Goal: Information Seeking & Learning: Check status

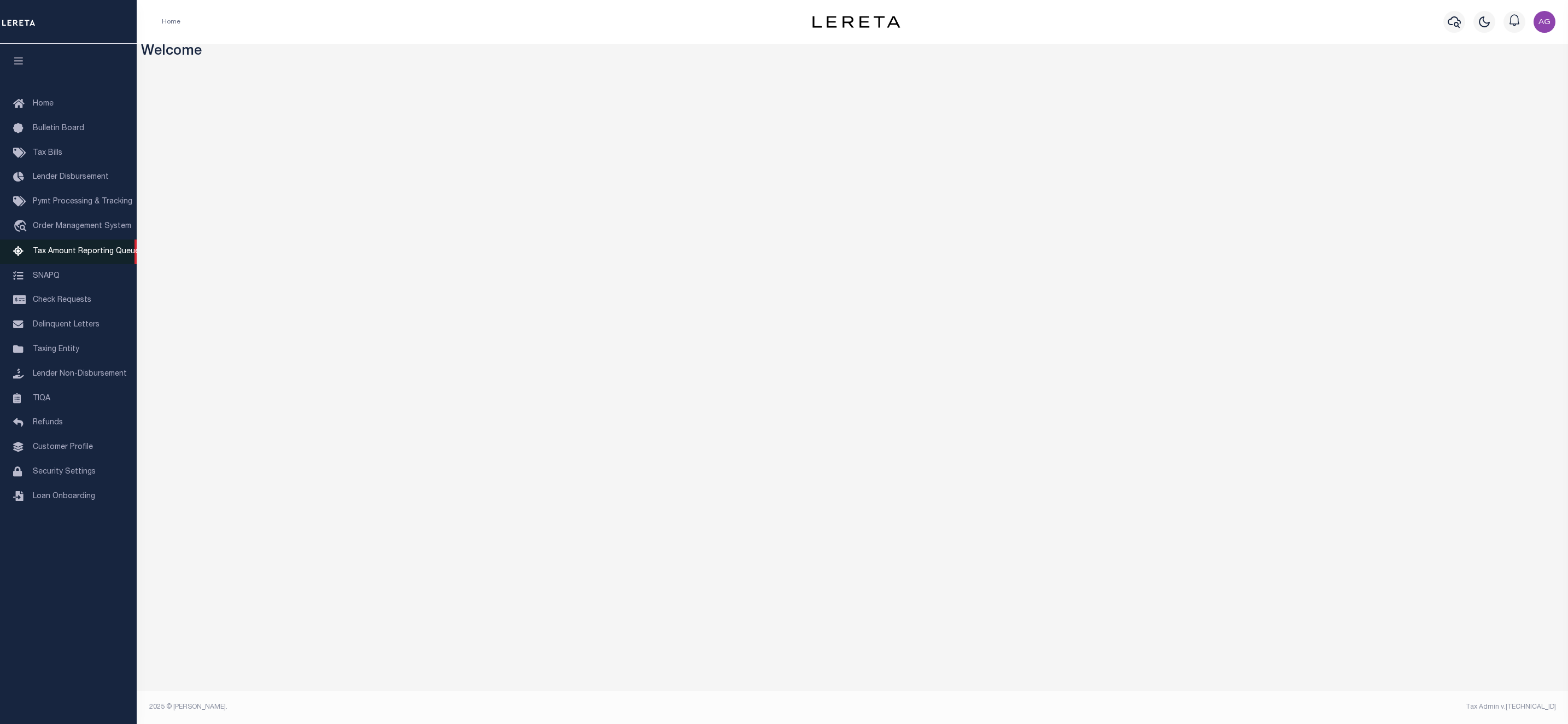
click at [88, 246] on link "Tax Amount Reporting Queue" at bounding box center [68, 252] width 137 height 25
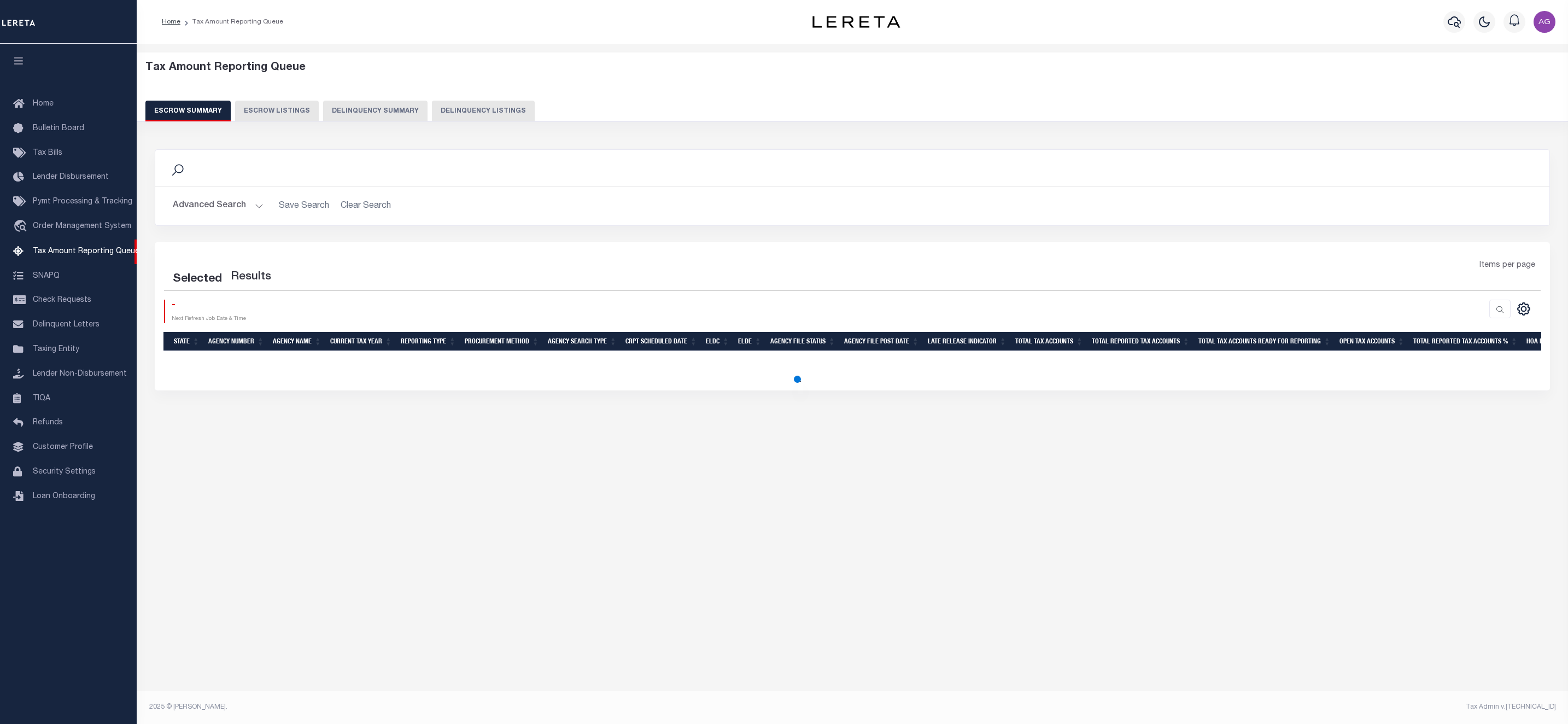
select select "100"
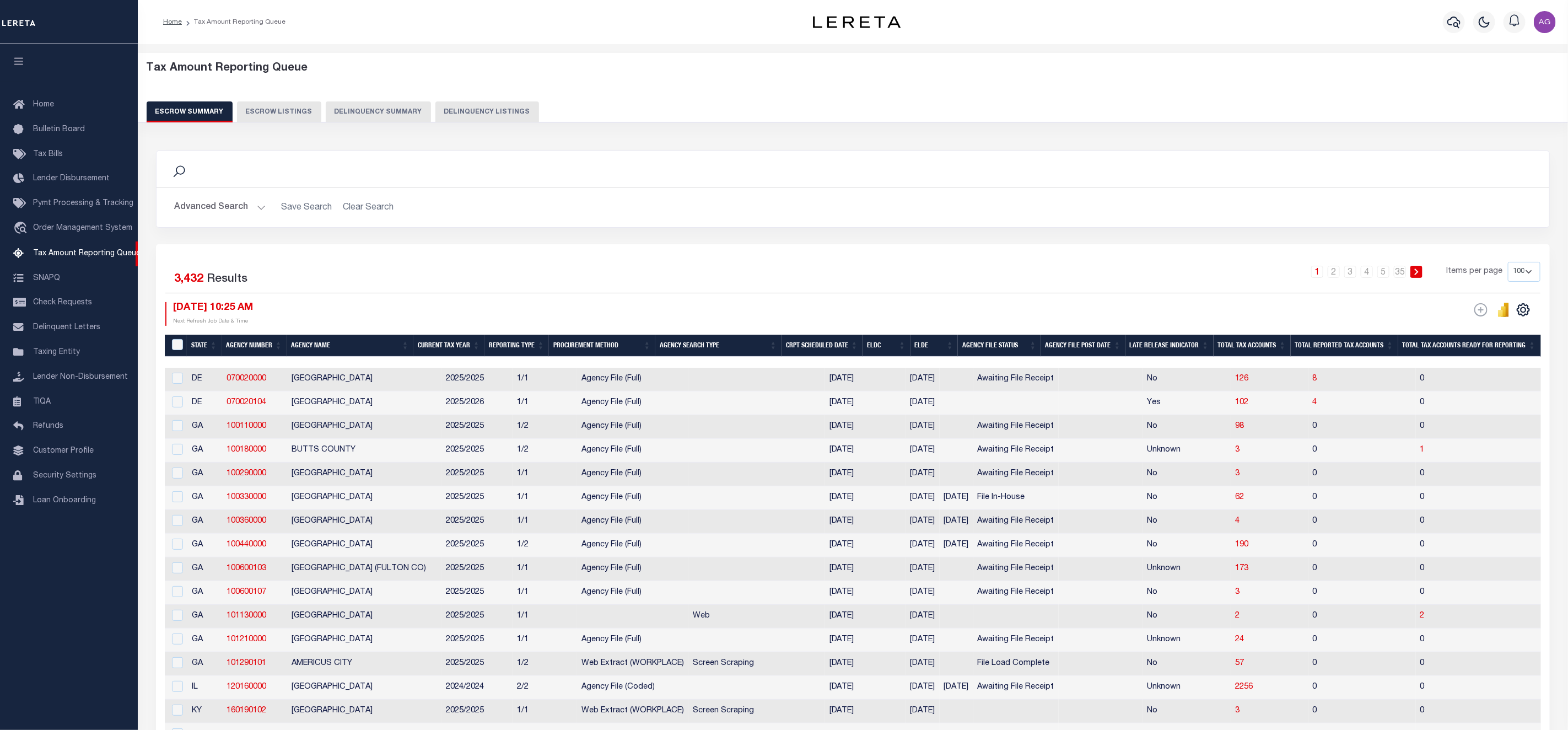
click at [381, 107] on button "Delinquency Summary" at bounding box center [378, 111] width 105 height 21
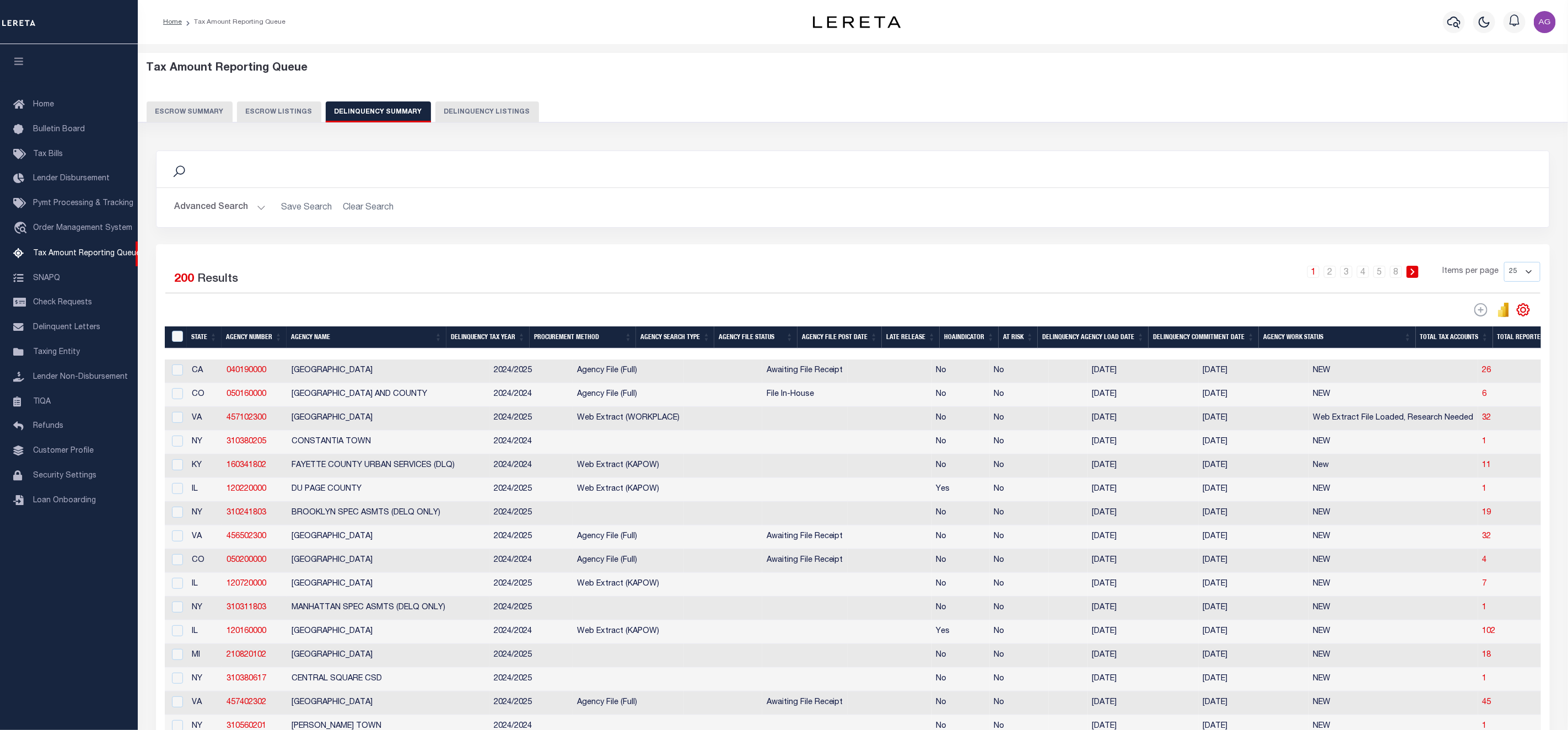
click at [234, 210] on button "Advanced Search" at bounding box center [220, 207] width 91 height 21
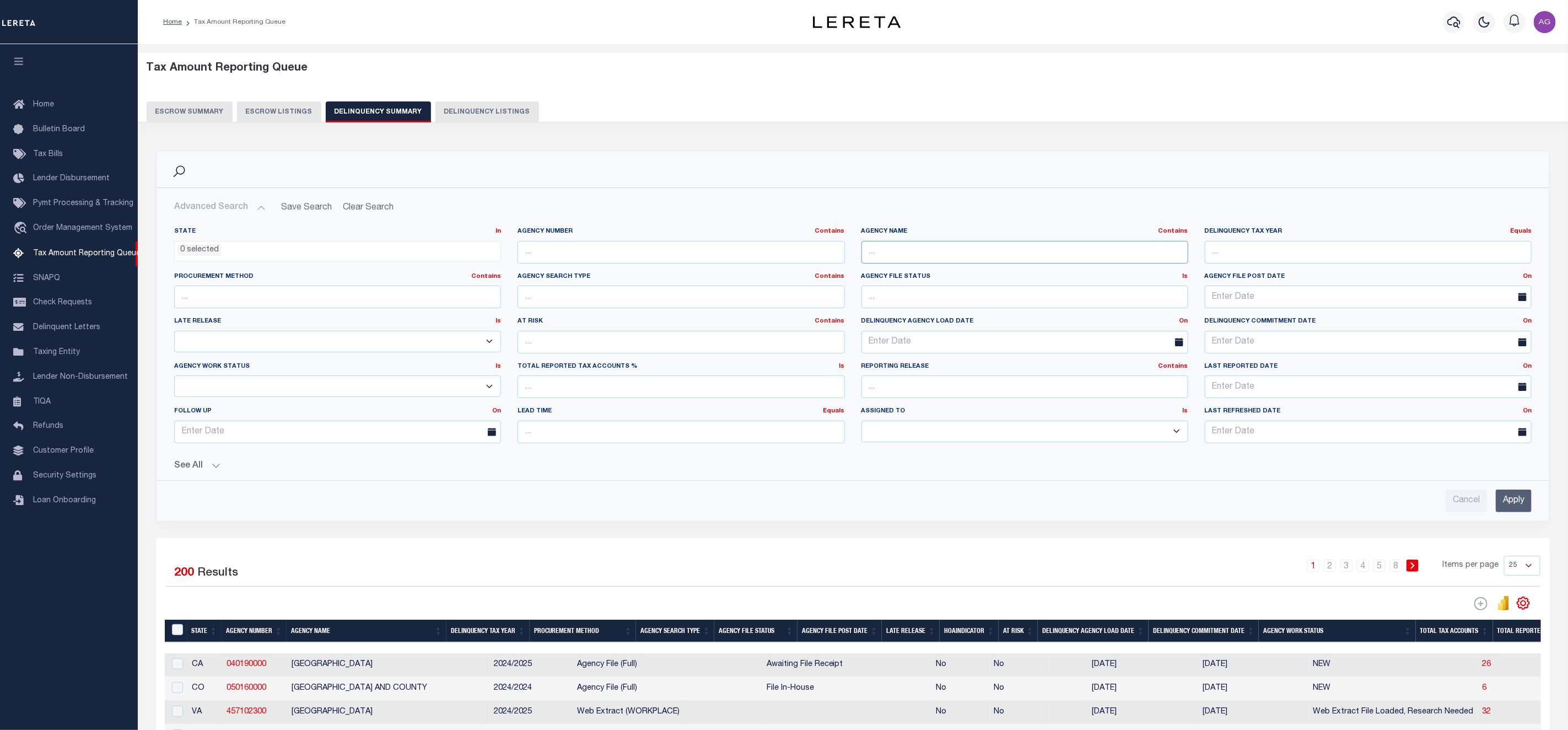
click at [926, 258] on input "text" at bounding box center [1025, 252] width 327 height 23
type input "LAWRENCE"
click at [1511, 488] on div "Cancel Apply" at bounding box center [853, 496] width 1375 height 31
click at [1515, 498] on input "Apply" at bounding box center [1513, 501] width 36 height 23
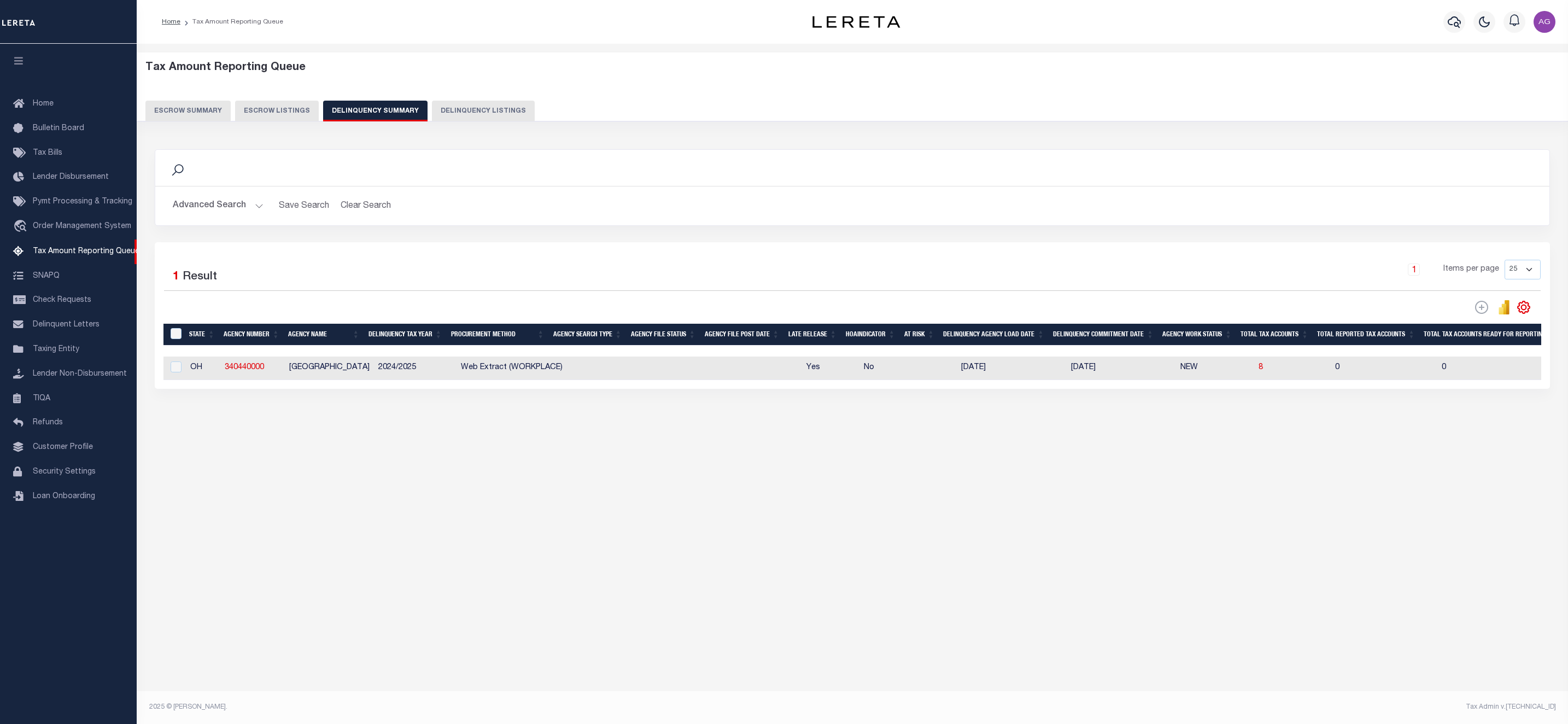
click at [237, 207] on button "Advanced Search" at bounding box center [218, 206] width 91 height 21
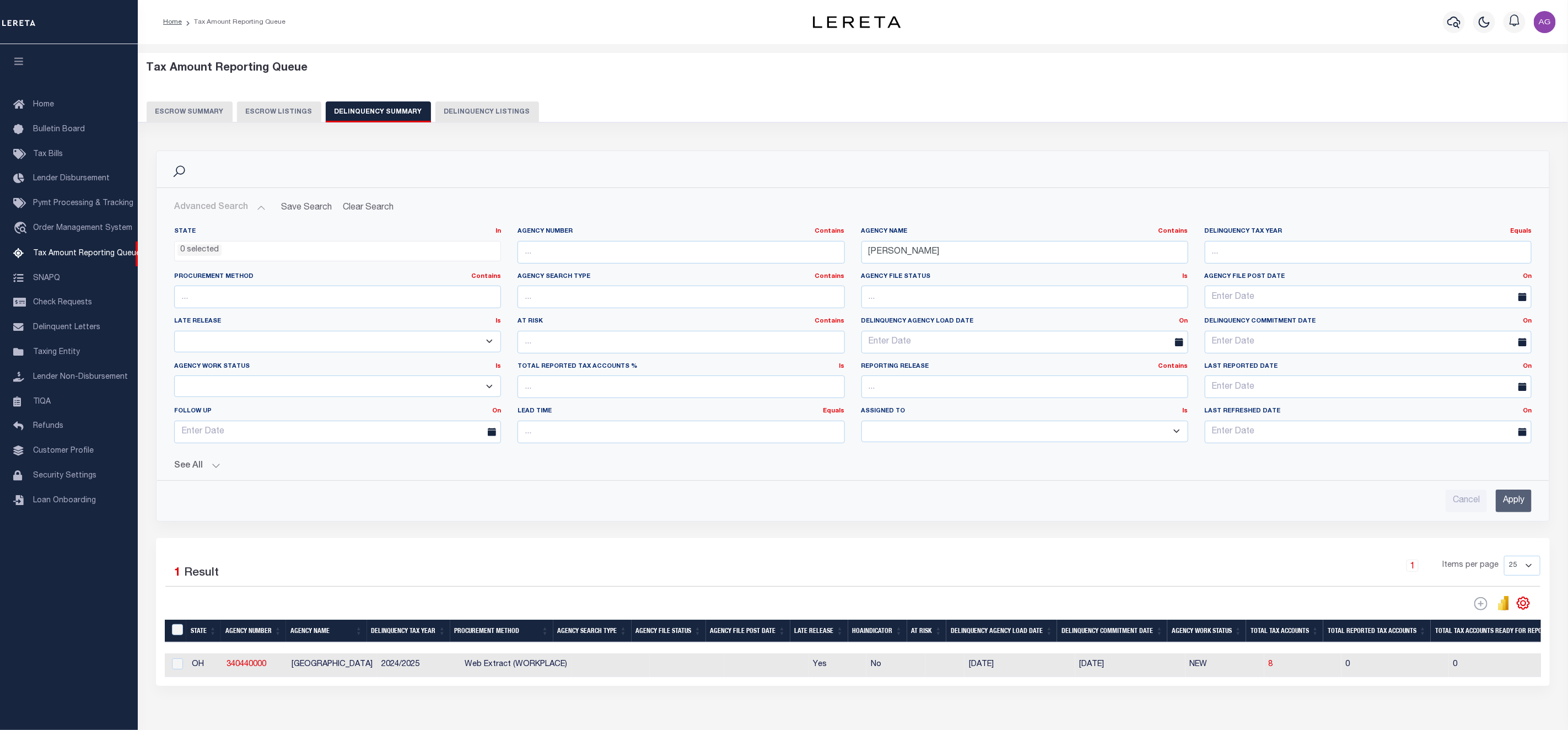
click at [208, 475] on div "State In In AK AL AR AZ CA CO CT DC DE FL GA GU HI IA ID IL IN KS KY LA MA MD M…" at bounding box center [853, 365] width 1375 height 294
click at [212, 468] on button "See All" at bounding box center [853, 466] width 1358 height 11
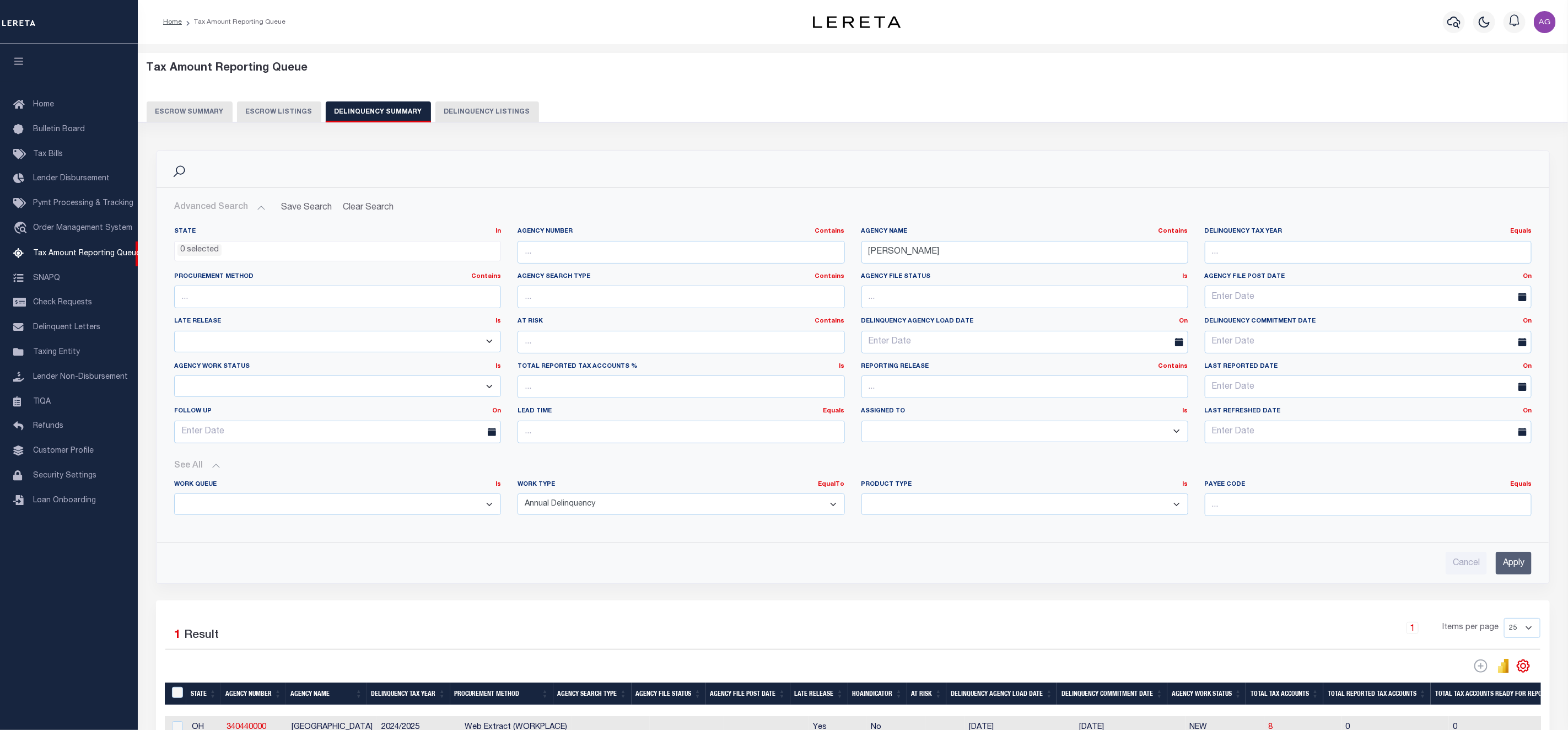
click at [678, 510] on select "Annual Delinquency Back Search Payment Status Check DTRACK" at bounding box center [680, 504] width 327 height 21
select select
click at [517, 497] on select "Annual Delinquency Back Search Payment Status Check DTRACK" at bounding box center [680, 504] width 327 height 21
click at [1521, 571] on input "Apply" at bounding box center [1513, 563] width 36 height 23
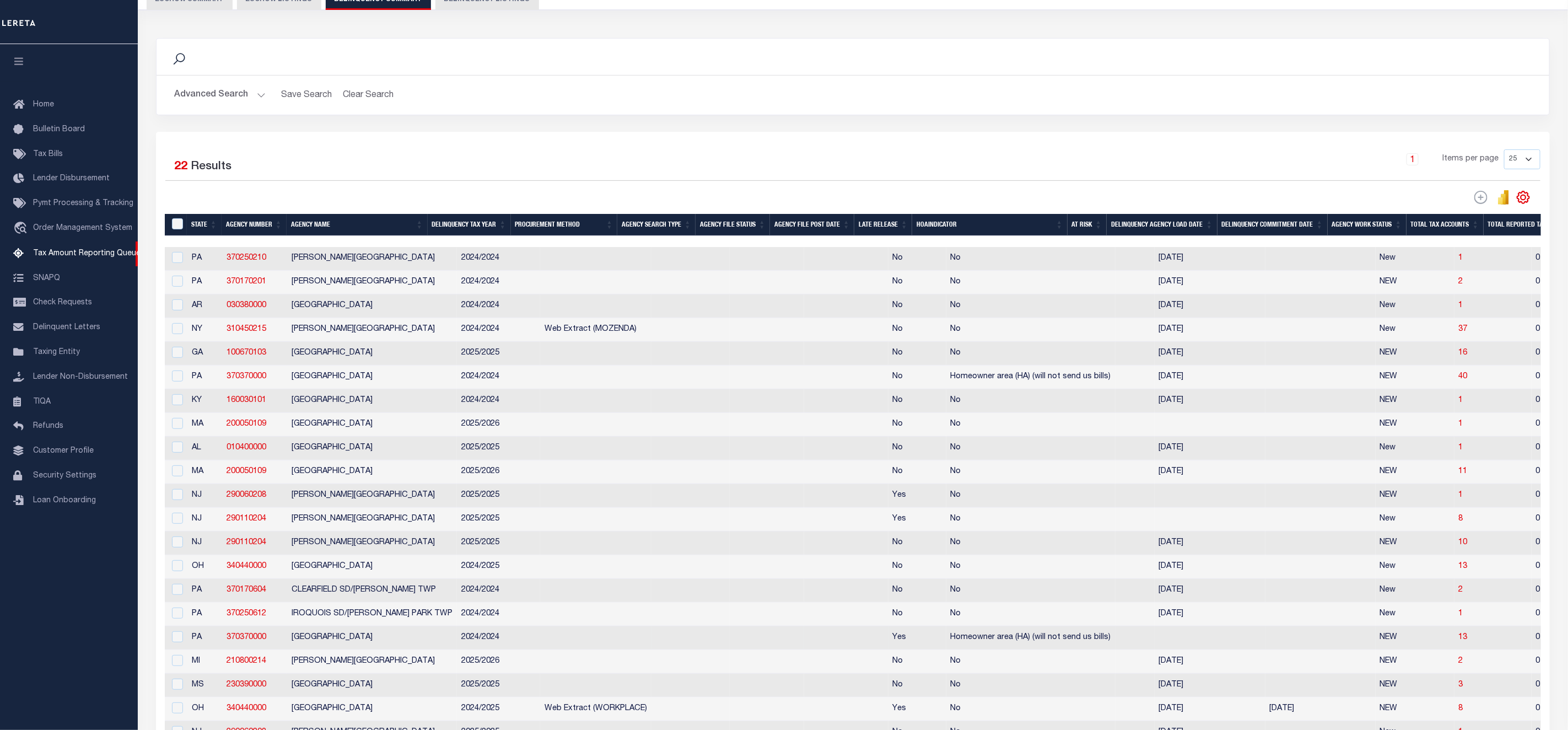
scroll to position [30, 0]
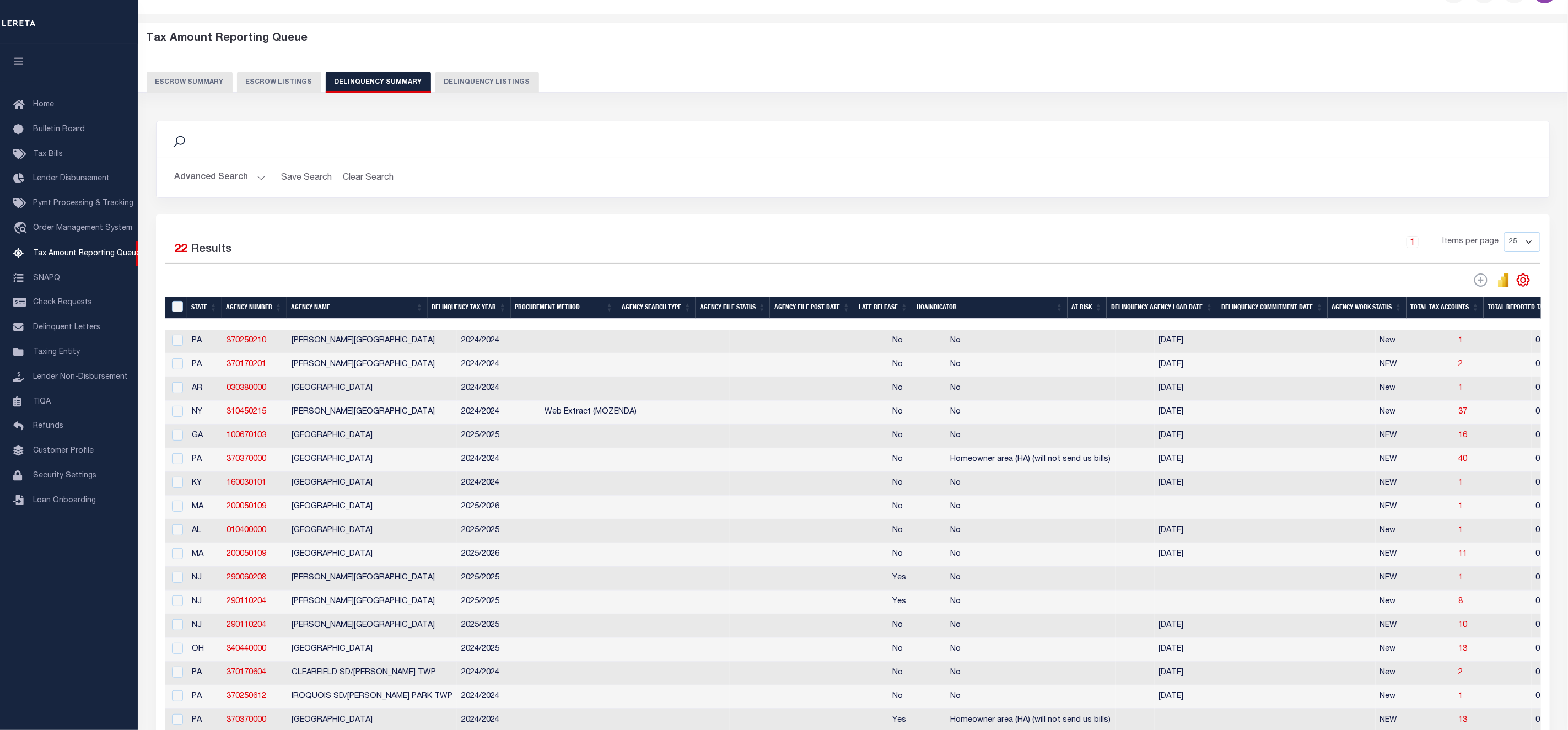
click at [215, 168] on button "Advanced Search" at bounding box center [220, 178] width 91 height 21
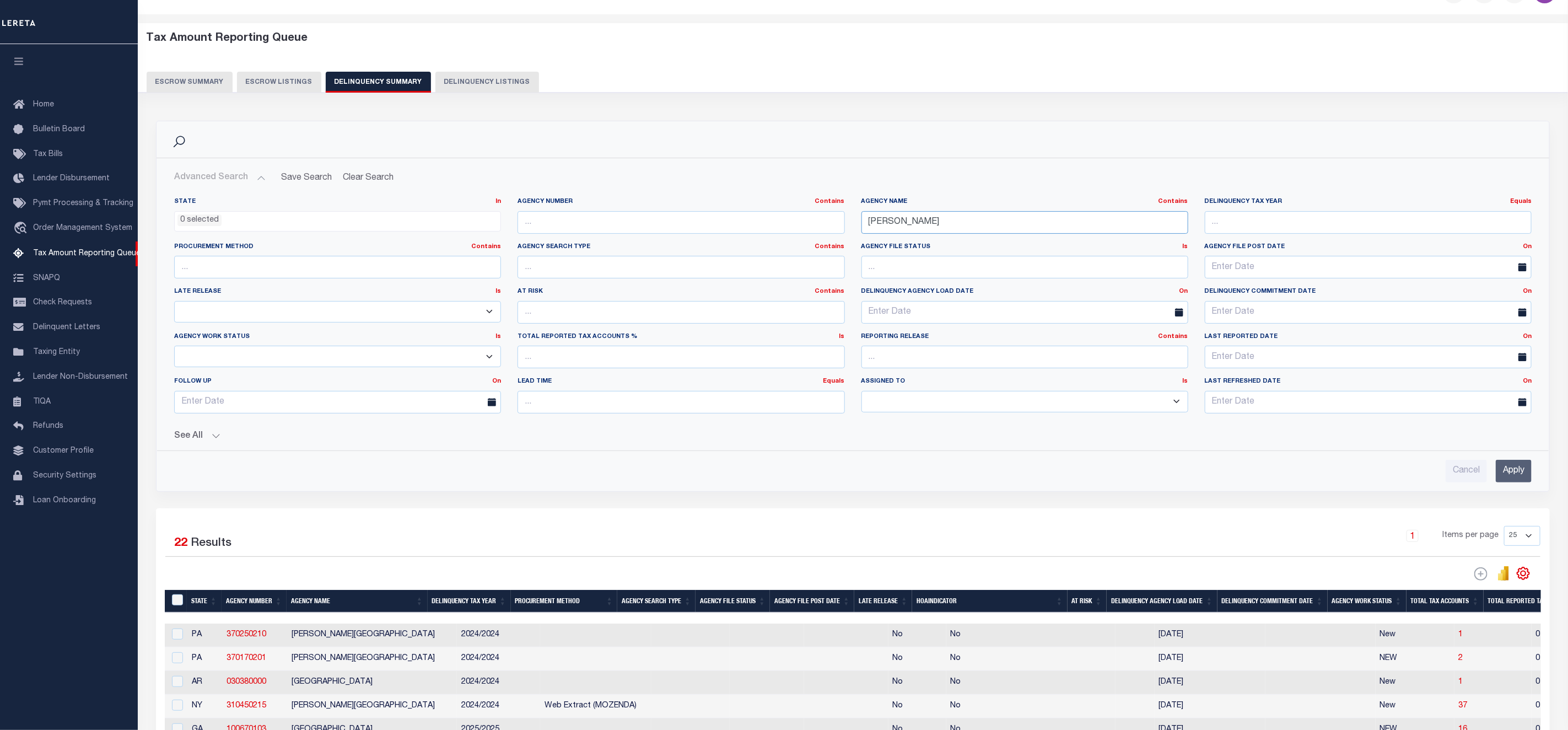
click at [949, 220] on input "LAWRENCE" at bounding box center [1025, 223] width 327 height 23
type input "LAWRENCE"
click at [478, 83] on button "Delinquency Listings" at bounding box center [487, 82] width 104 height 21
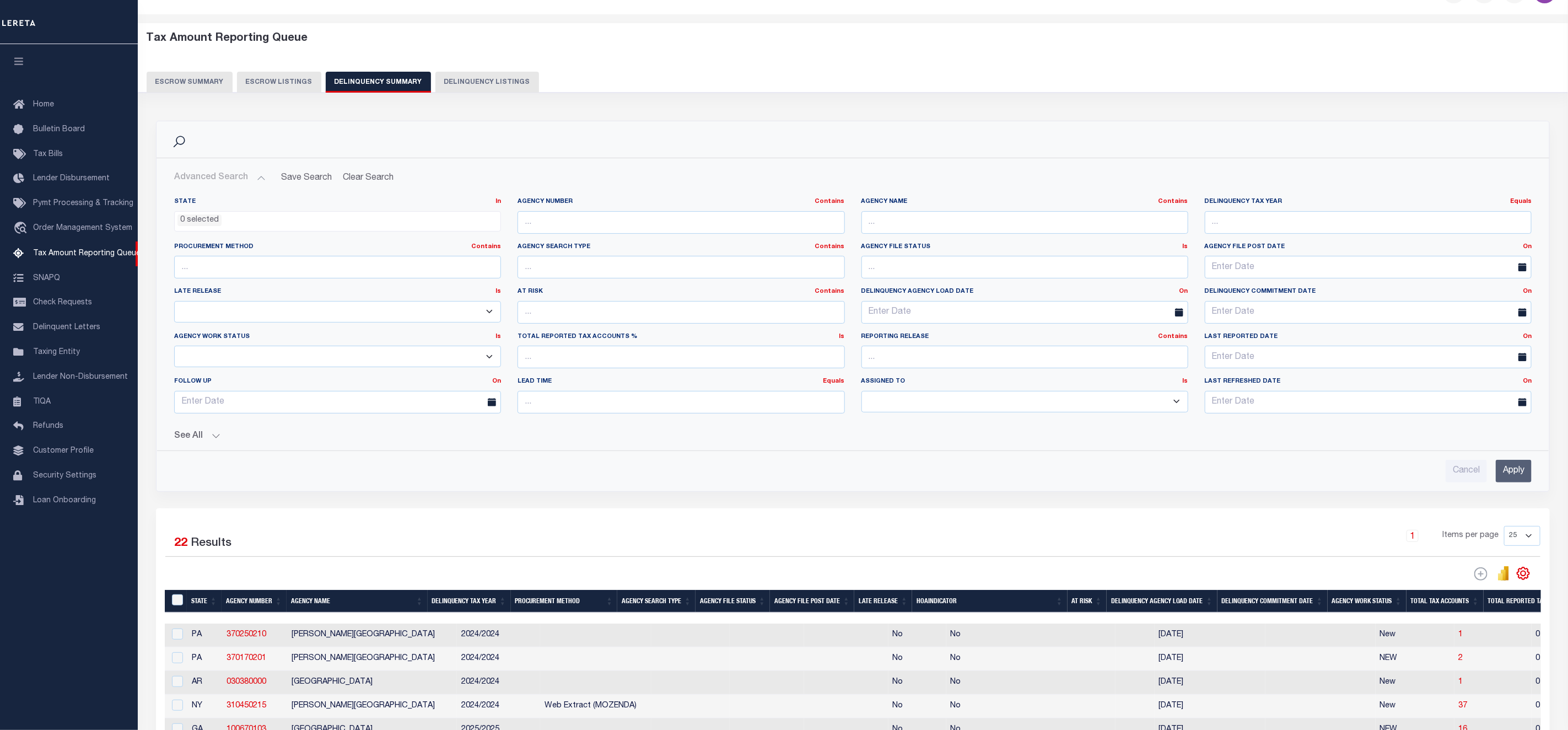
select select "100"
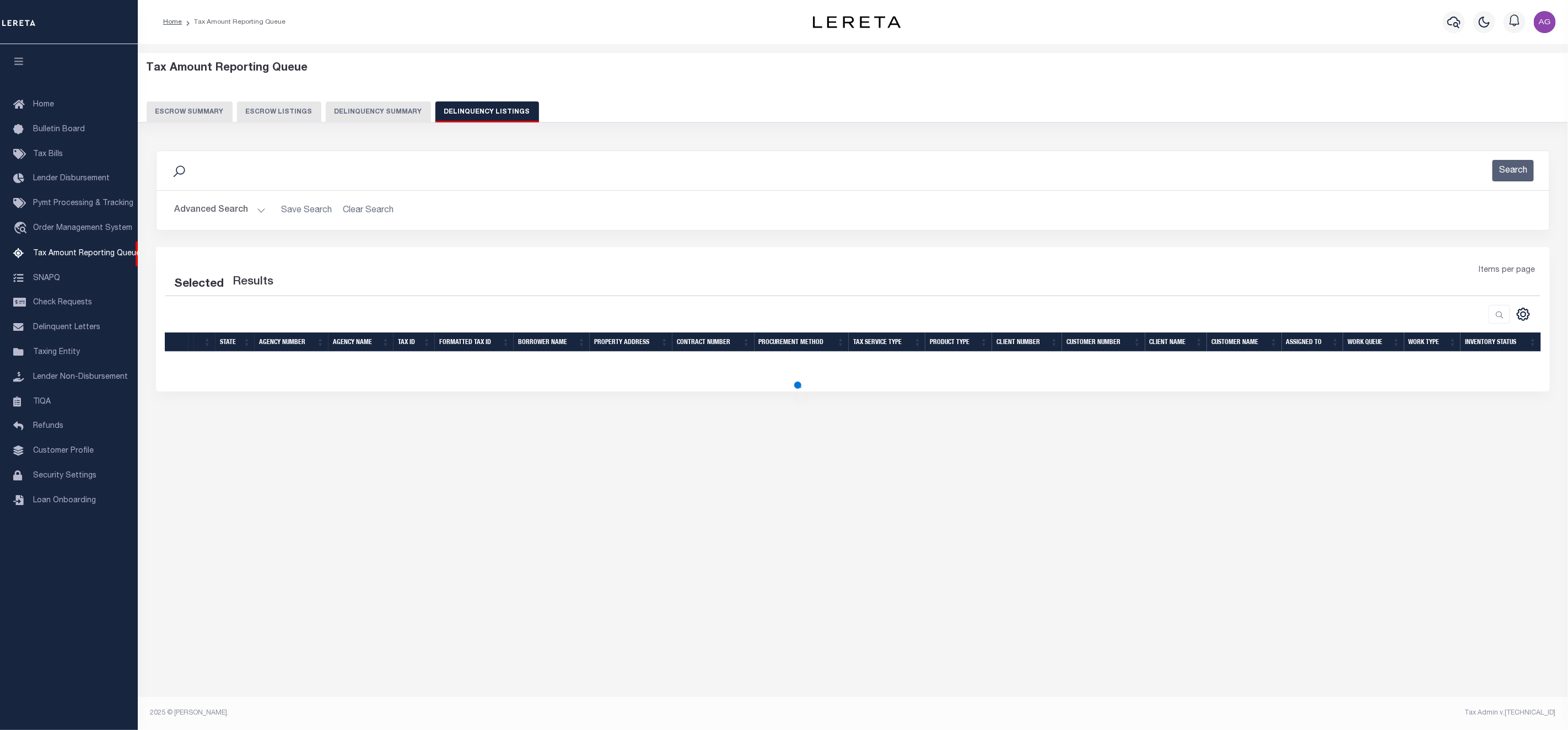
scroll to position [0, 0]
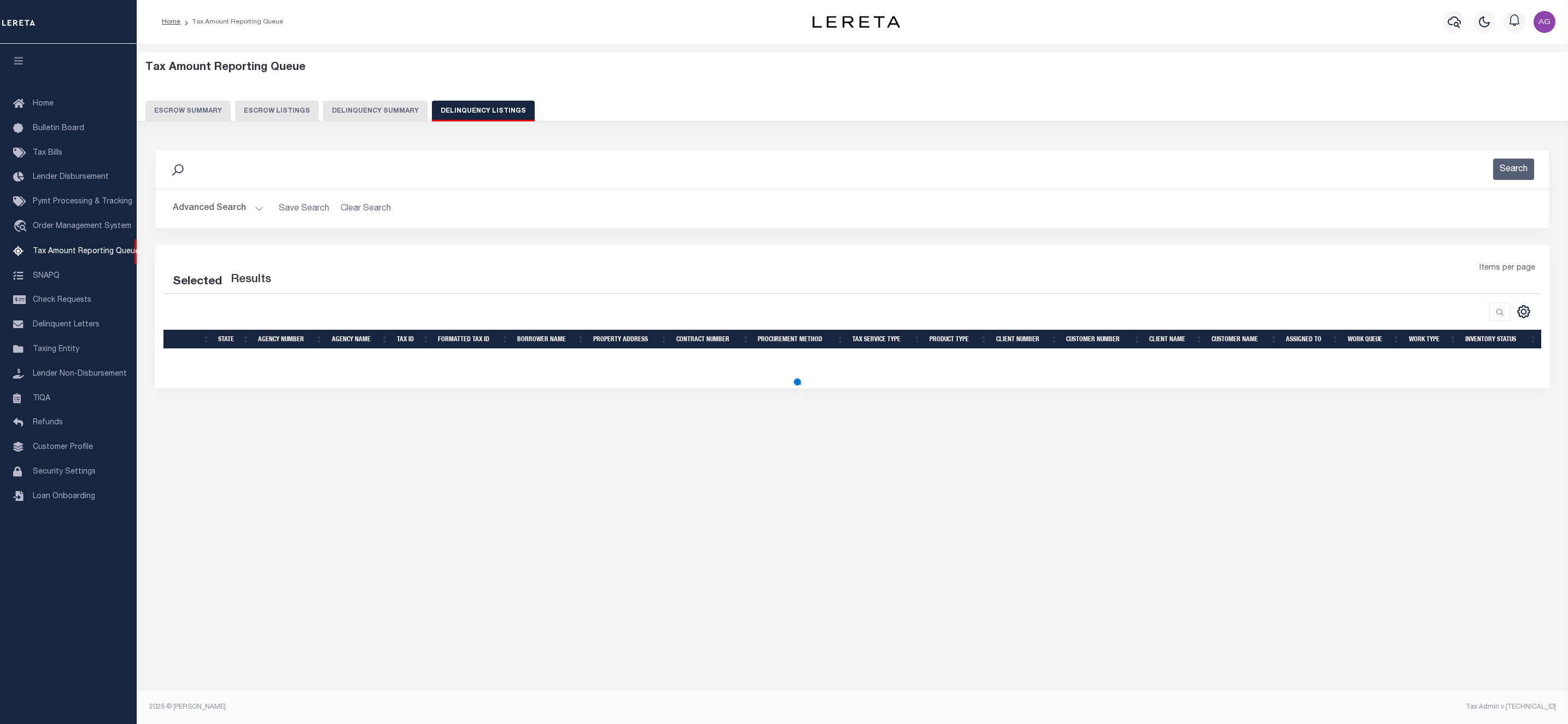
click at [240, 202] on button "Advanced Search" at bounding box center [218, 209] width 91 height 21
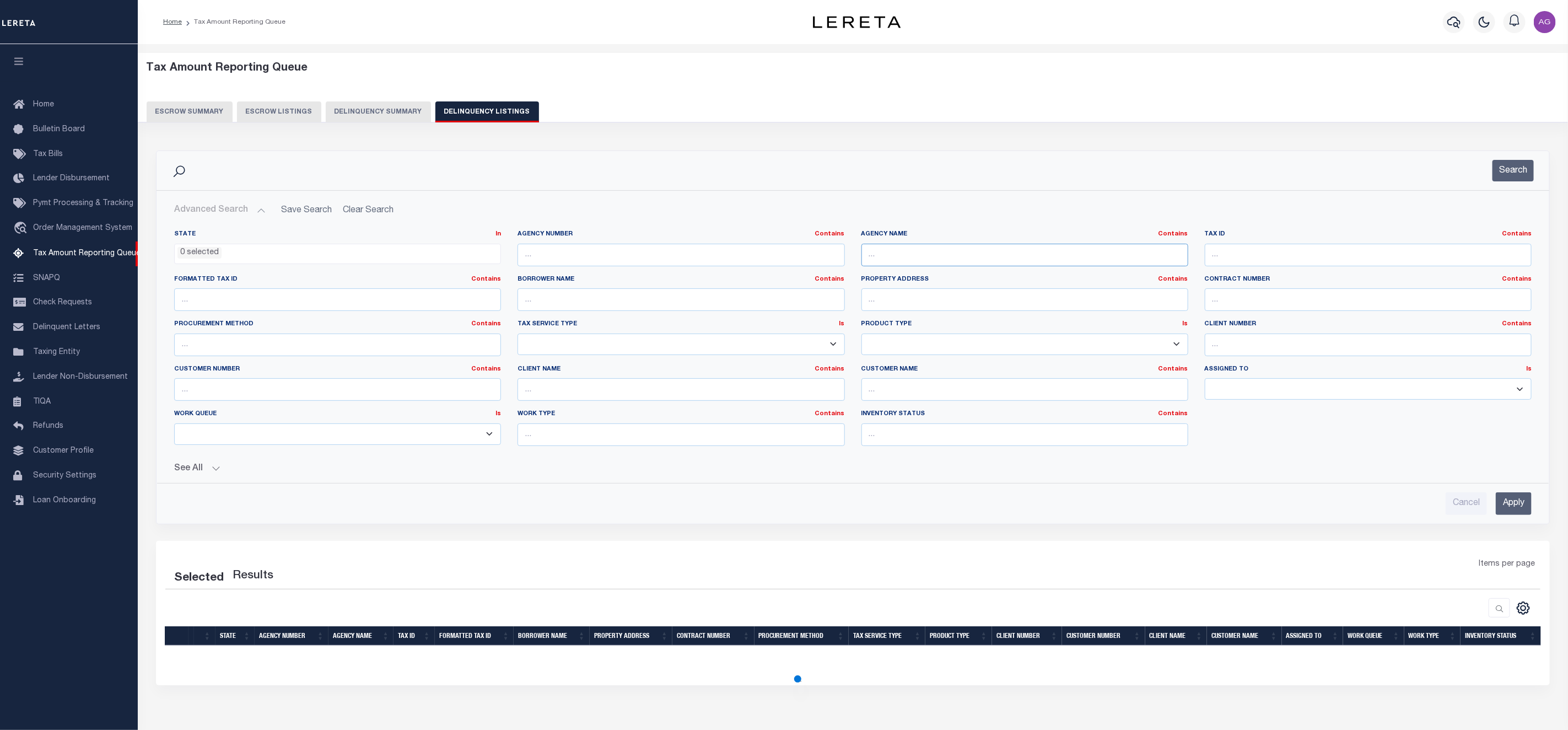
click at [926, 265] on input "text" at bounding box center [1025, 255] width 327 height 23
paste input "LAWRENCE"
type input "LAWRENCE"
select select "100"
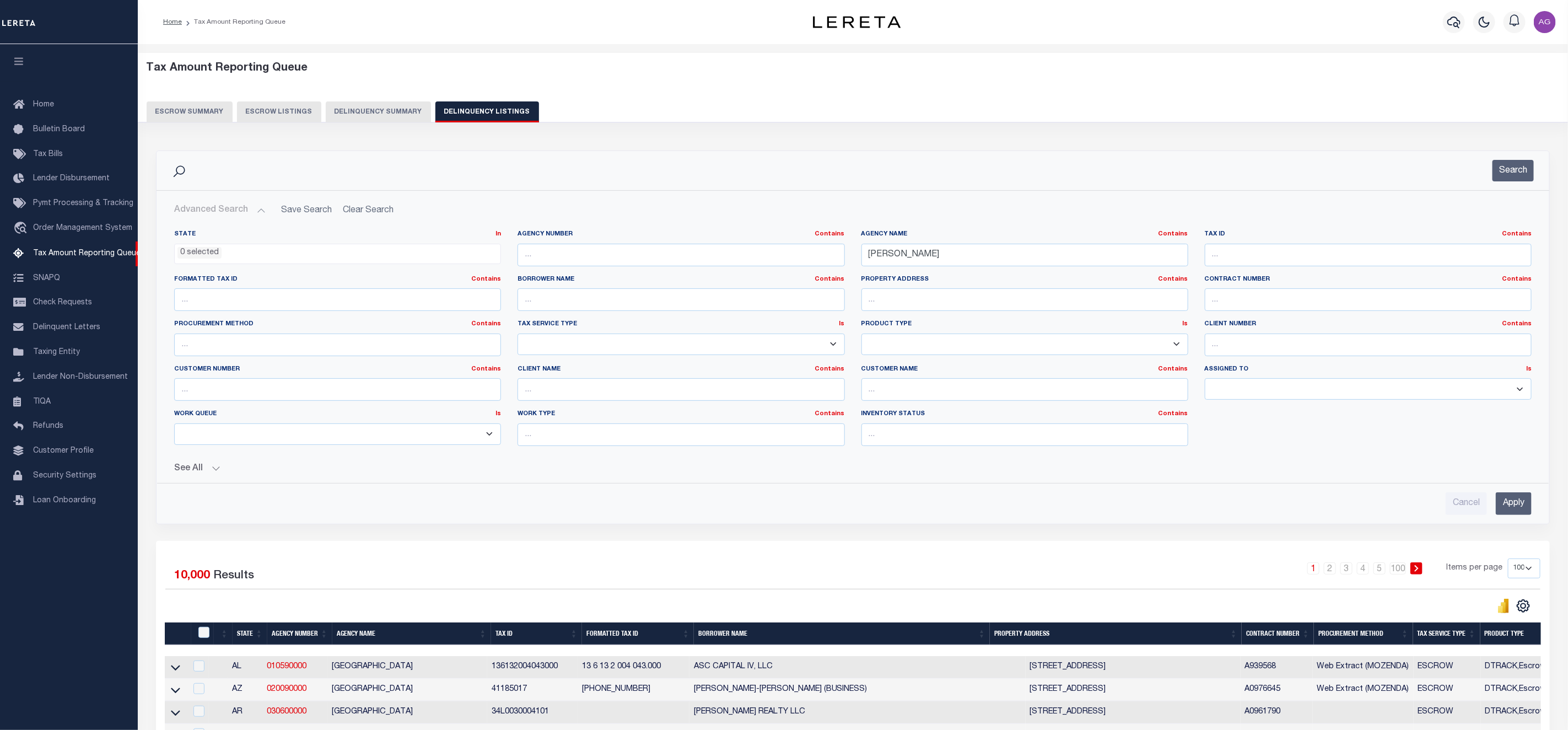
click at [1518, 515] on input "Apply" at bounding box center [1513, 504] width 36 height 23
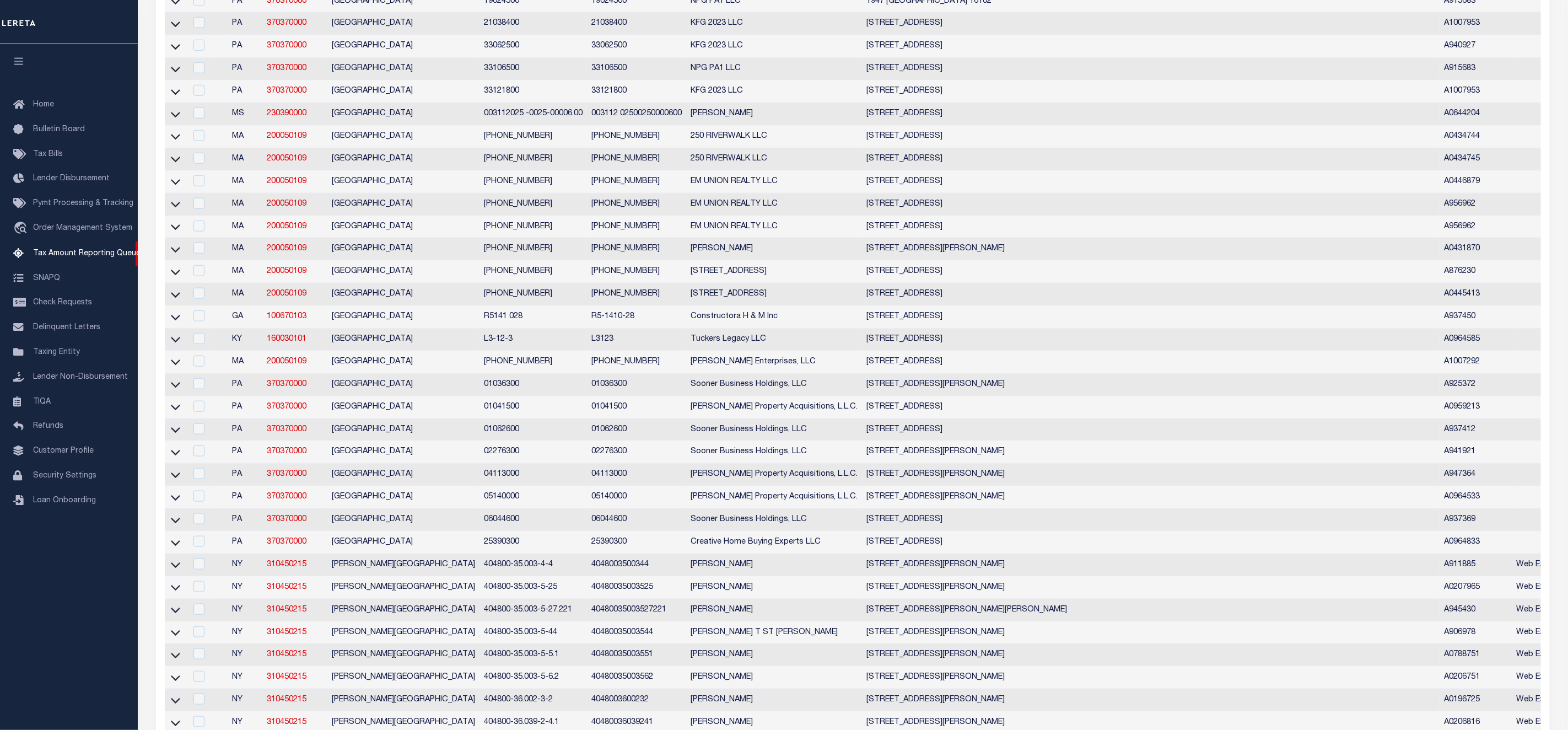
scroll to position [2, 0]
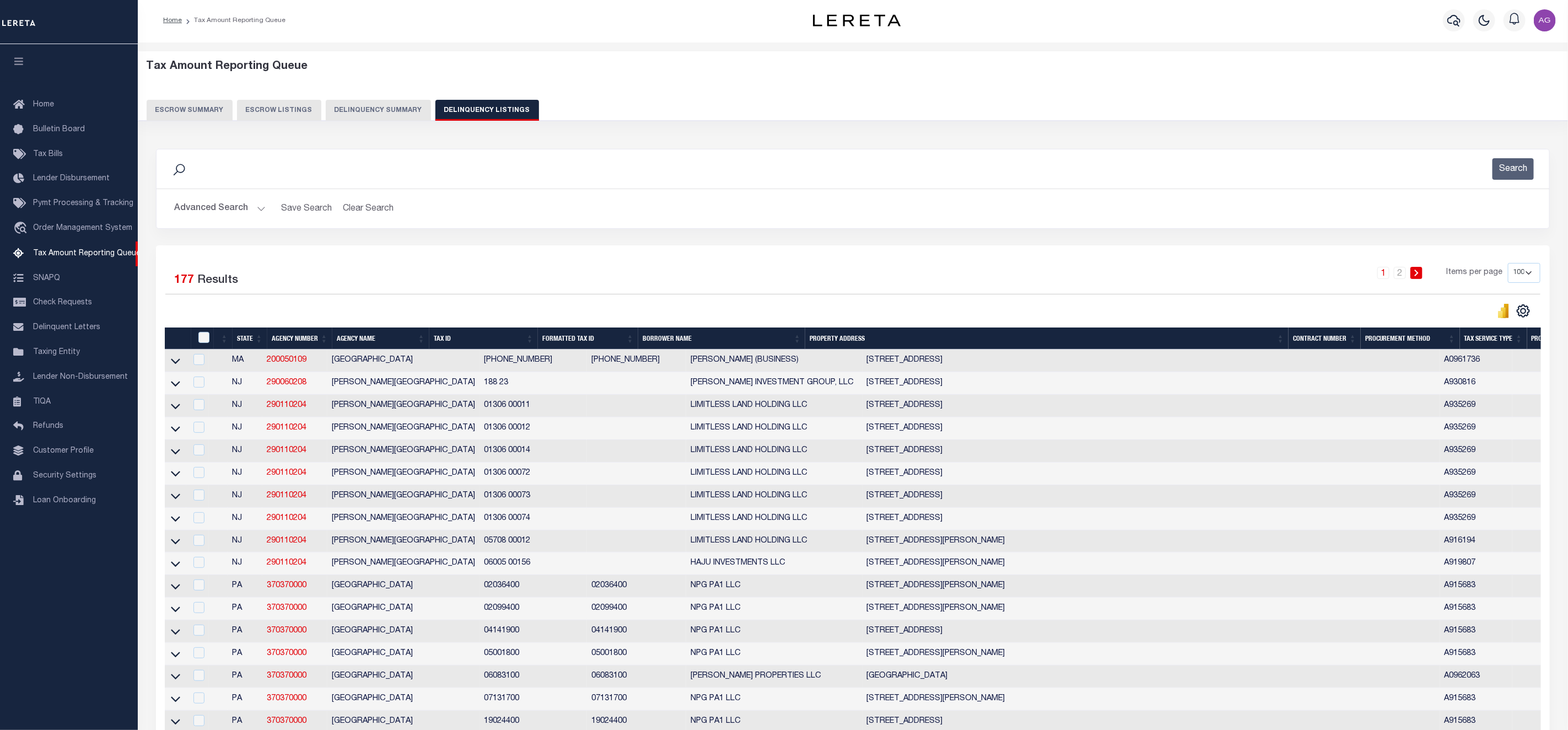
click at [232, 209] on button "Advanced Search" at bounding box center [220, 209] width 91 height 21
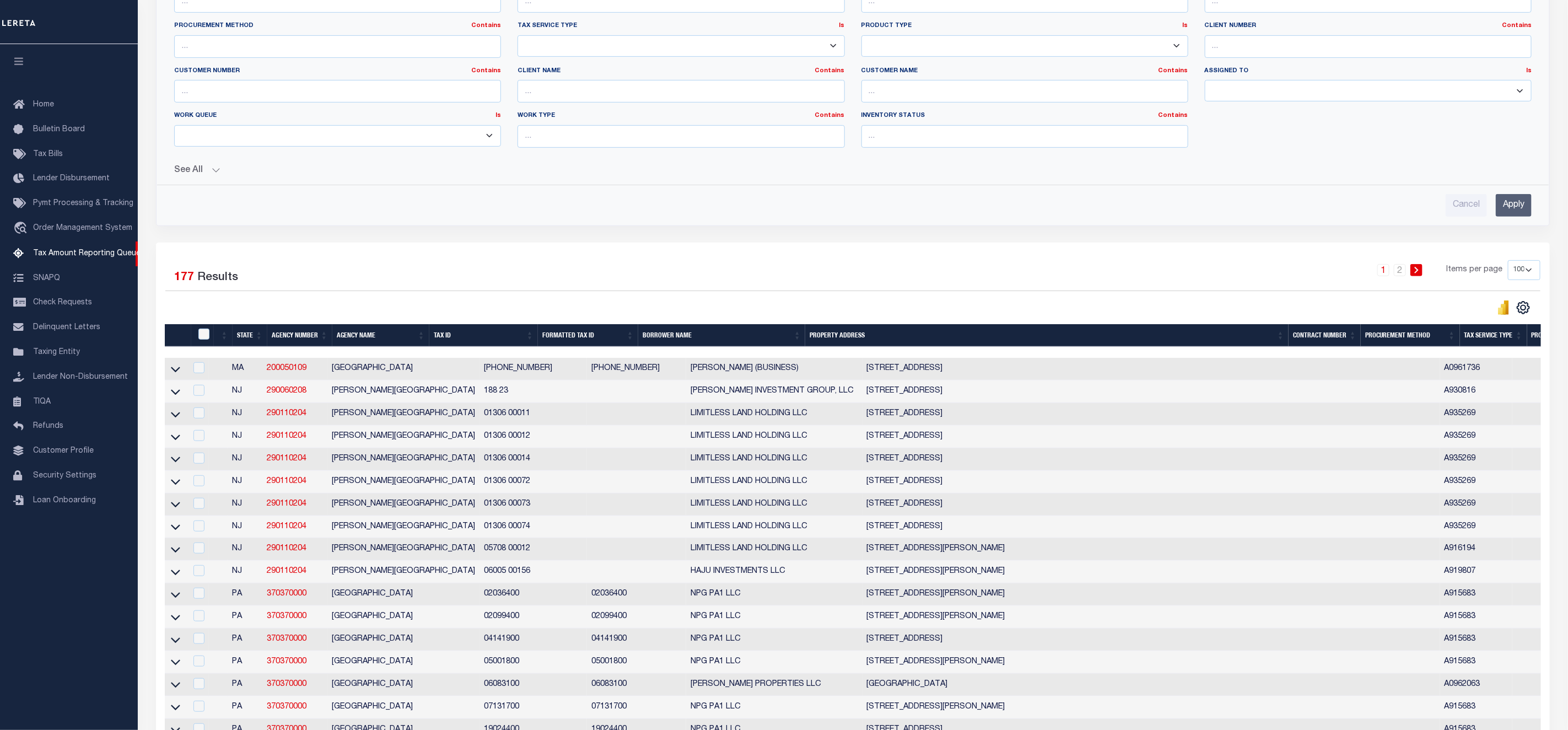
scroll to position [50, 0]
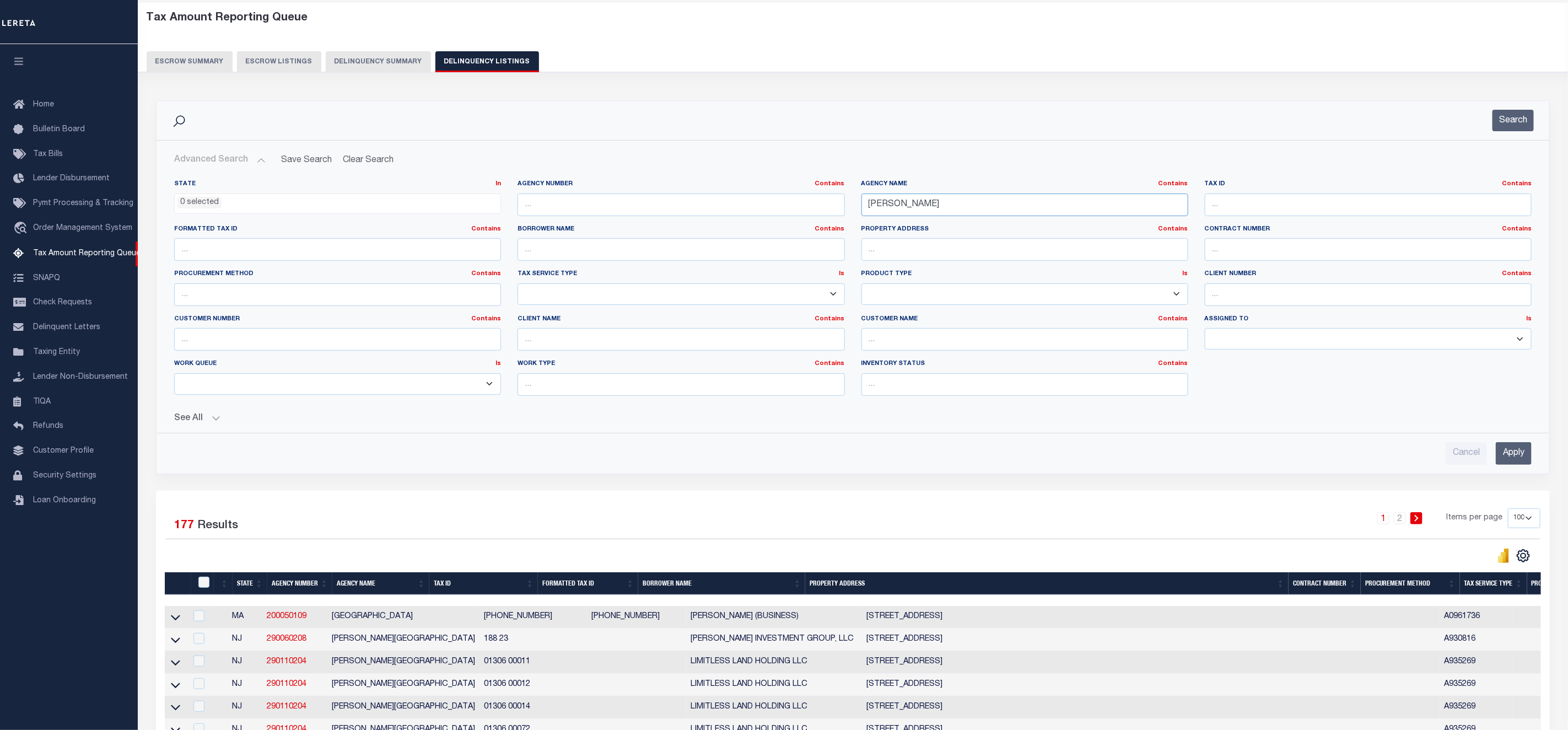
click at [972, 216] on input "LAWRENCE" at bounding box center [1025, 205] width 327 height 23
type input "LAWRENCE COUNTY"
click at [1520, 459] on input "Apply" at bounding box center [1513, 453] width 36 height 23
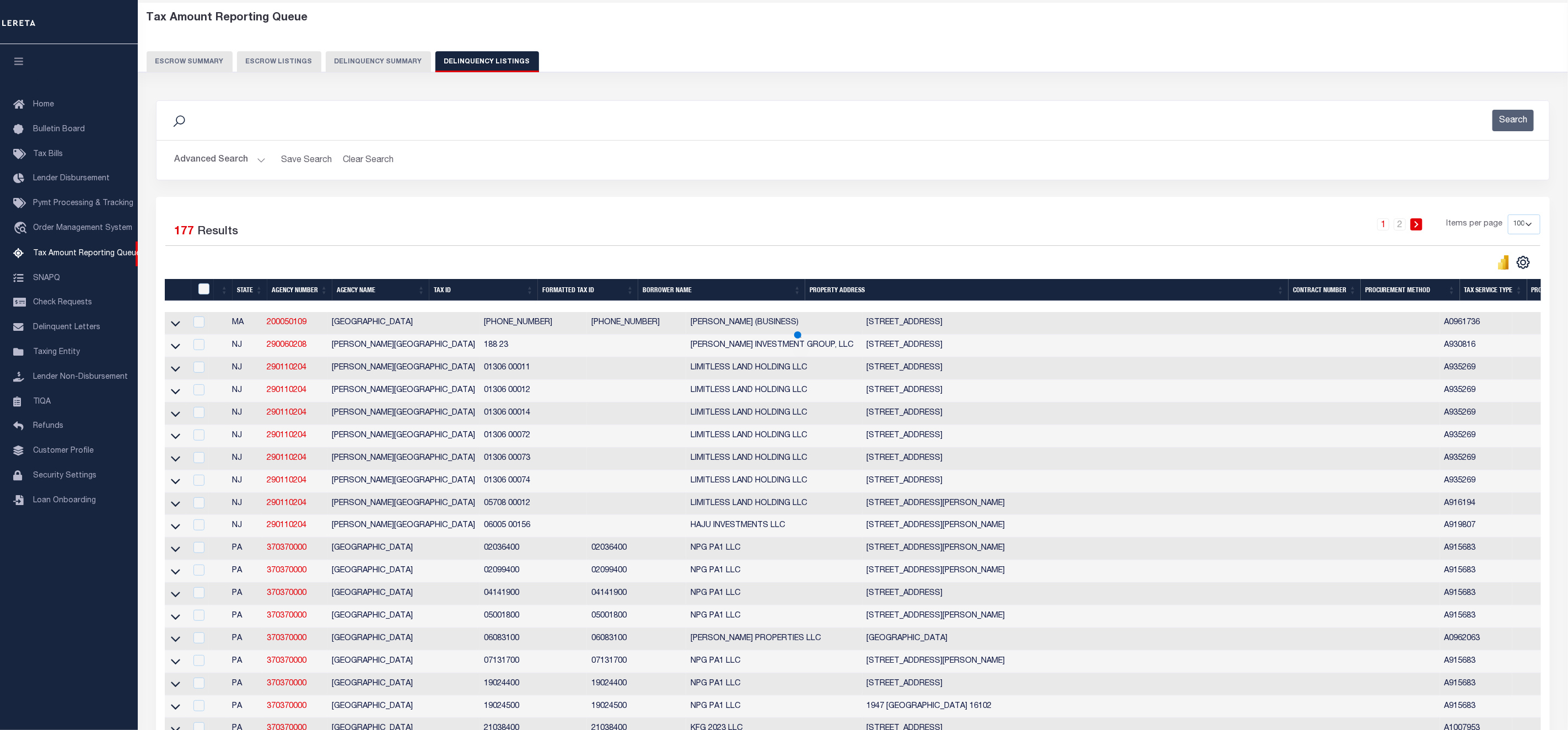
scroll to position [0, 0]
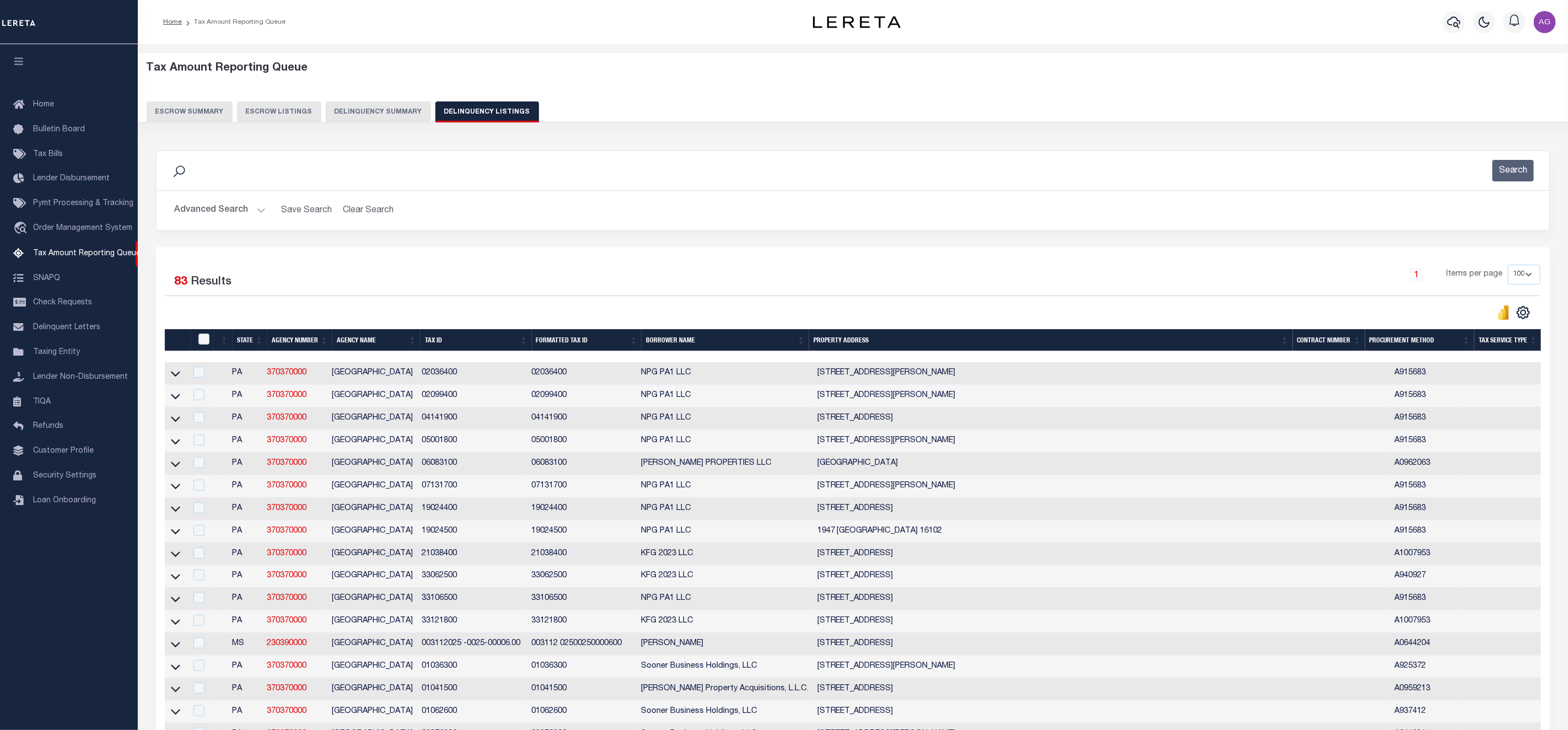
click at [220, 214] on button "Advanced Search" at bounding box center [220, 210] width 91 height 21
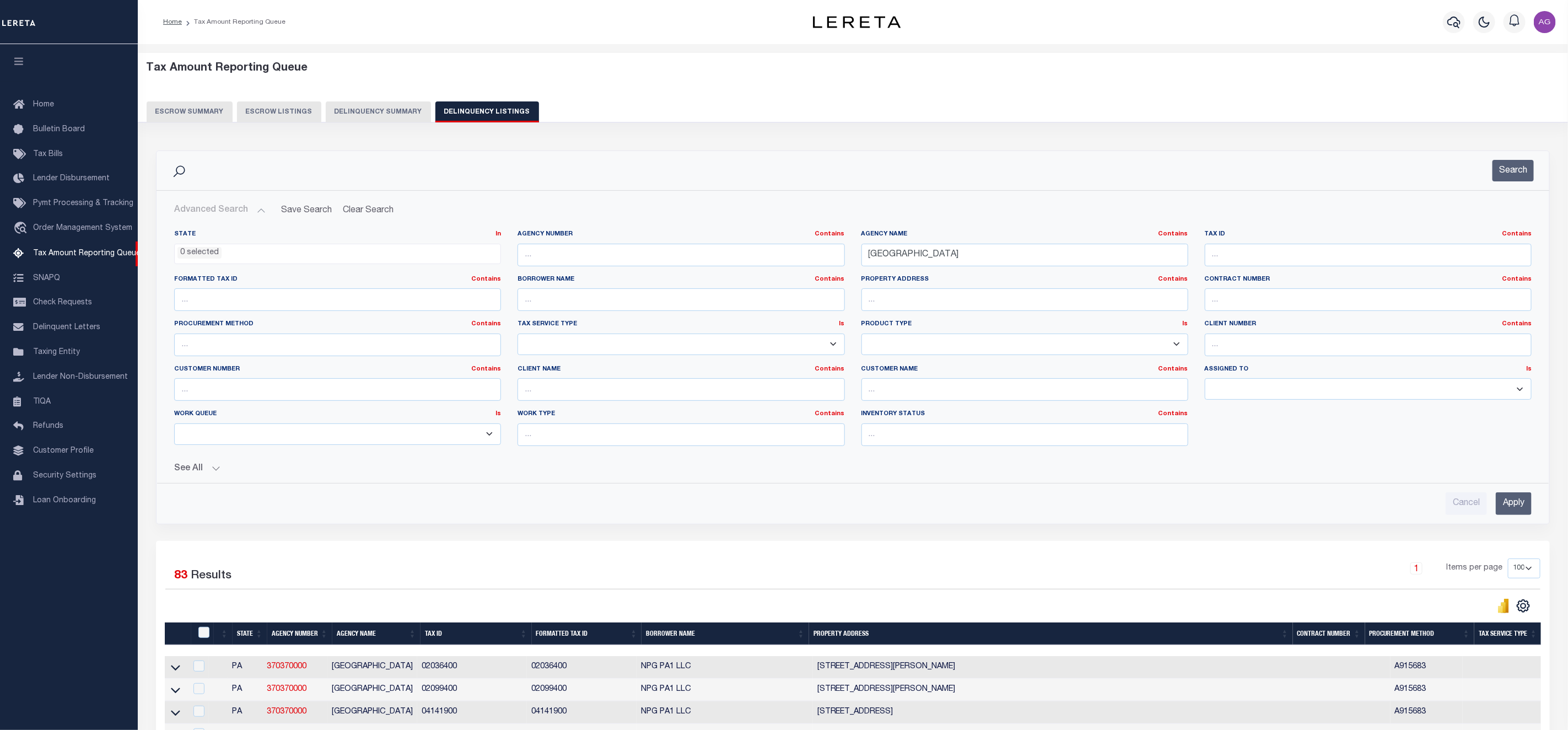
click at [252, 260] on span "0 selected" at bounding box center [338, 254] width 327 height 21
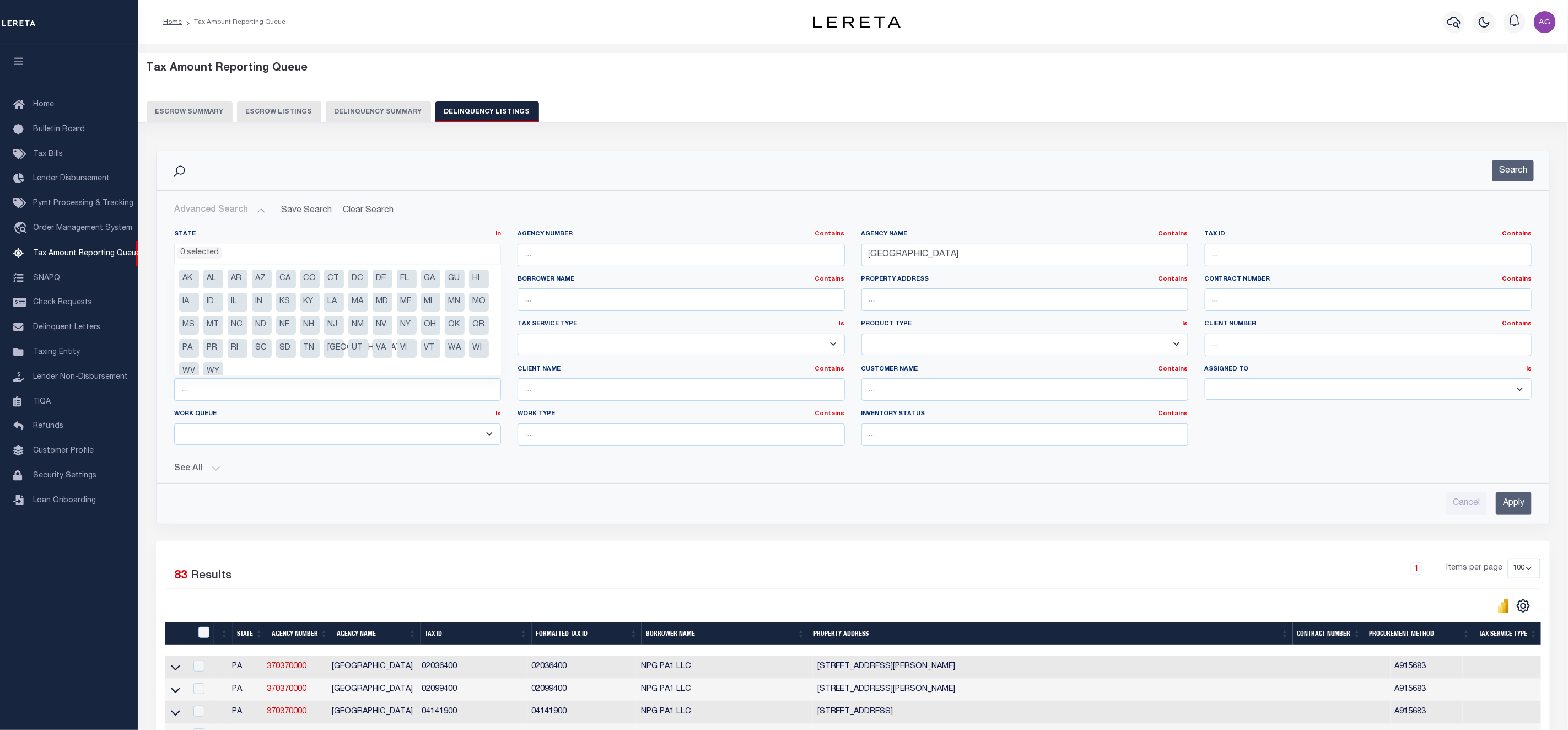
click at [248, 304] on li "IL" at bounding box center [238, 302] width 20 height 19
select select "IL"
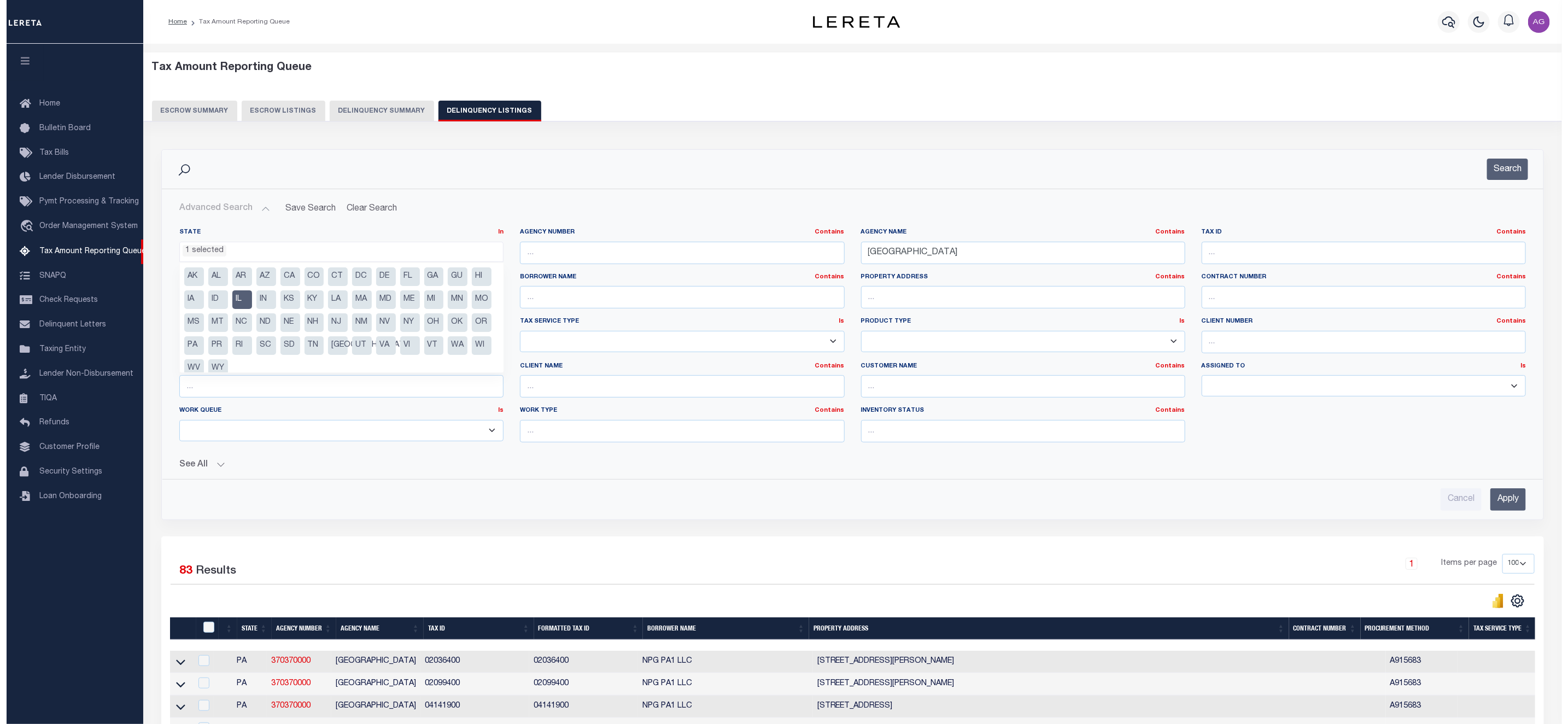
scroll to position [144, 0]
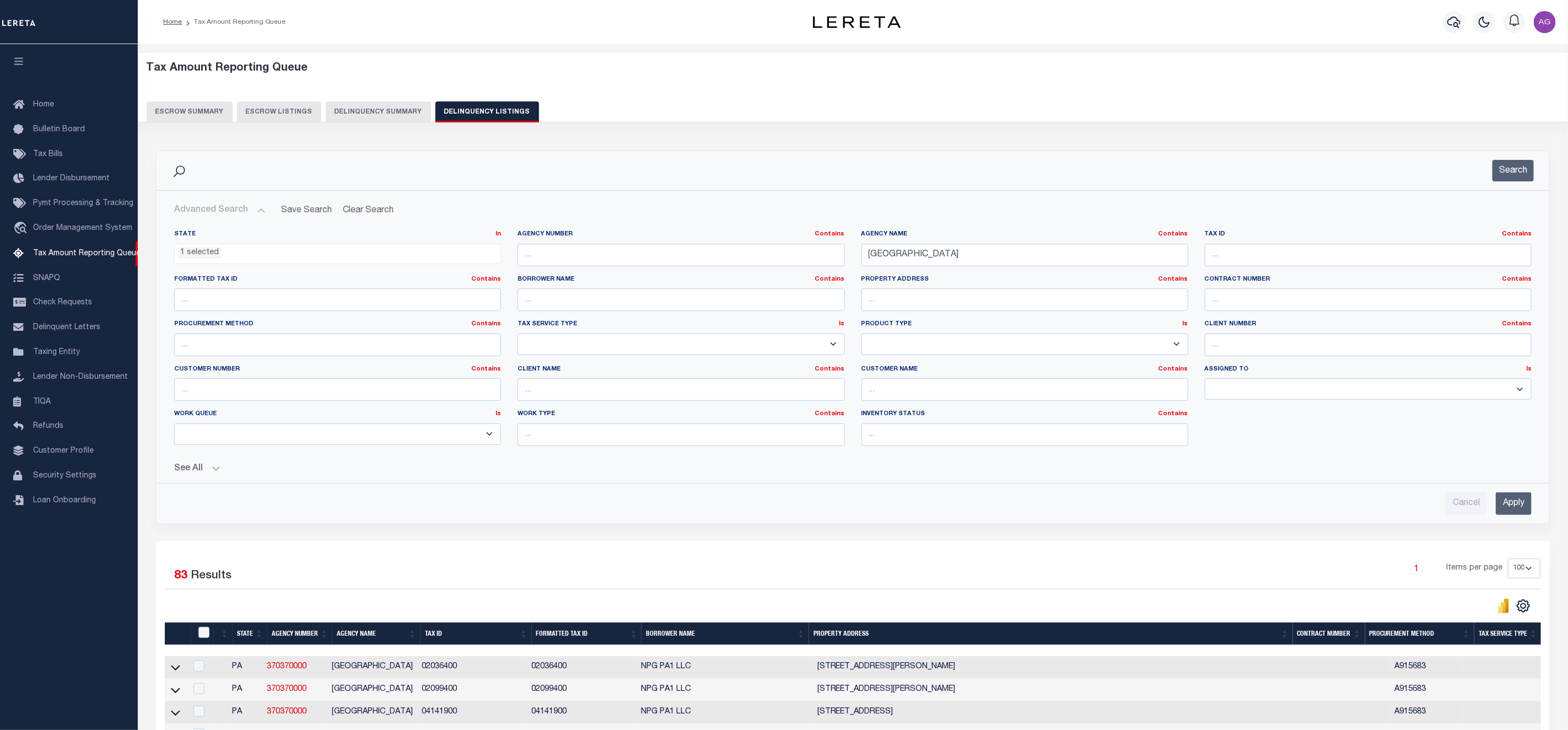
click at [1513, 506] on input "Apply" at bounding box center [1513, 504] width 36 height 23
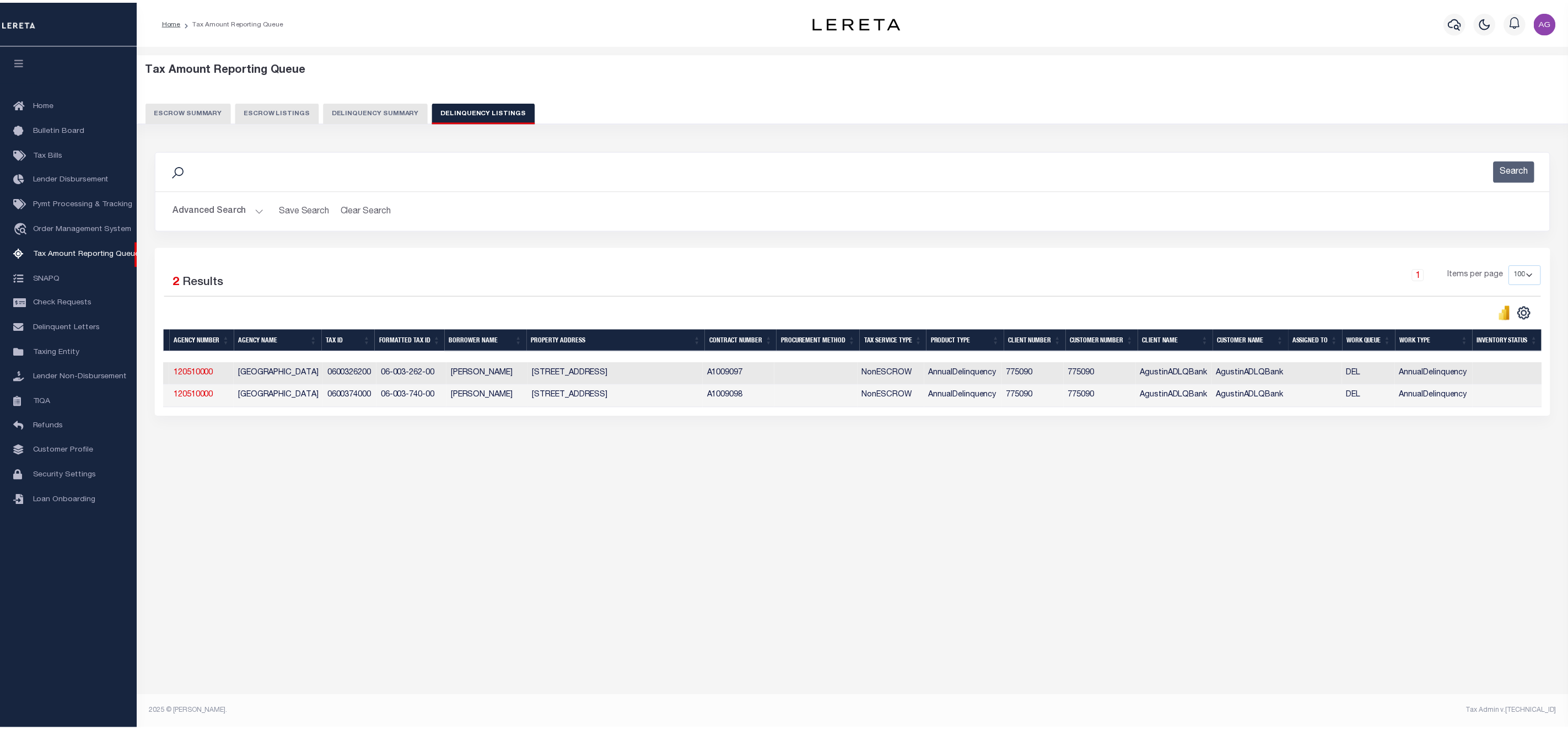
scroll to position [0, 0]
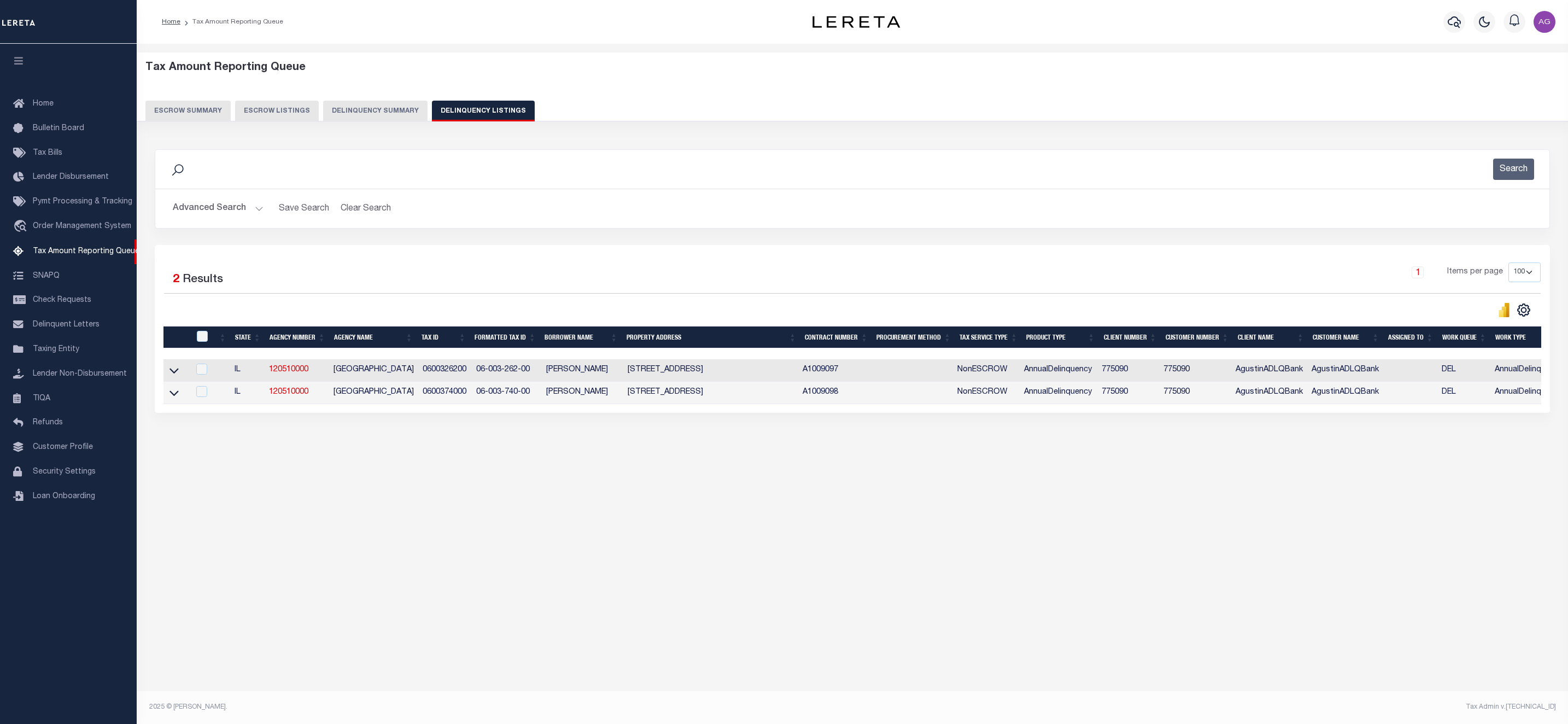
click at [179, 396] on link at bounding box center [174, 392] width 13 height 8
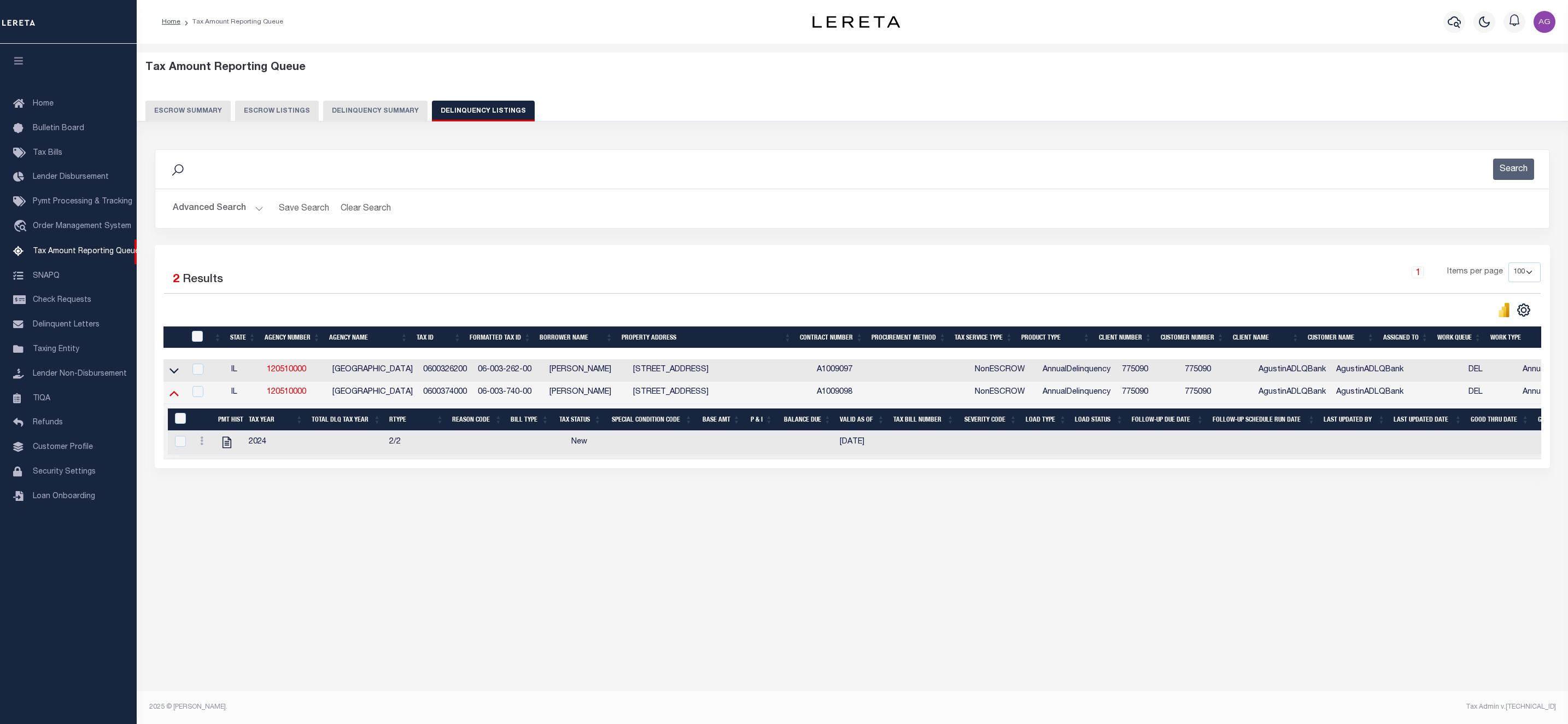
click at [175, 396] on icon at bounding box center [174, 393] width 9 height 5
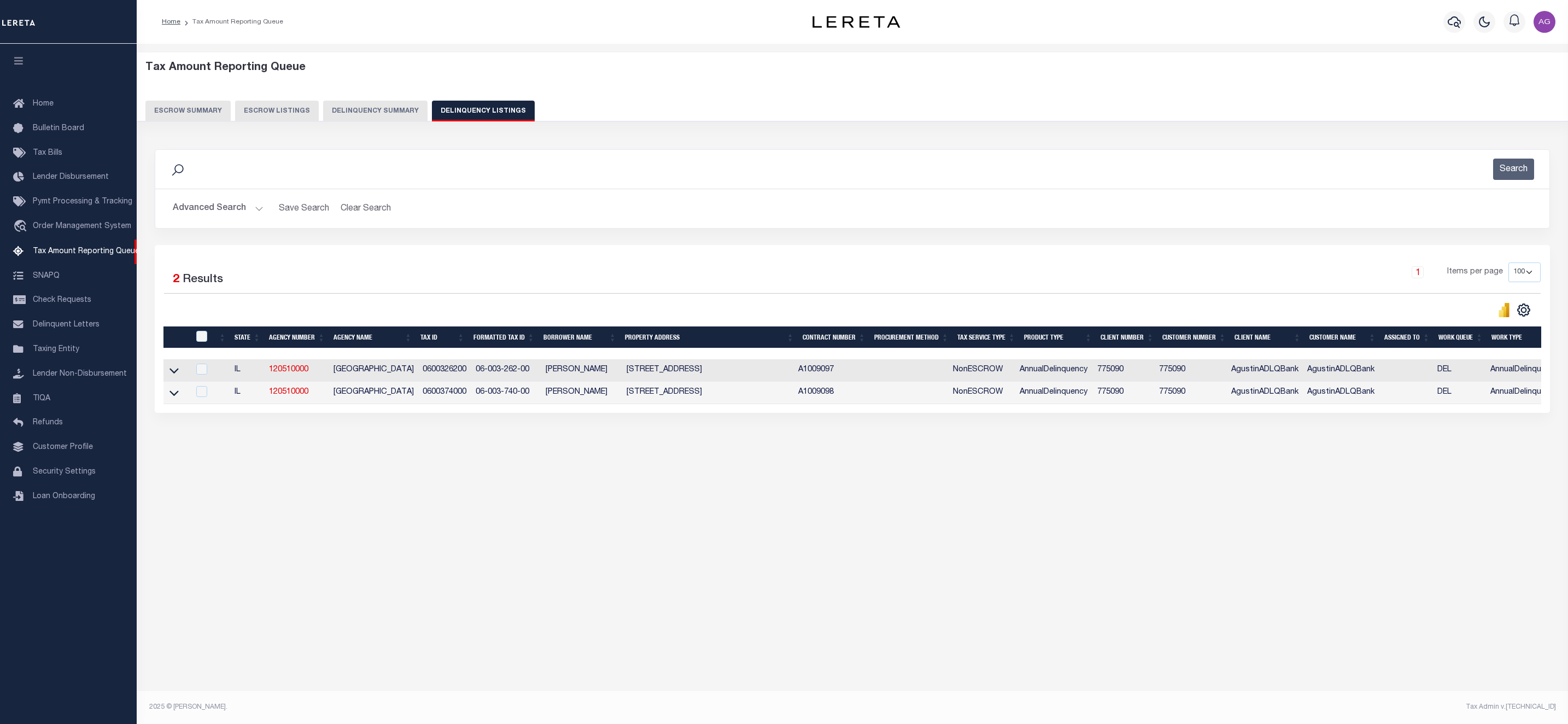
click at [371, 117] on button "Delinquency Summary" at bounding box center [375, 110] width 104 height 20
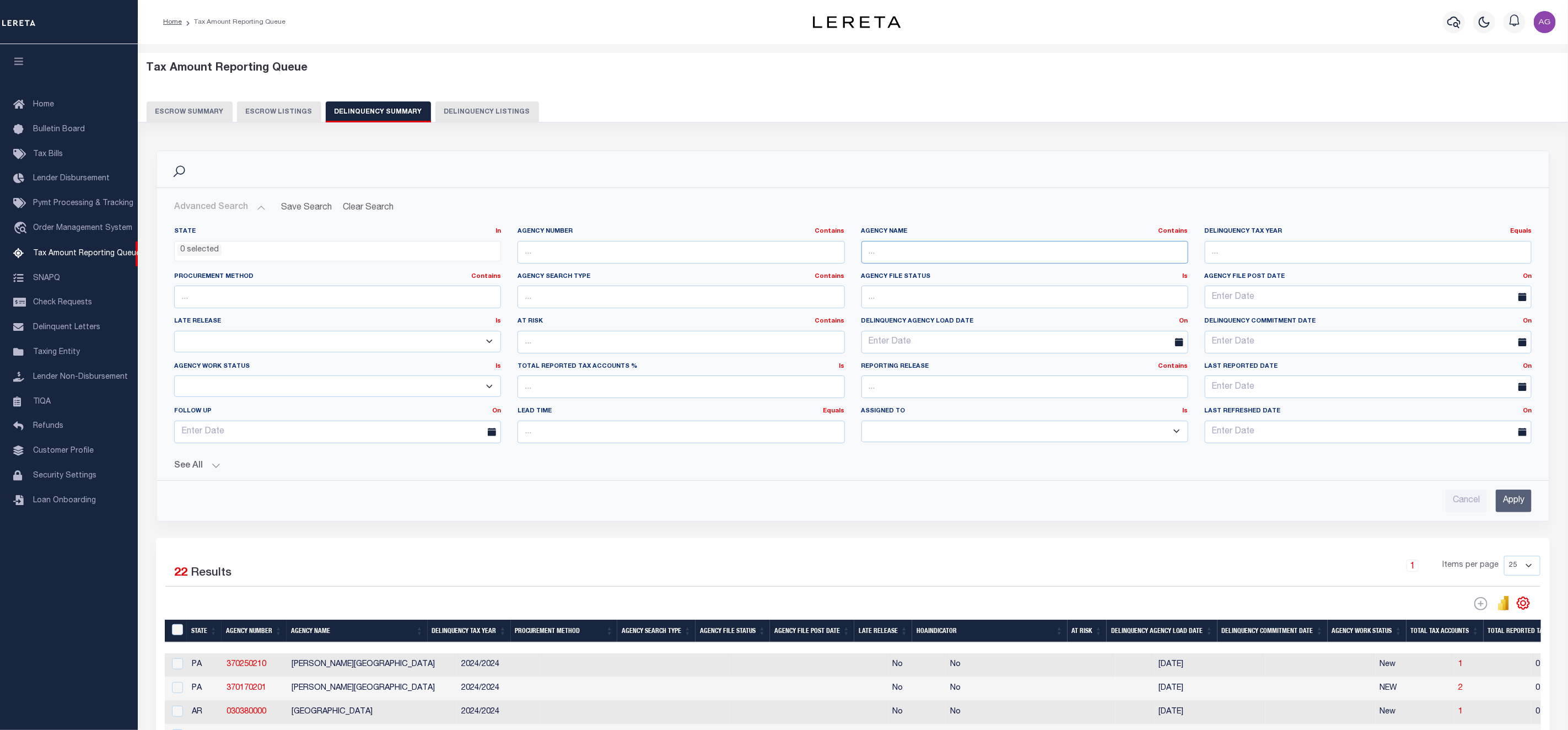
click at [965, 250] on input "text" at bounding box center [1025, 252] width 327 height 23
paste input "LAWRENCE"
type input "LAWRENCE COUNTY"
click at [247, 246] on ul "0 selected" at bounding box center [337, 249] width 325 height 15
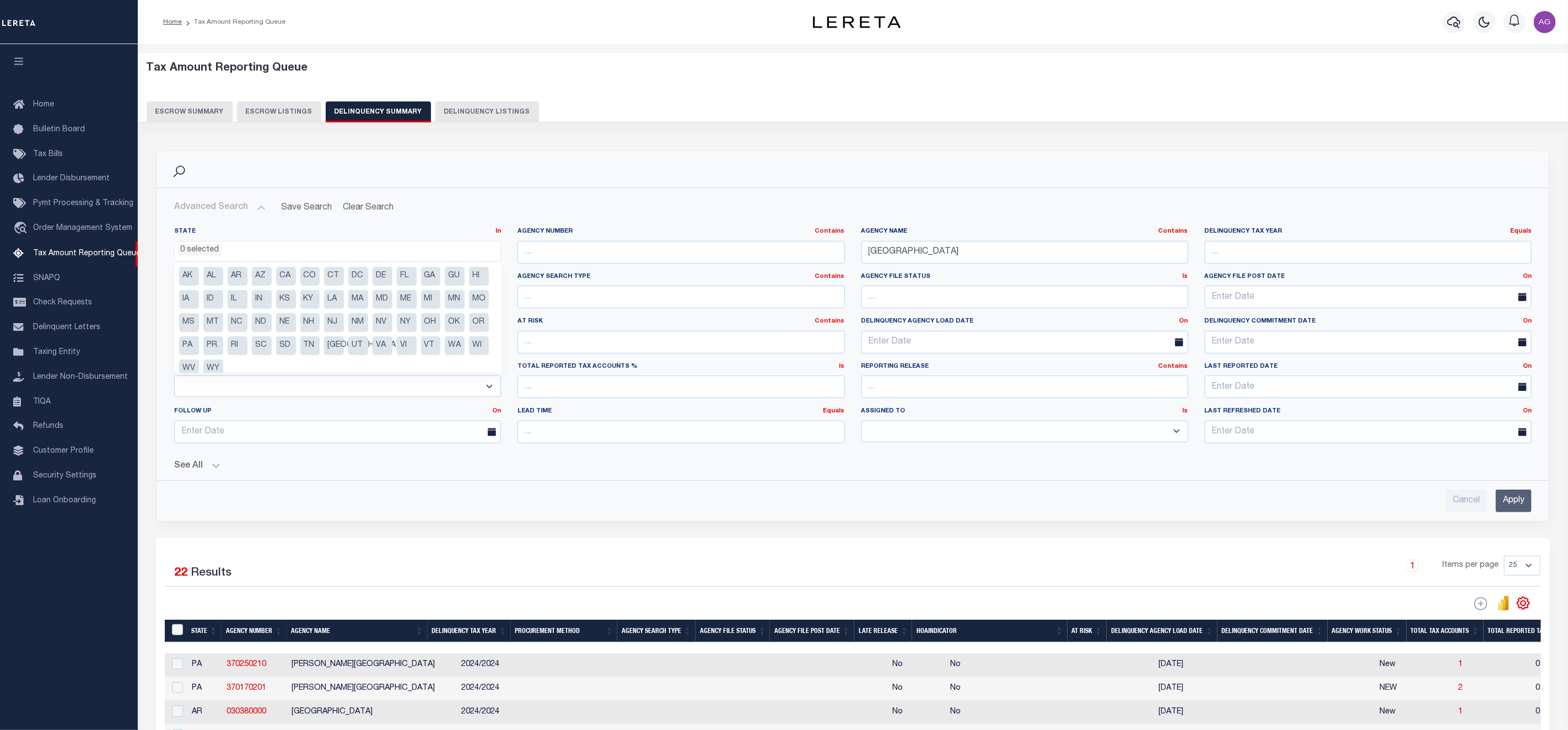
click at [248, 301] on li "IL" at bounding box center [238, 299] width 20 height 19
select select "IL"
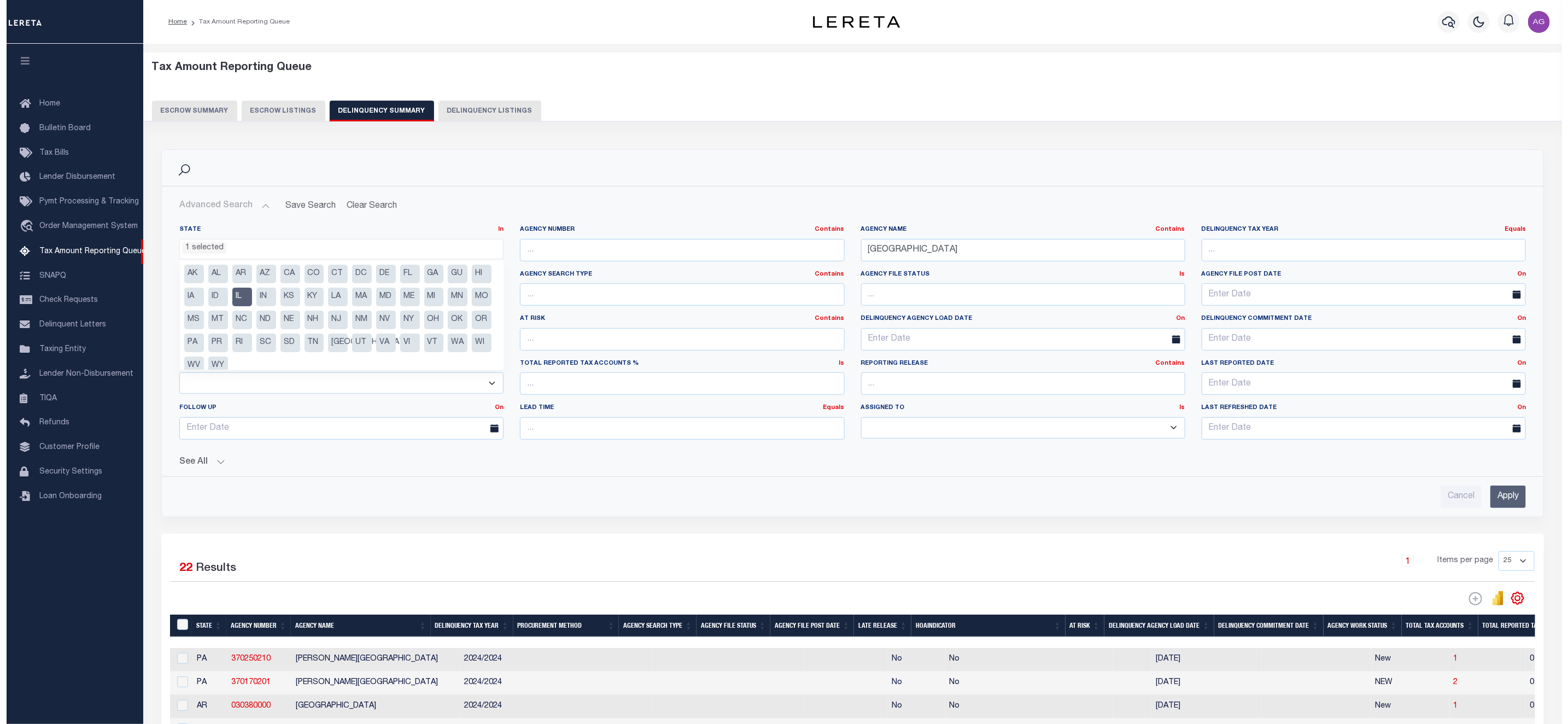
scroll to position [144, 0]
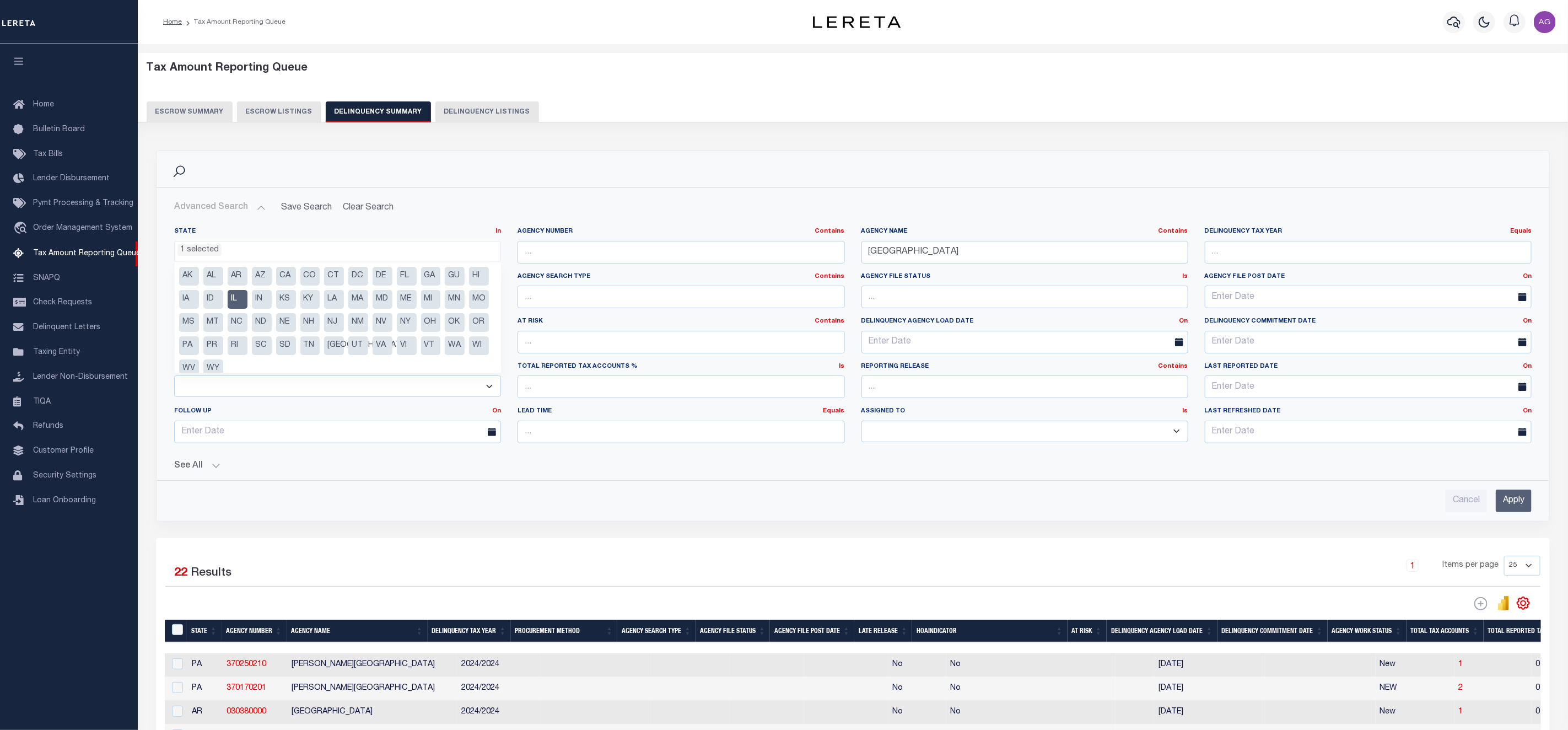
click at [1515, 503] on input "Apply" at bounding box center [1513, 501] width 36 height 23
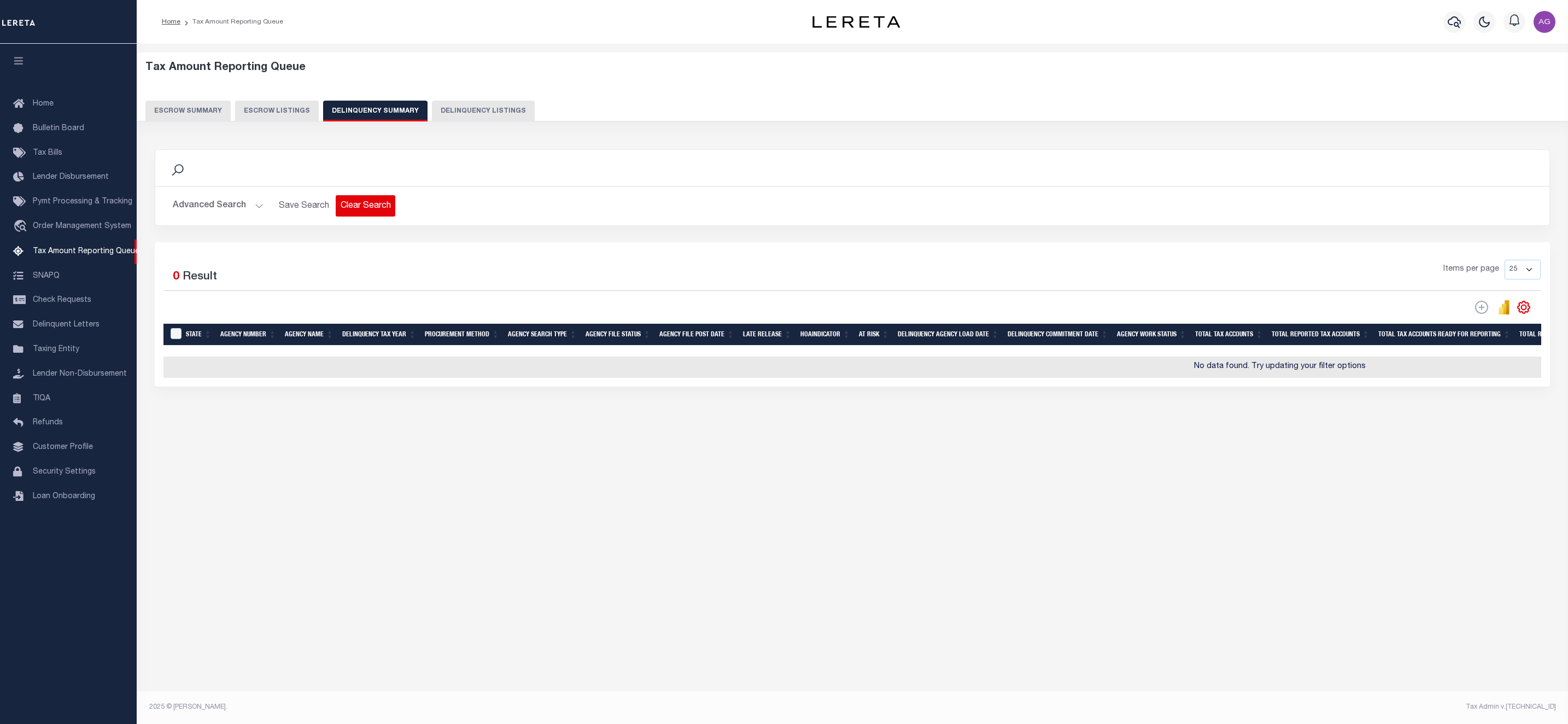
click at [359, 210] on button "Clear Search" at bounding box center [365, 206] width 60 height 21
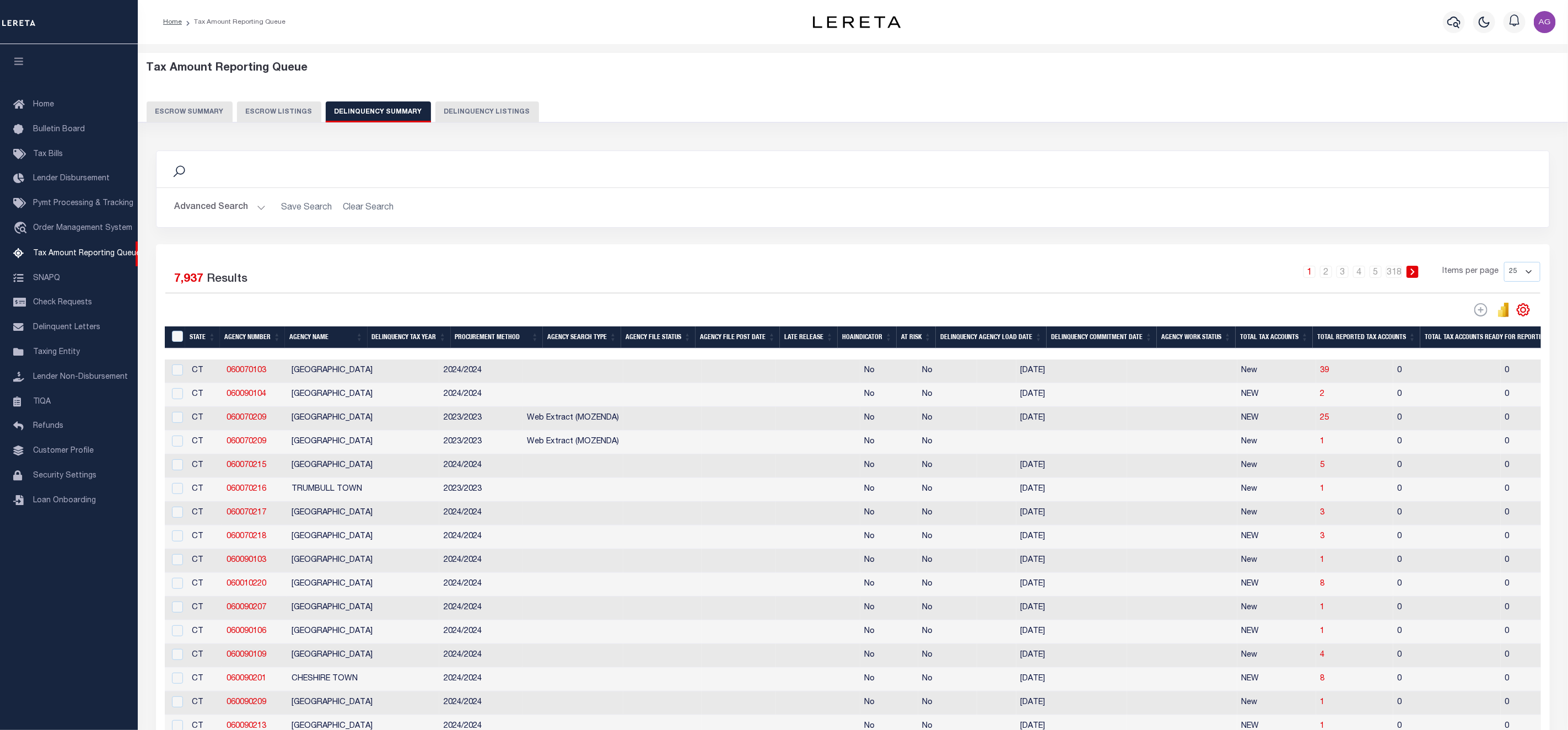
click at [223, 209] on button "Advanced Search" at bounding box center [220, 207] width 91 height 21
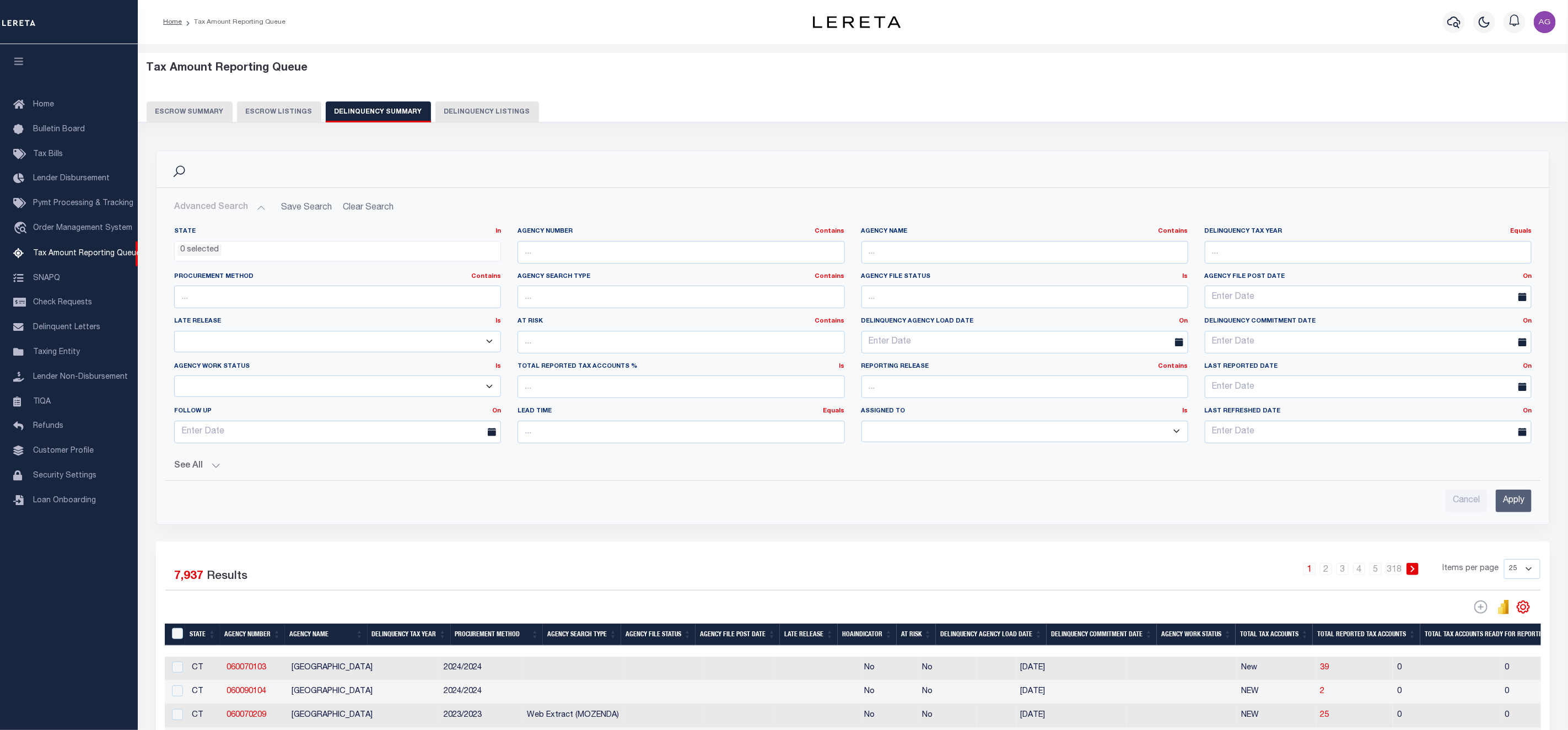
drag, startPoint x: 941, startPoint y: 268, endPoint x: 935, endPoint y: 252, distance: 17.1
click at [939, 268] on div "Agency Name Contains Contains Is" at bounding box center [1025, 249] width 344 height 45
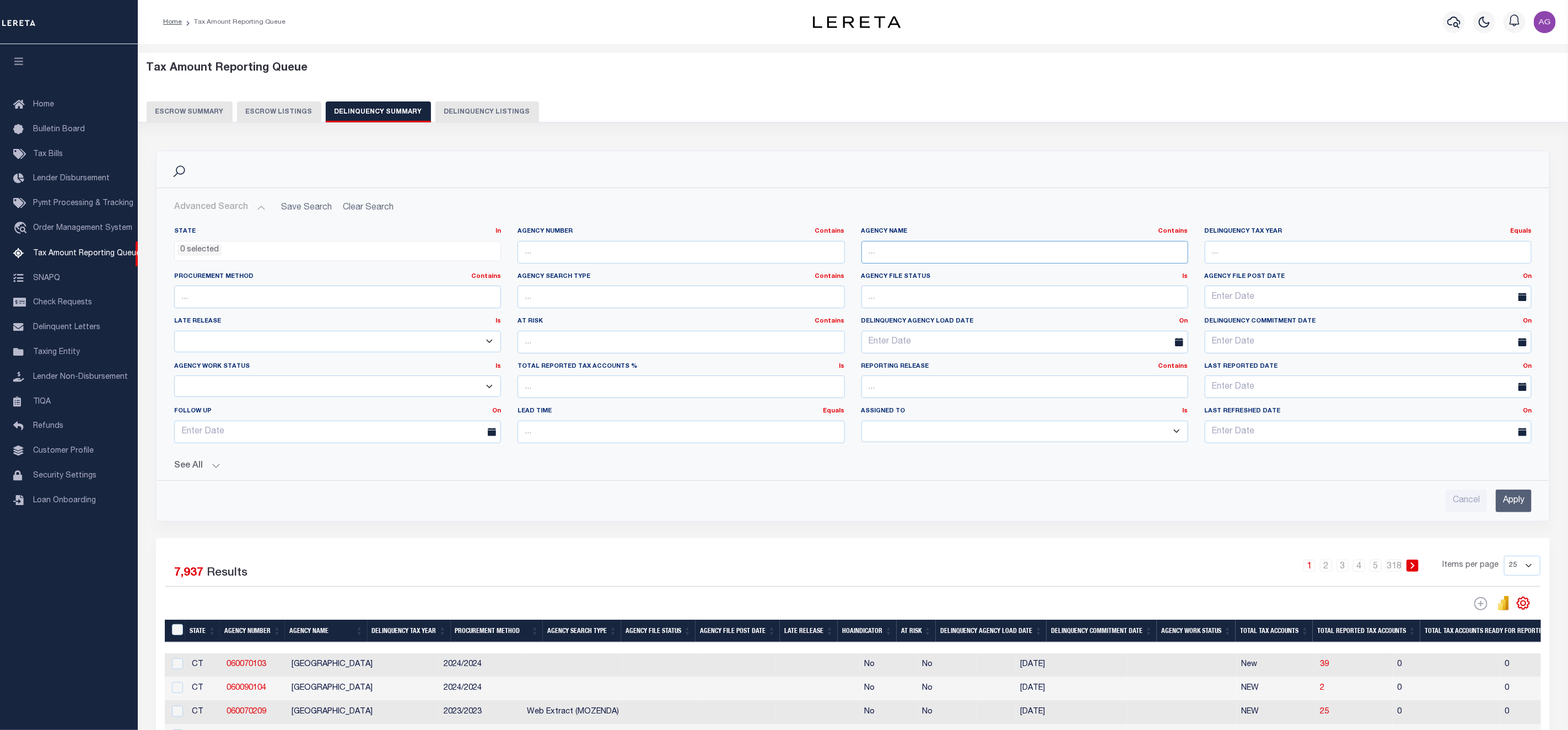
click at [933, 250] on input "text" at bounding box center [1025, 252] width 327 height 23
type input "LAWRENCE COUNTY"
click at [1518, 507] on input "Apply" at bounding box center [1513, 501] width 36 height 23
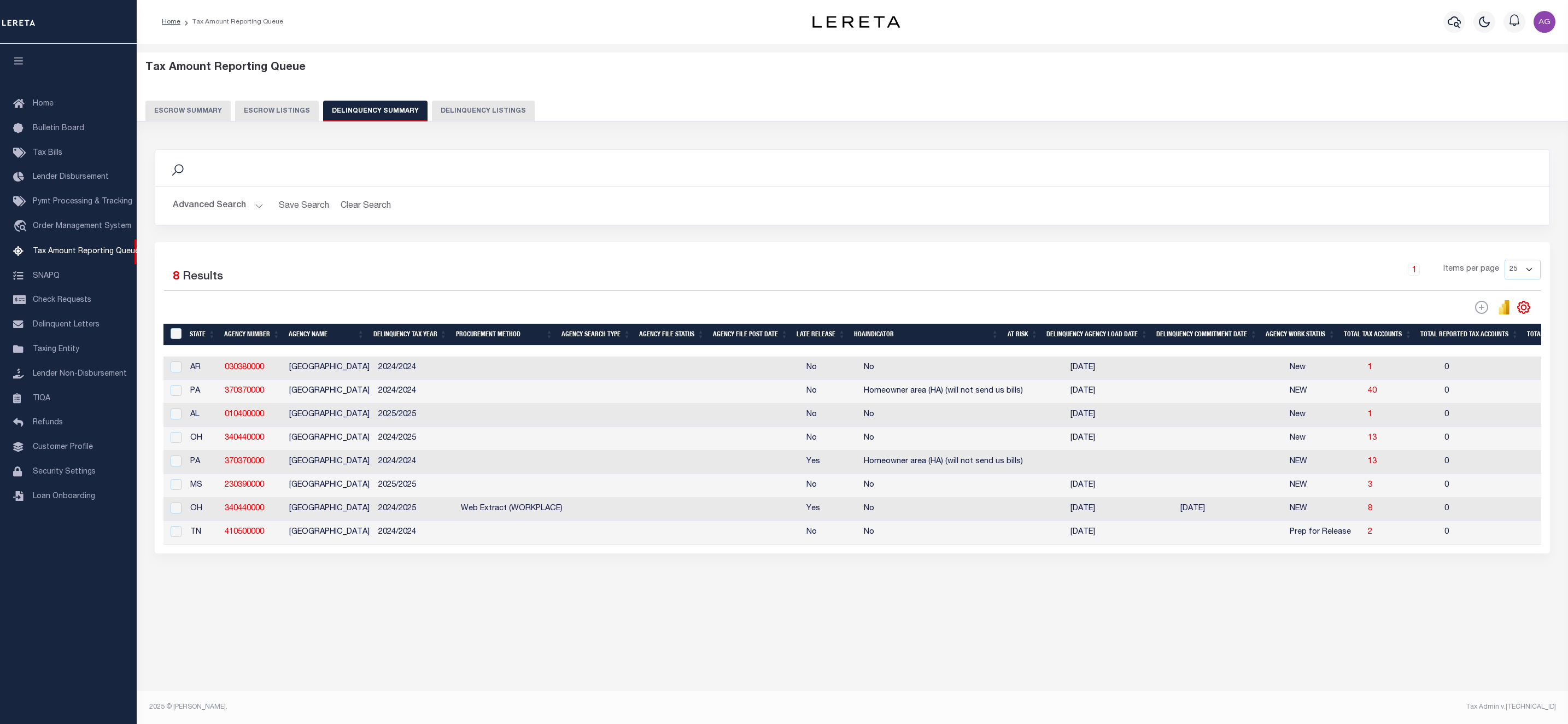
click at [228, 206] on button "Advanced Search" at bounding box center [218, 206] width 91 height 21
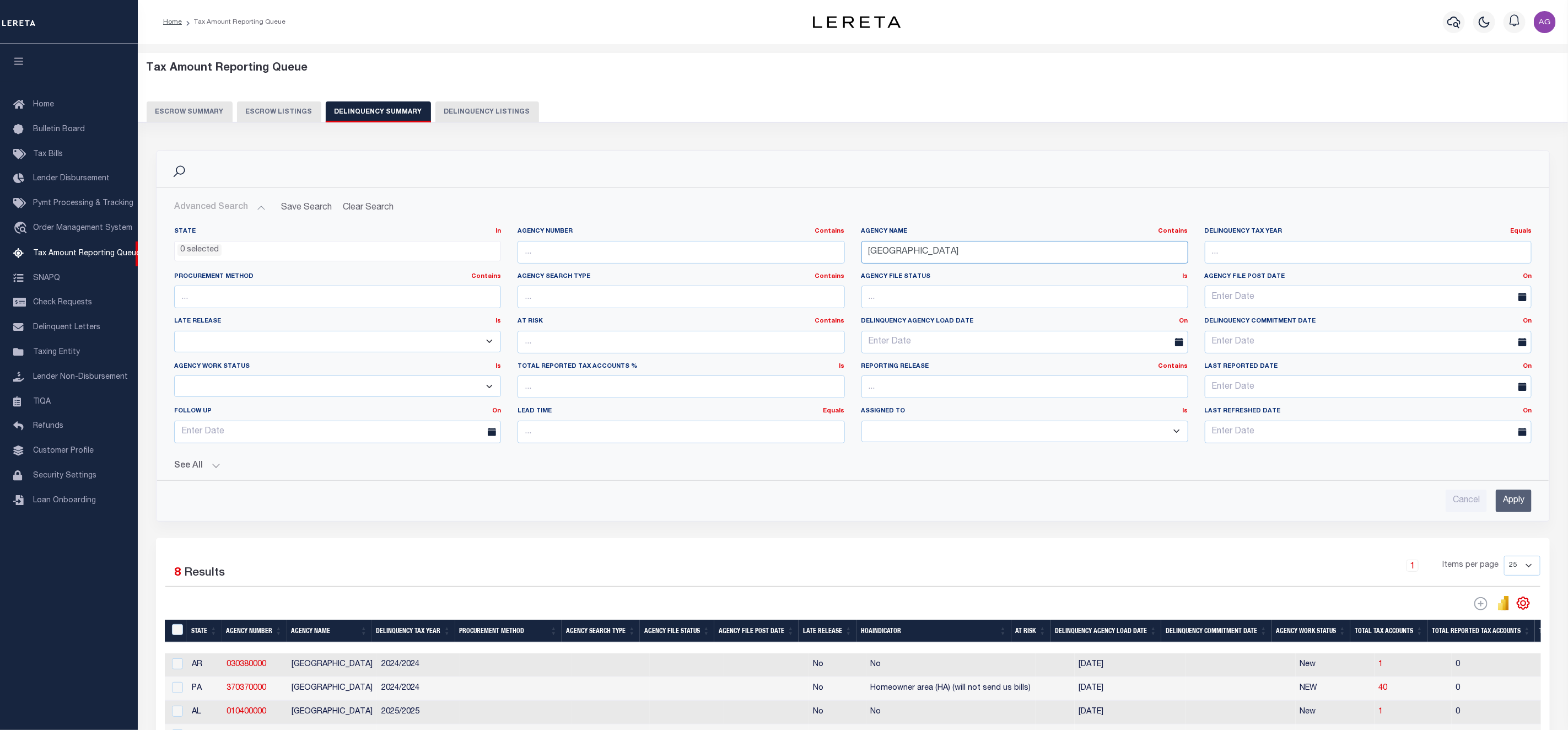
click at [994, 258] on input "LAWRENCE COUNTY" at bounding box center [1025, 252] width 327 height 23
click at [487, 110] on button "Delinquency Listings" at bounding box center [487, 111] width 104 height 21
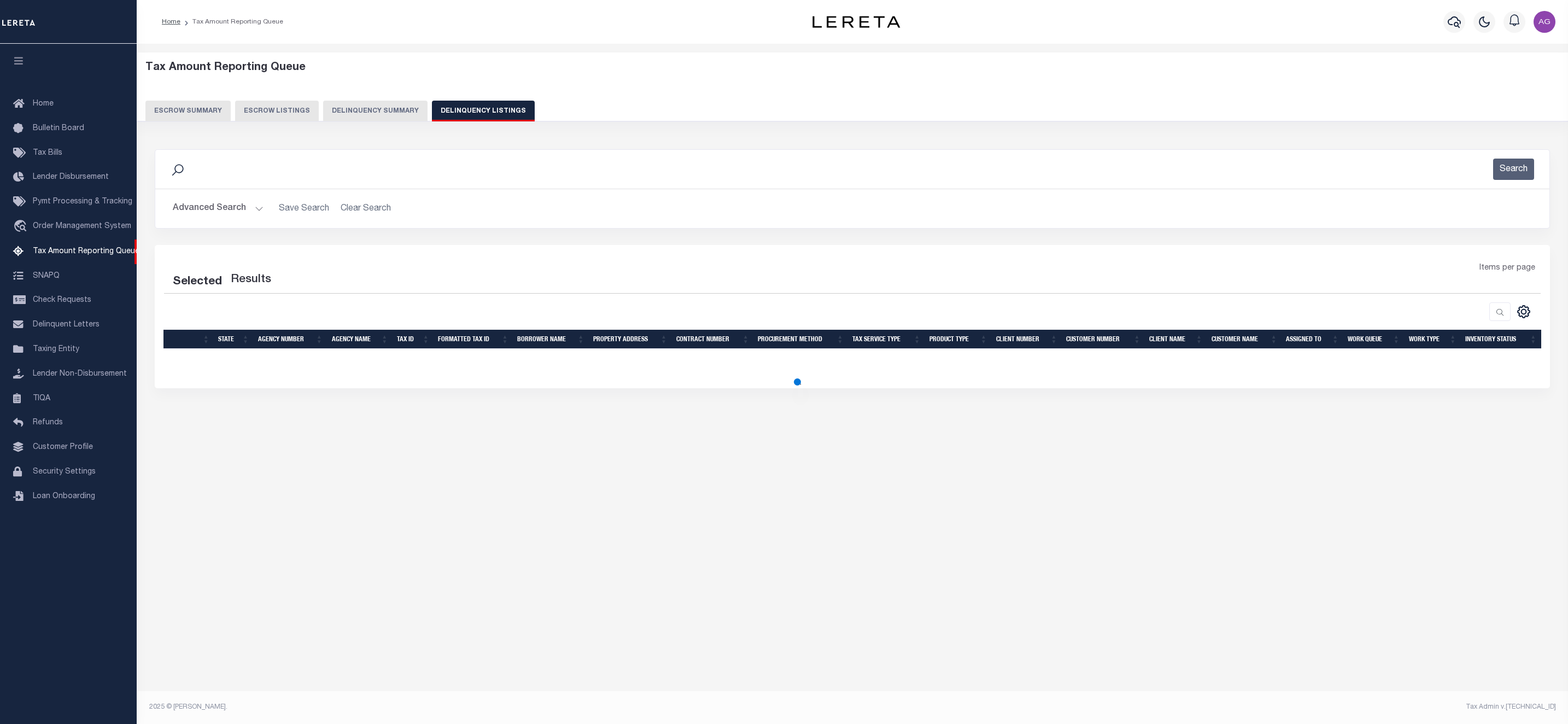
click at [357, 116] on button "Delinquency Summary" at bounding box center [375, 110] width 104 height 20
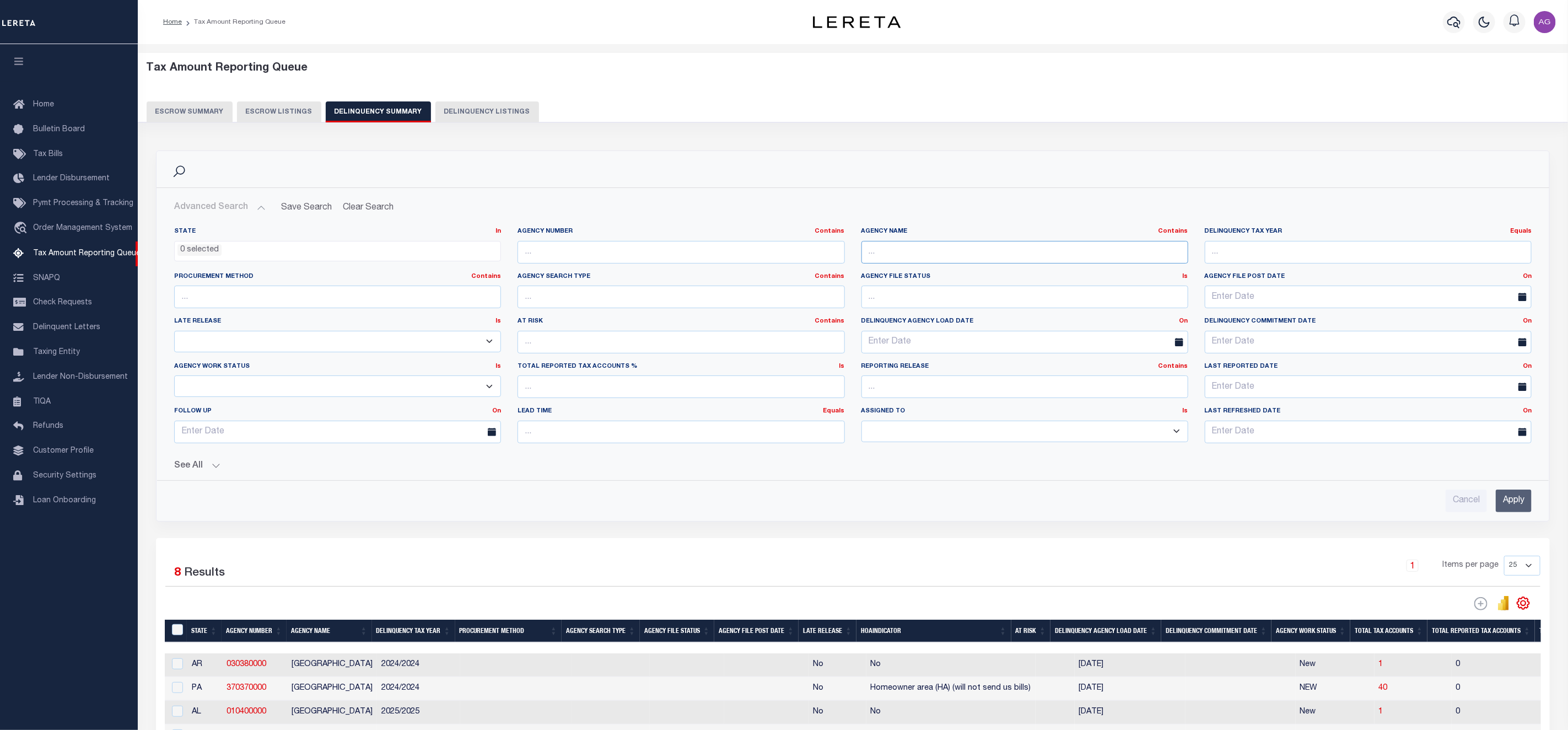
click at [989, 262] on input "text" at bounding box center [1025, 252] width 327 height 23
type input "HAMILTON"
click at [1500, 504] on input "Apply" at bounding box center [1513, 501] width 36 height 23
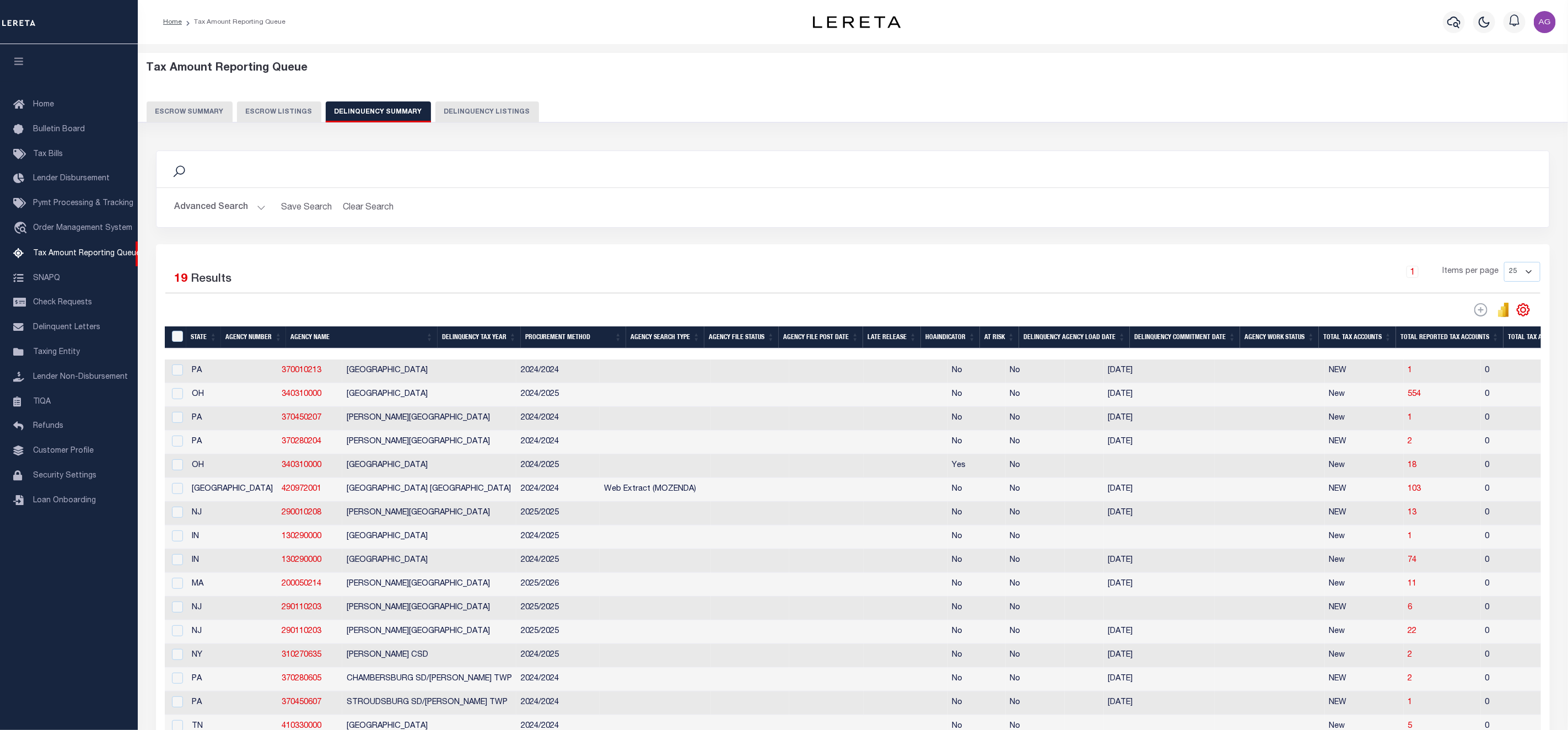
click at [220, 213] on button "Advanced Search" at bounding box center [220, 207] width 91 height 21
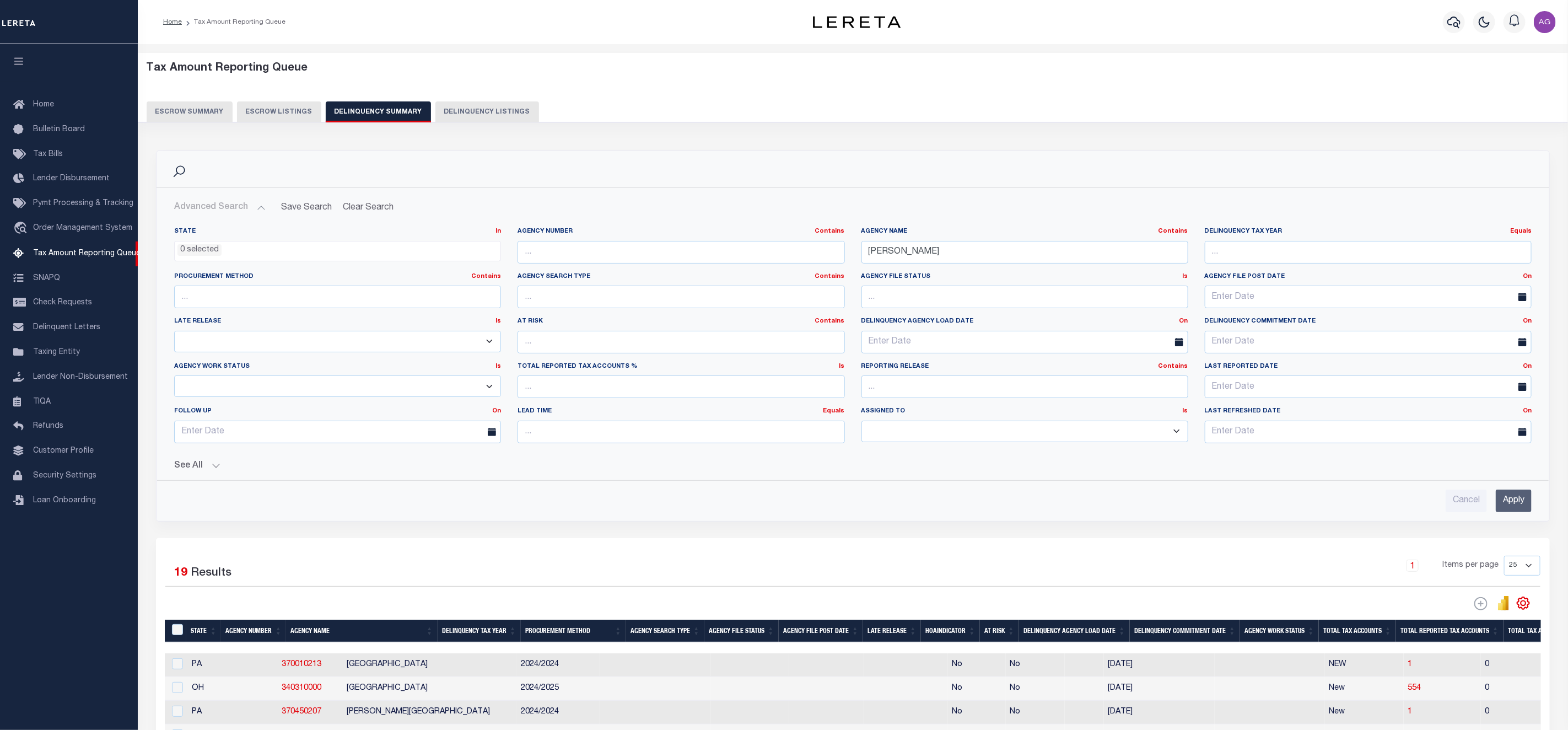
click at [202, 469] on button "See All" at bounding box center [853, 466] width 1358 height 11
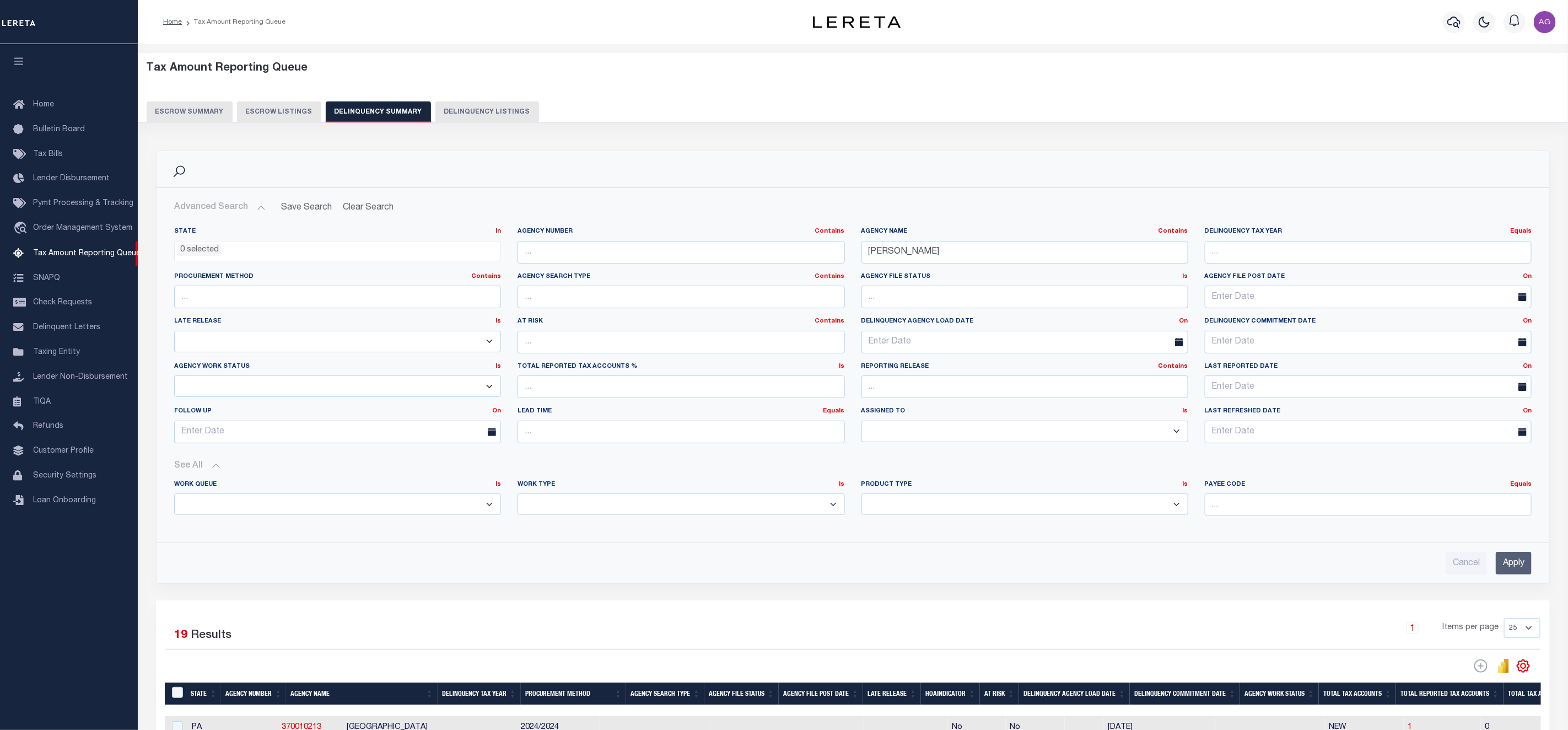
click at [582, 497] on select "Annual Delinquency Back Search Payment Status Check DTRACK" at bounding box center [680, 504] width 327 height 21
select select "AnnualDelinquency"
click at [517, 497] on select "Annual Delinquency Back Search Payment Status Check DTRACK" at bounding box center [680, 504] width 327 height 21
click at [1513, 571] on input "Apply" at bounding box center [1513, 563] width 36 height 23
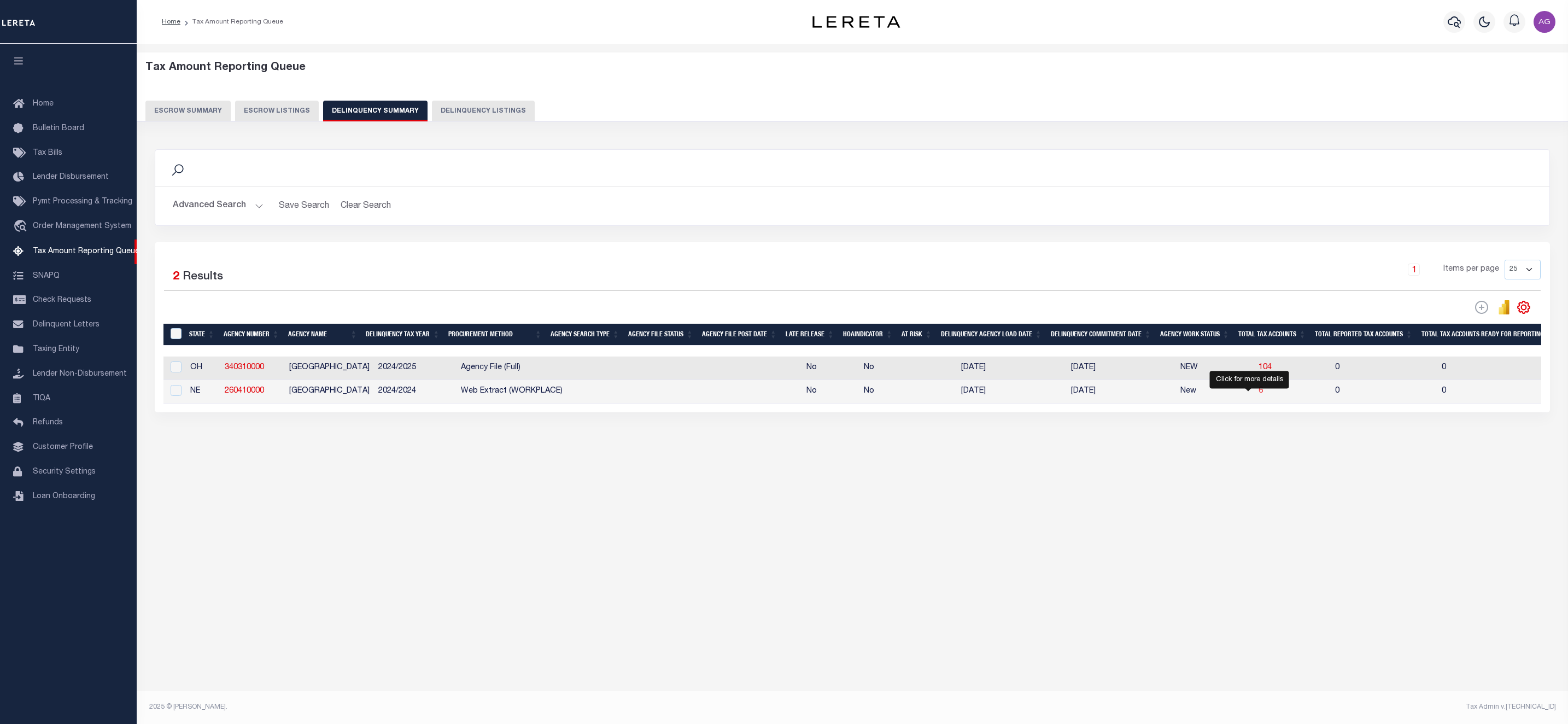
click at [1258, 394] on span "6" at bounding box center [1260, 391] width 5 height 8
select select "100"
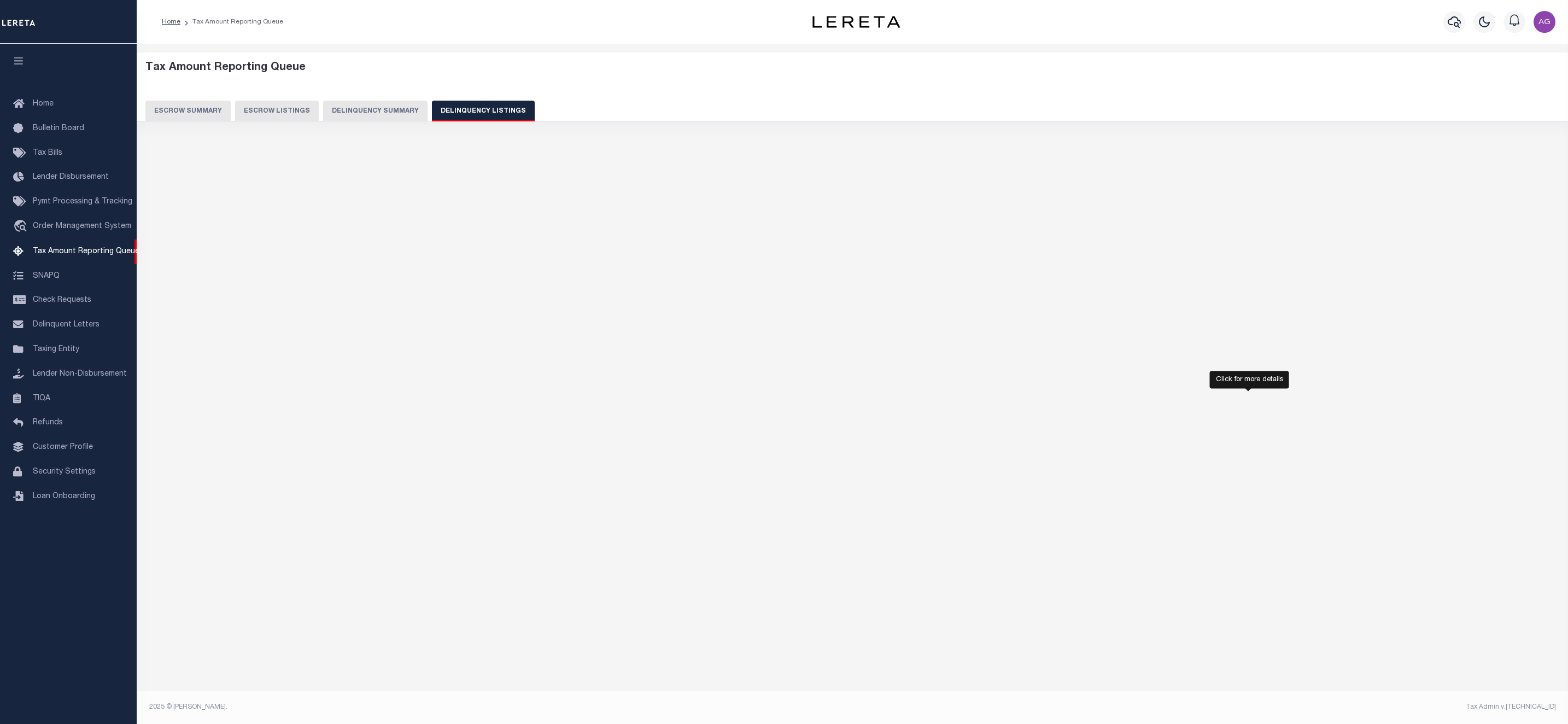
select select "100"
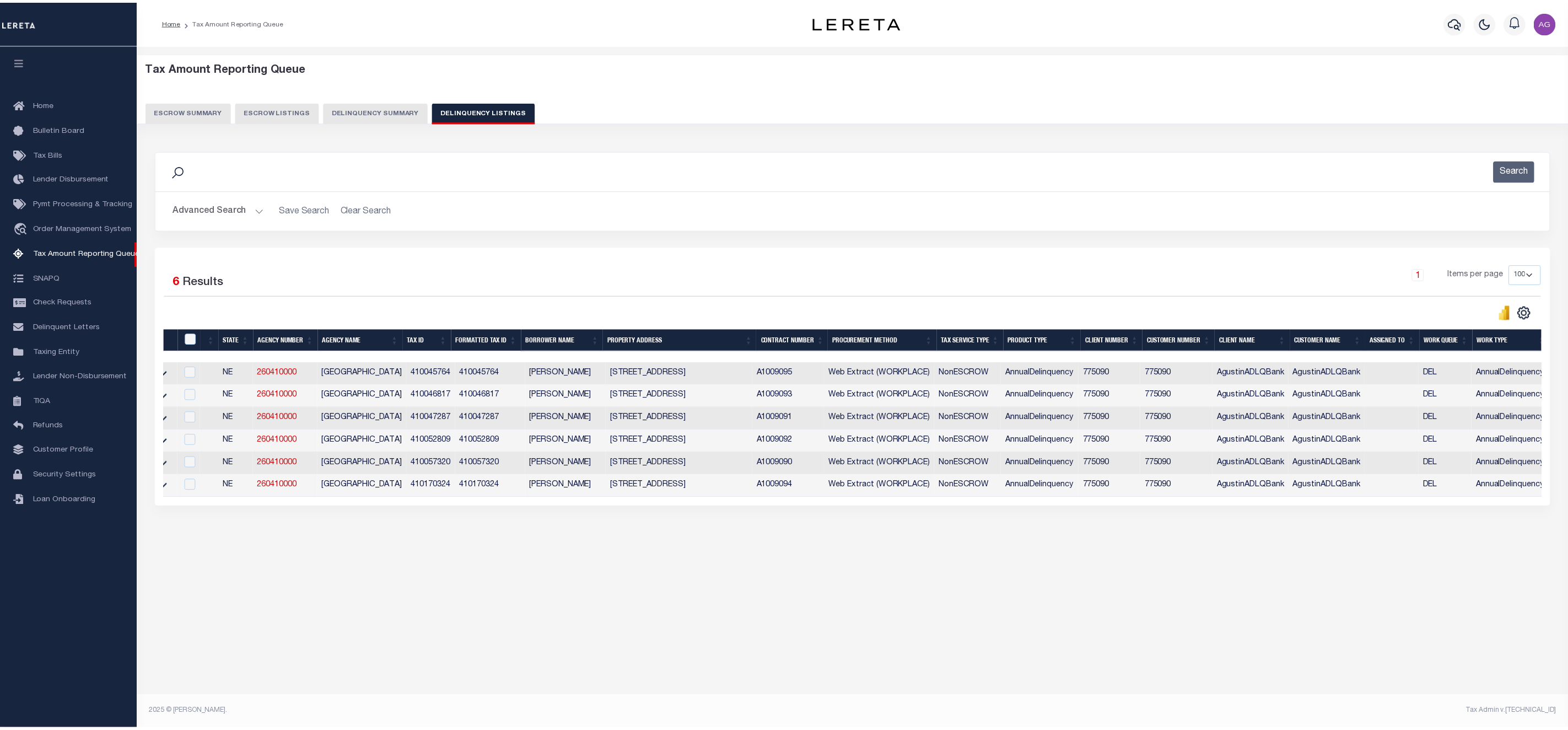
scroll to position [0, 0]
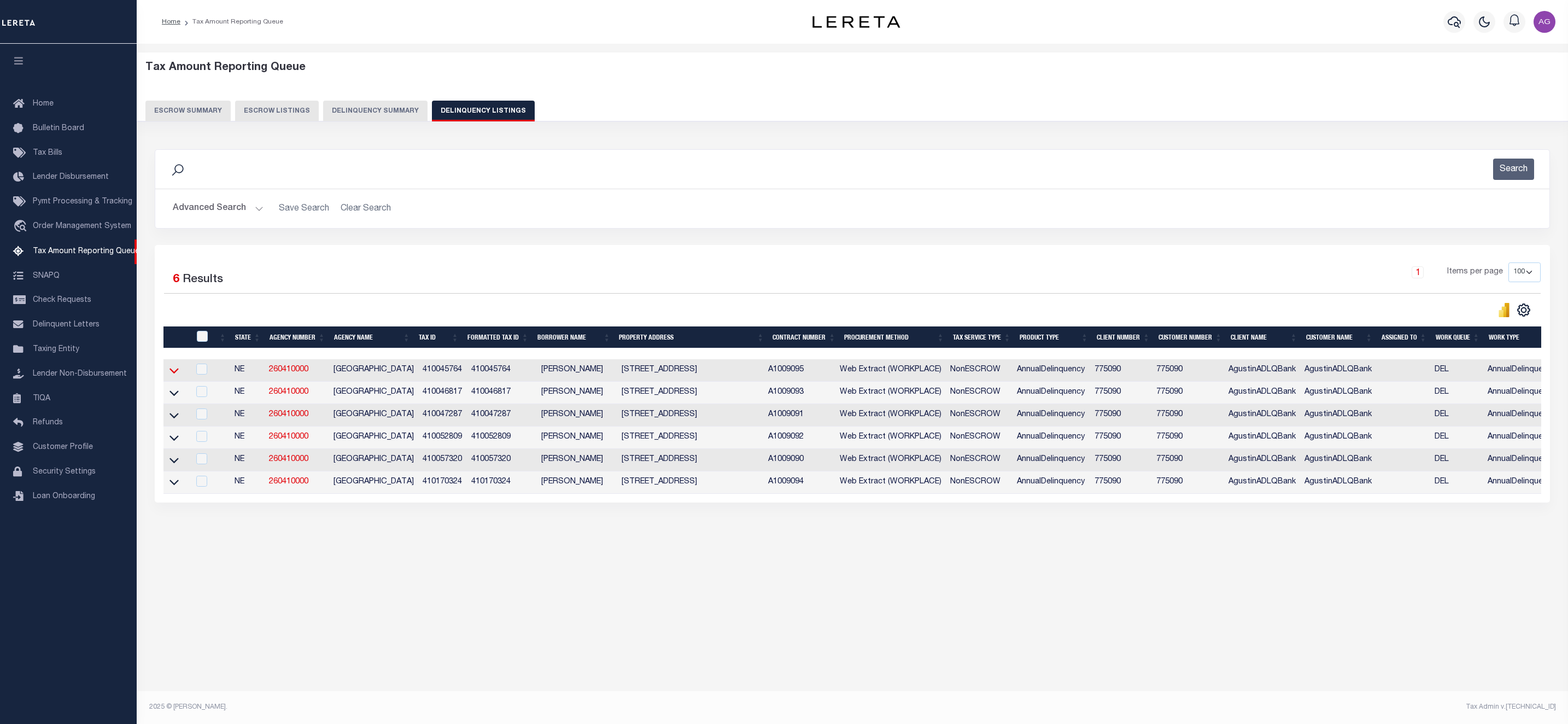
click at [175, 374] on icon at bounding box center [174, 371] width 9 height 5
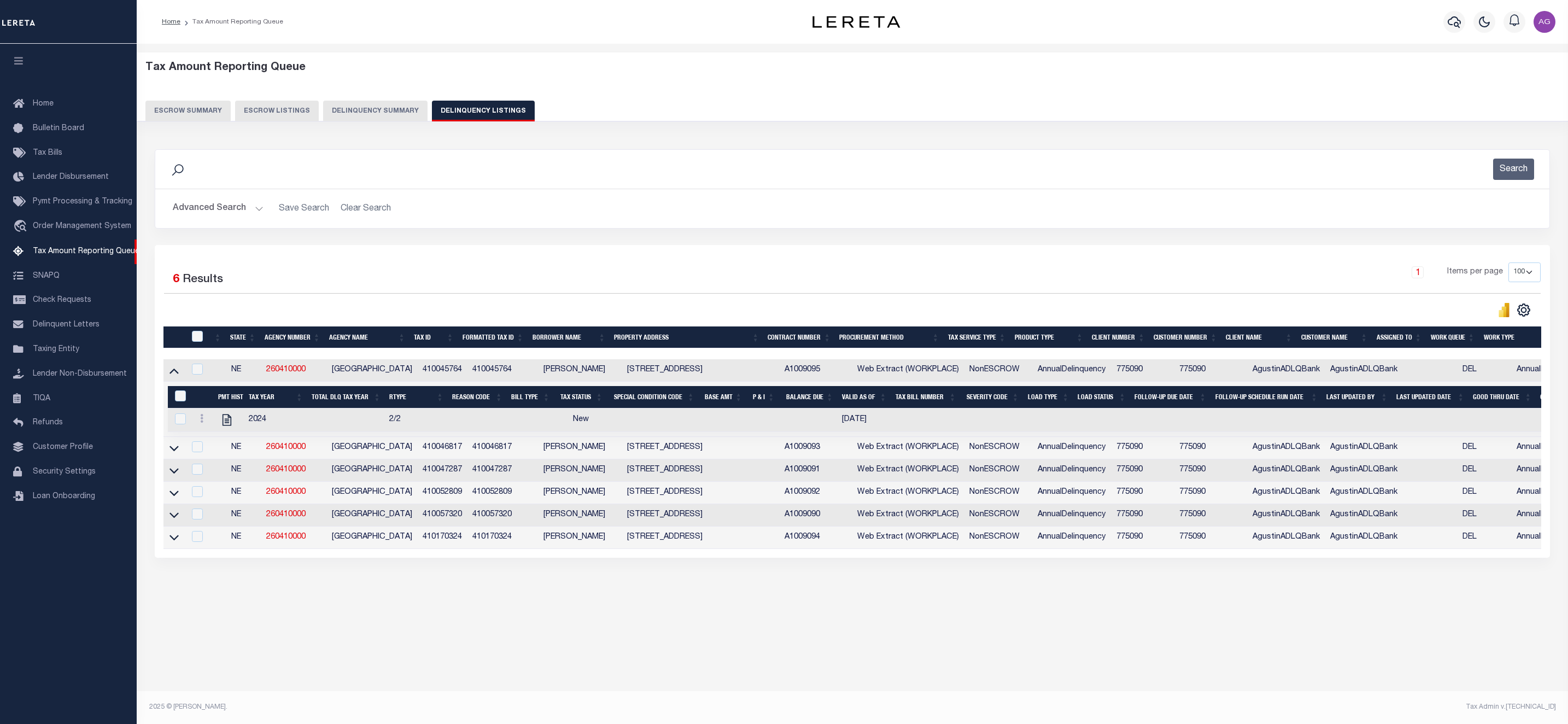
click at [175, 376] on icon at bounding box center [174, 370] width 9 height 11
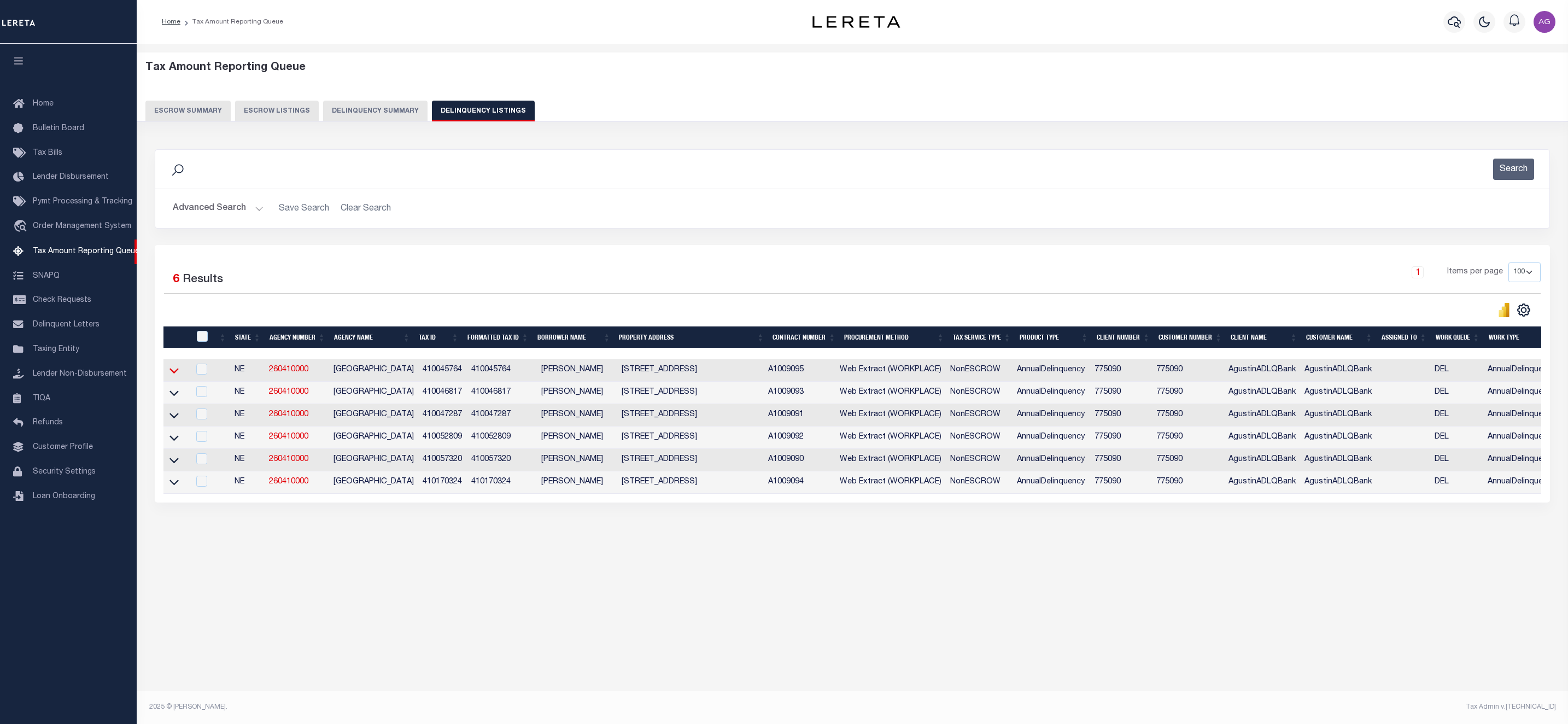
click at [172, 373] on icon at bounding box center [174, 370] width 9 height 11
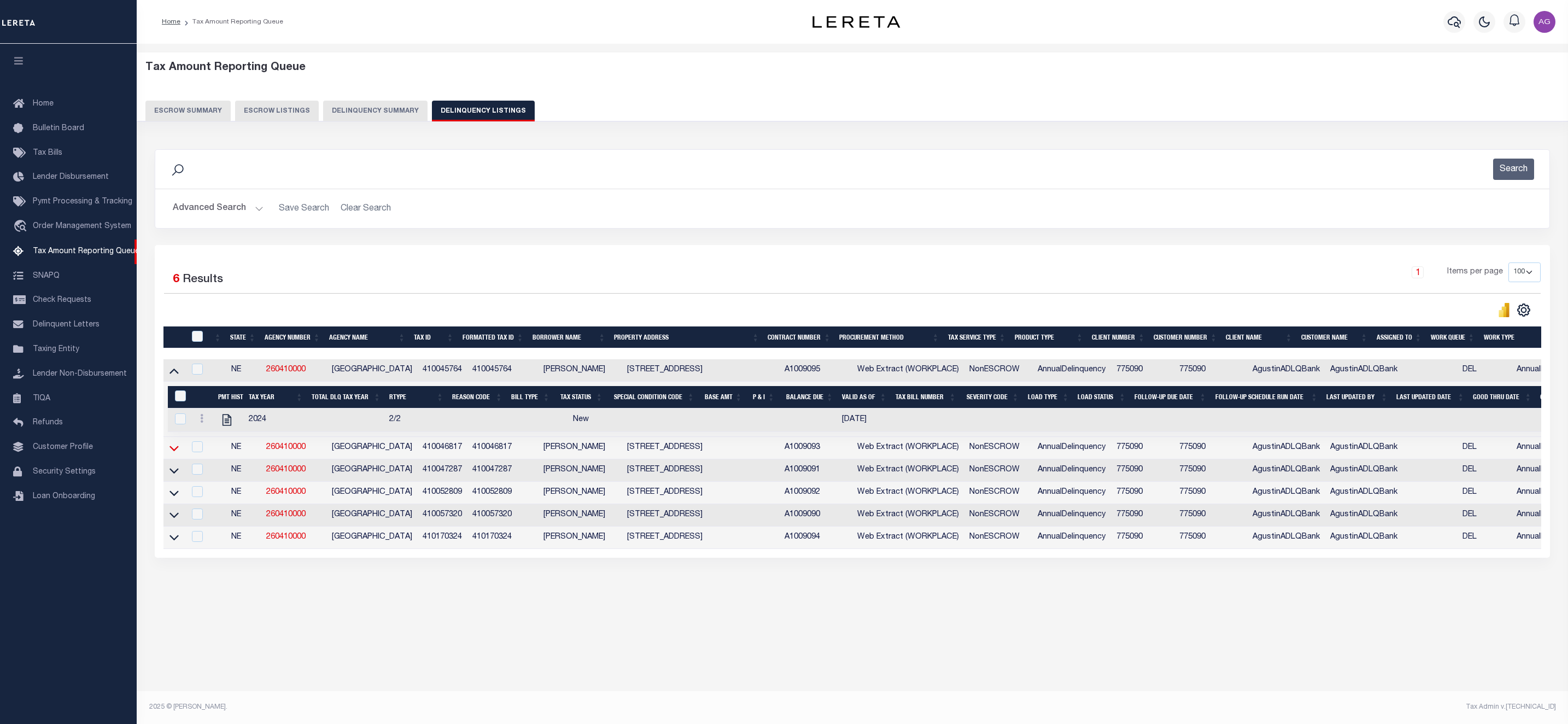
click at [173, 453] on icon at bounding box center [174, 447] width 9 height 11
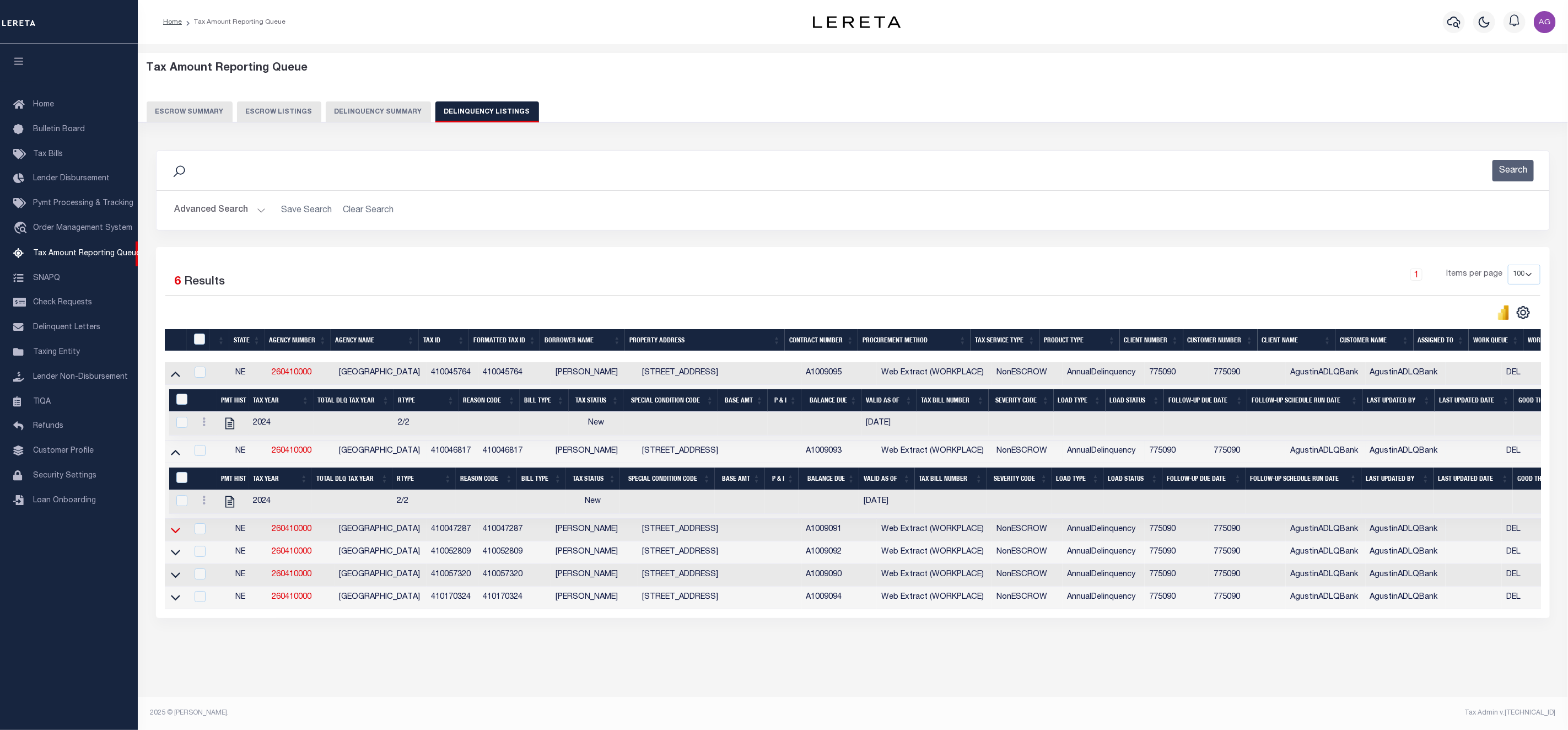
click at [174, 533] on icon at bounding box center [175, 530] width 9 height 5
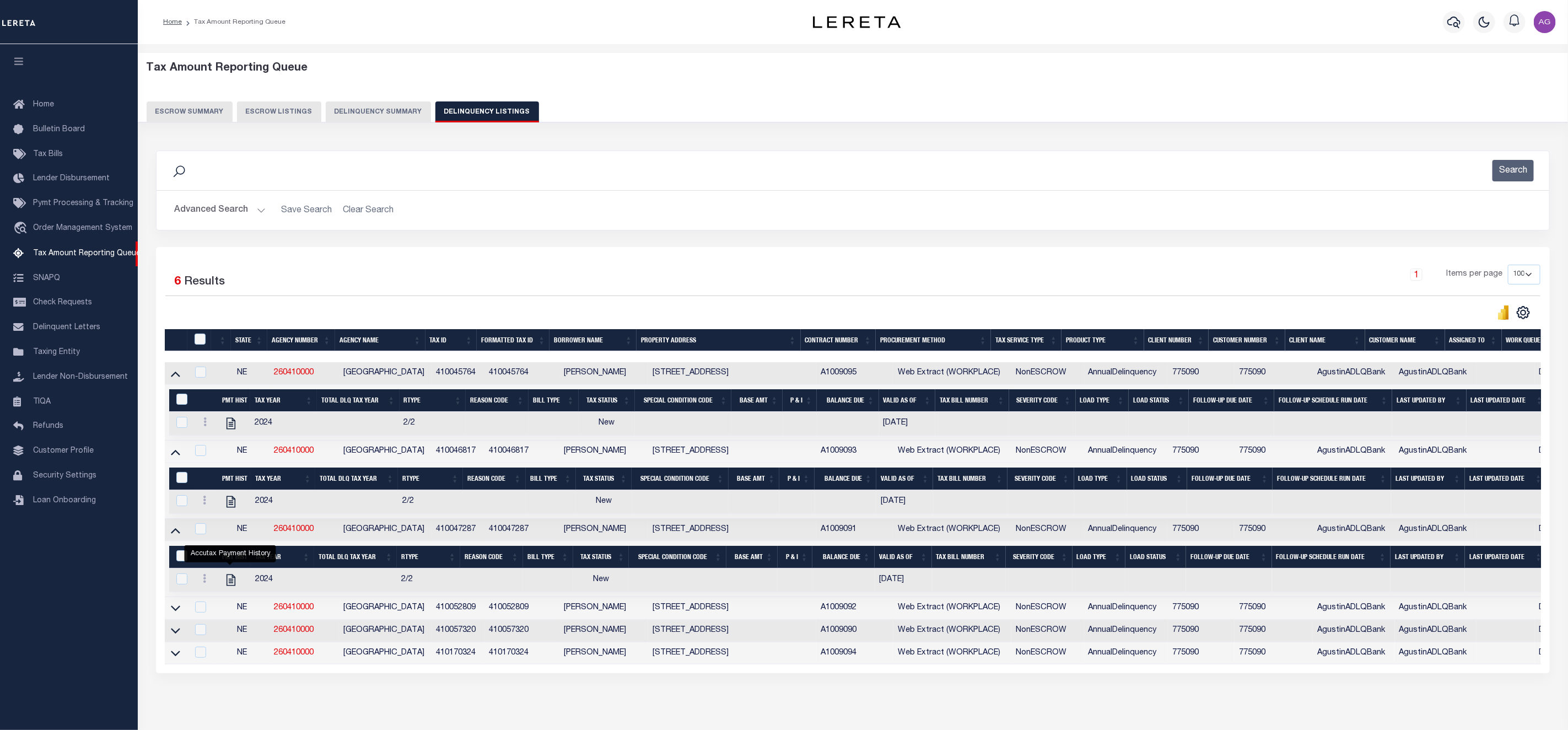
scroll to position [58, 0]
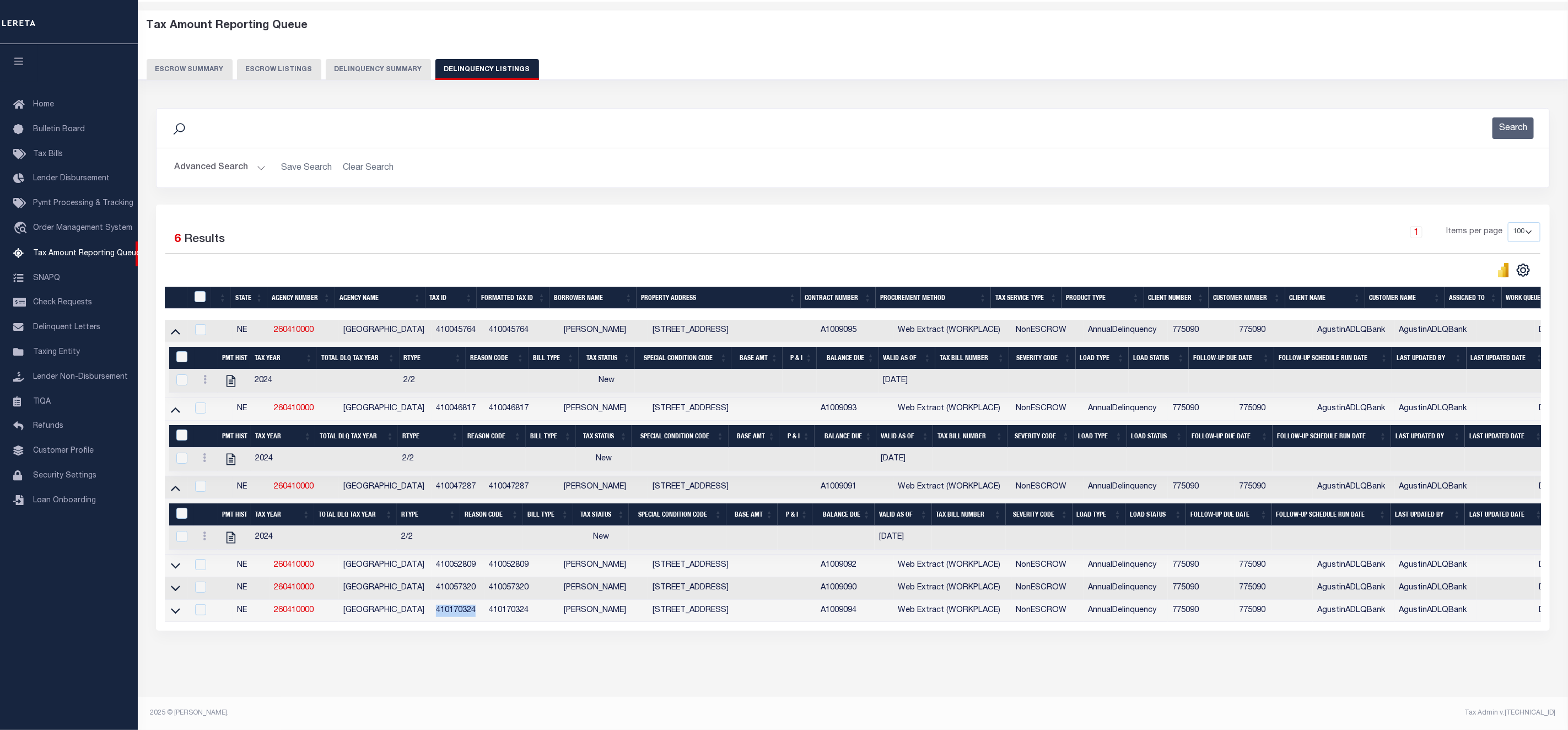
drag, startPoint x: 434, startPoint y: 606, endPoint x: 478, endPoint y: 605, distance: 44.0
click at [478, 605] on td "410170324" at bounding box center [457, 611] width 53 height 23
checkbox input "true"
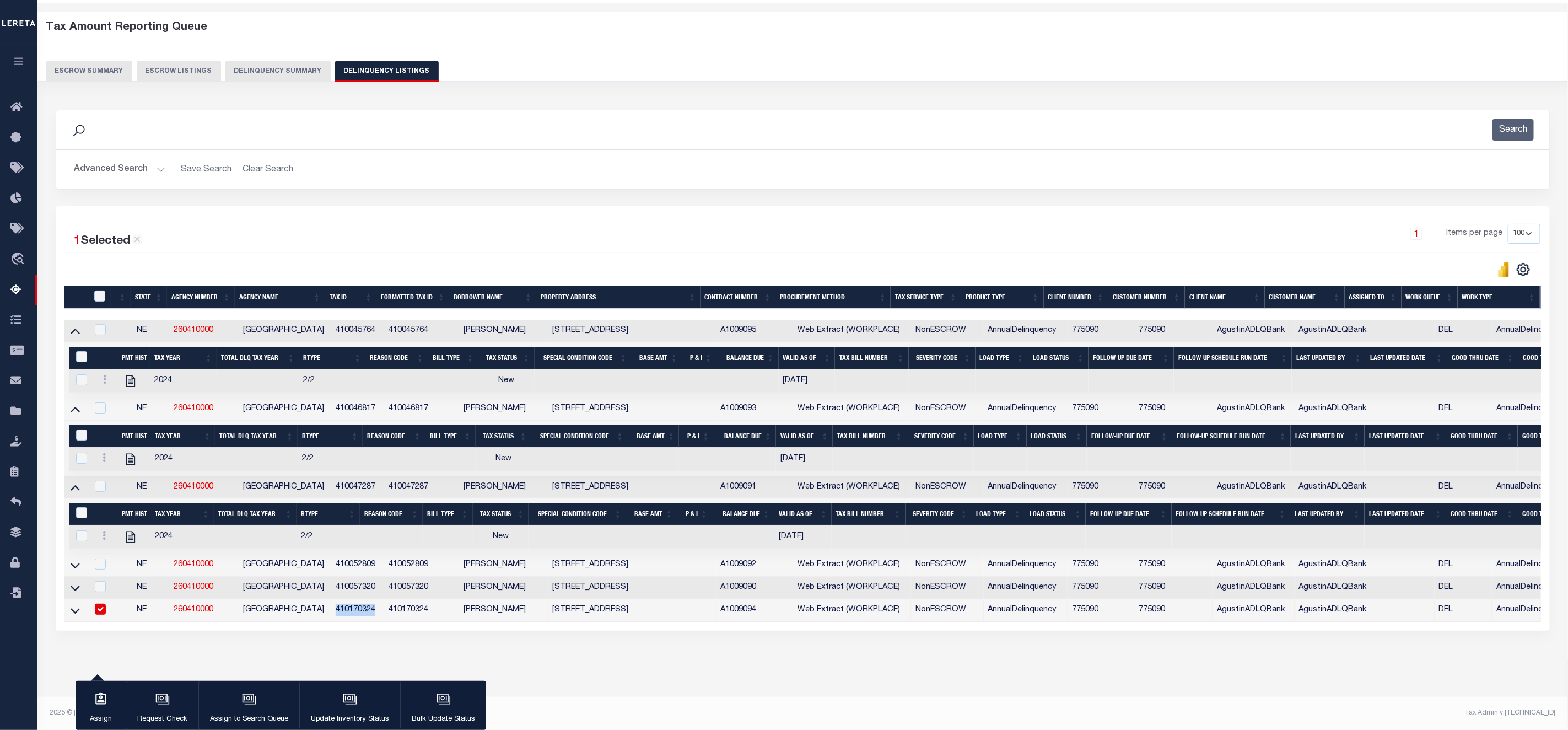
copy td "410170324"
drag, startPoint x: 338, startPoint y: 581, endPoint x: 376, endPoint y: 583, distance: 38.1
click at [376, 583] on td "410057320" at bounding box center [357, 588] width 53 height 23
checkbox input "true"
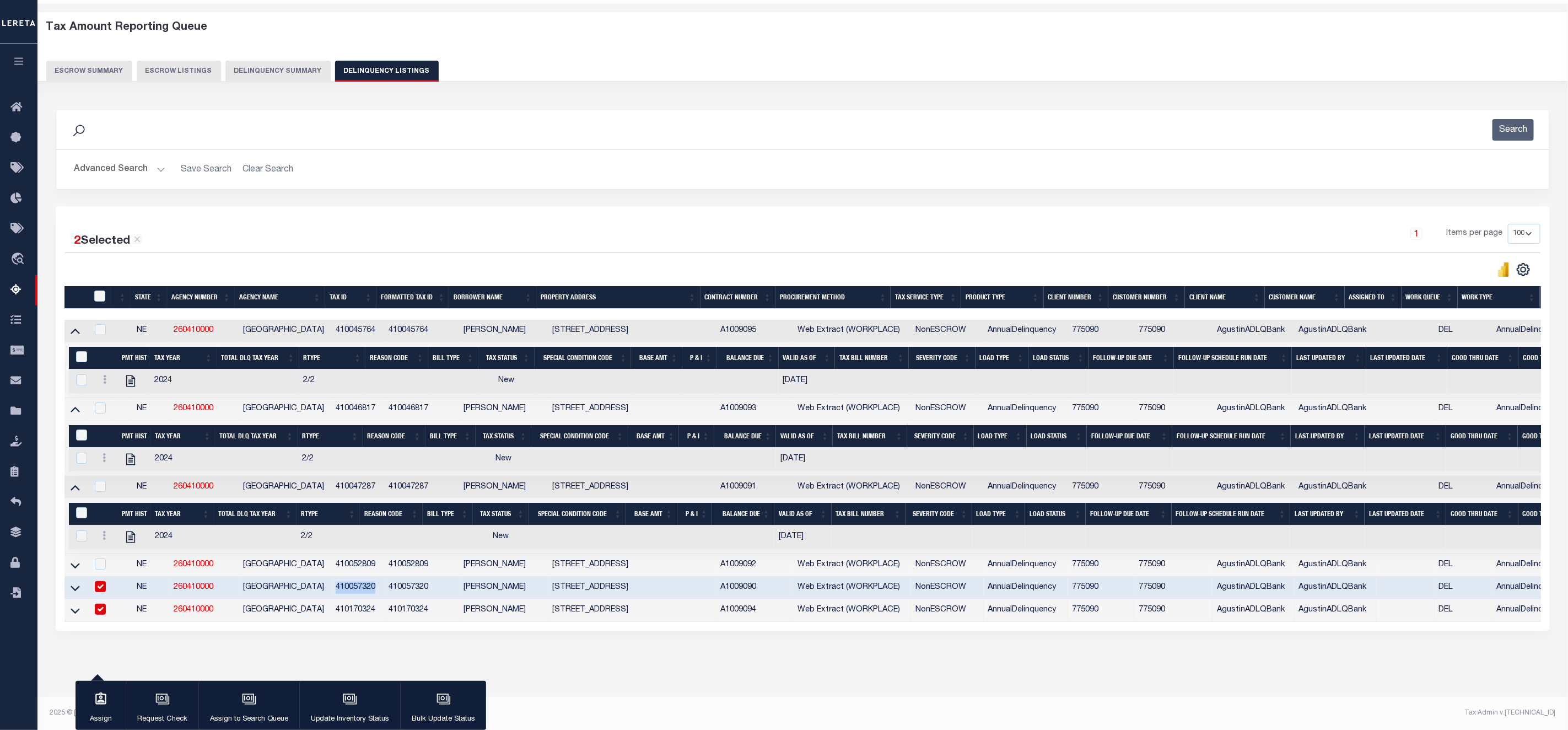
copy td "410057320"
drag, startPoint x: 334, startPoint y: 558, endPoint x: 381, endPoint y: 558, distance: 47.0
click at [381, 558] on td "410052809" at bounding box center [357, 565] width 53 height 23
copy td "410052809"
click at [678, 653] on div "Data sync process is currently running, you may face some response delays. Sear…" at bounding box center [803, 380] width 1509 height 565
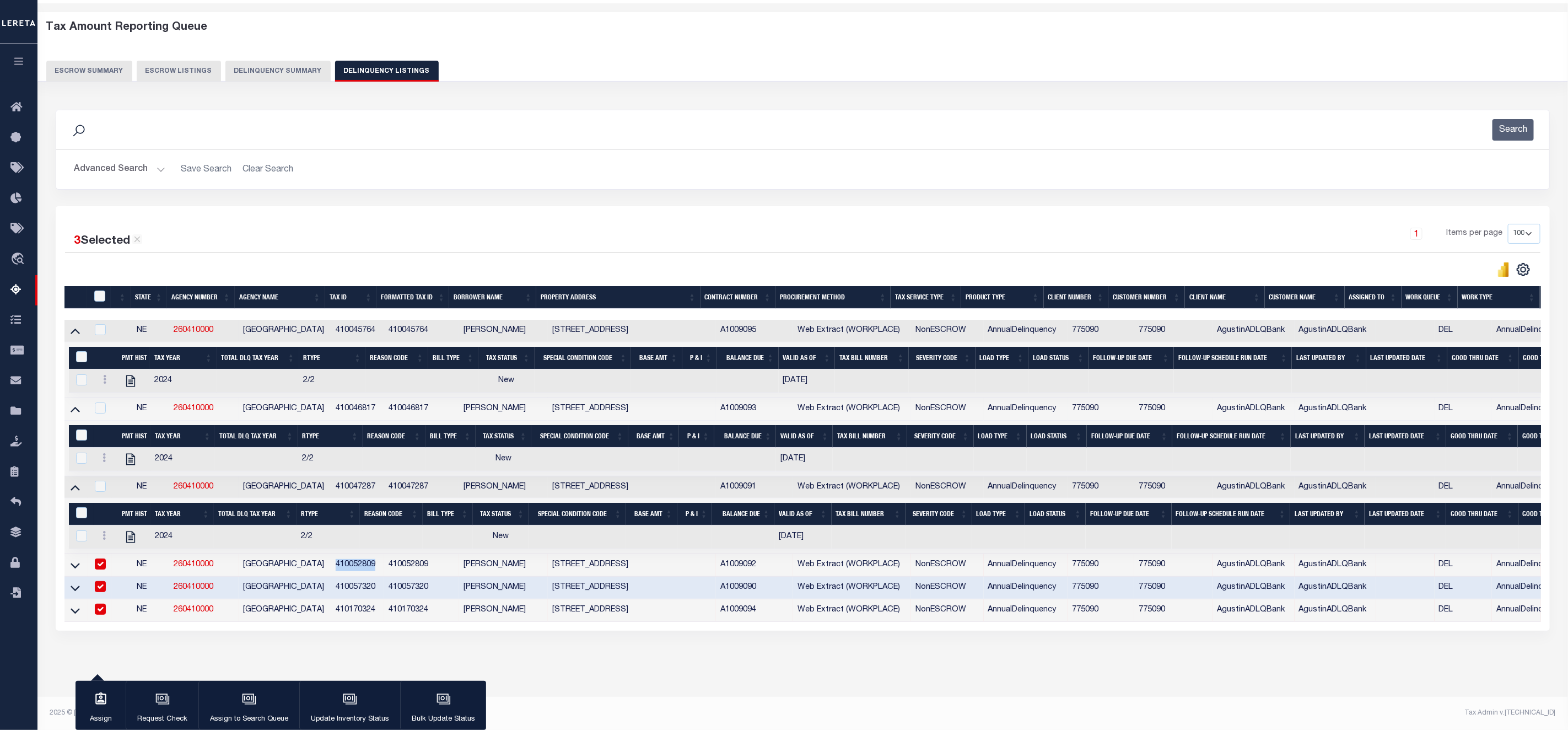
drag, startPoint x: 336, startPoint y: 556, endPoint x: 376, endPoint y: 553, distance: 40.1
click at [376, 554] on td "410052809" at bounding box center [357, 565] width 53 height 23
checkbox input "false"
copy td "410052809"
drag, startPoint x: 334, startPoint y: 578, endPoint x: 374, endPoint y: 578, distance: 40.0
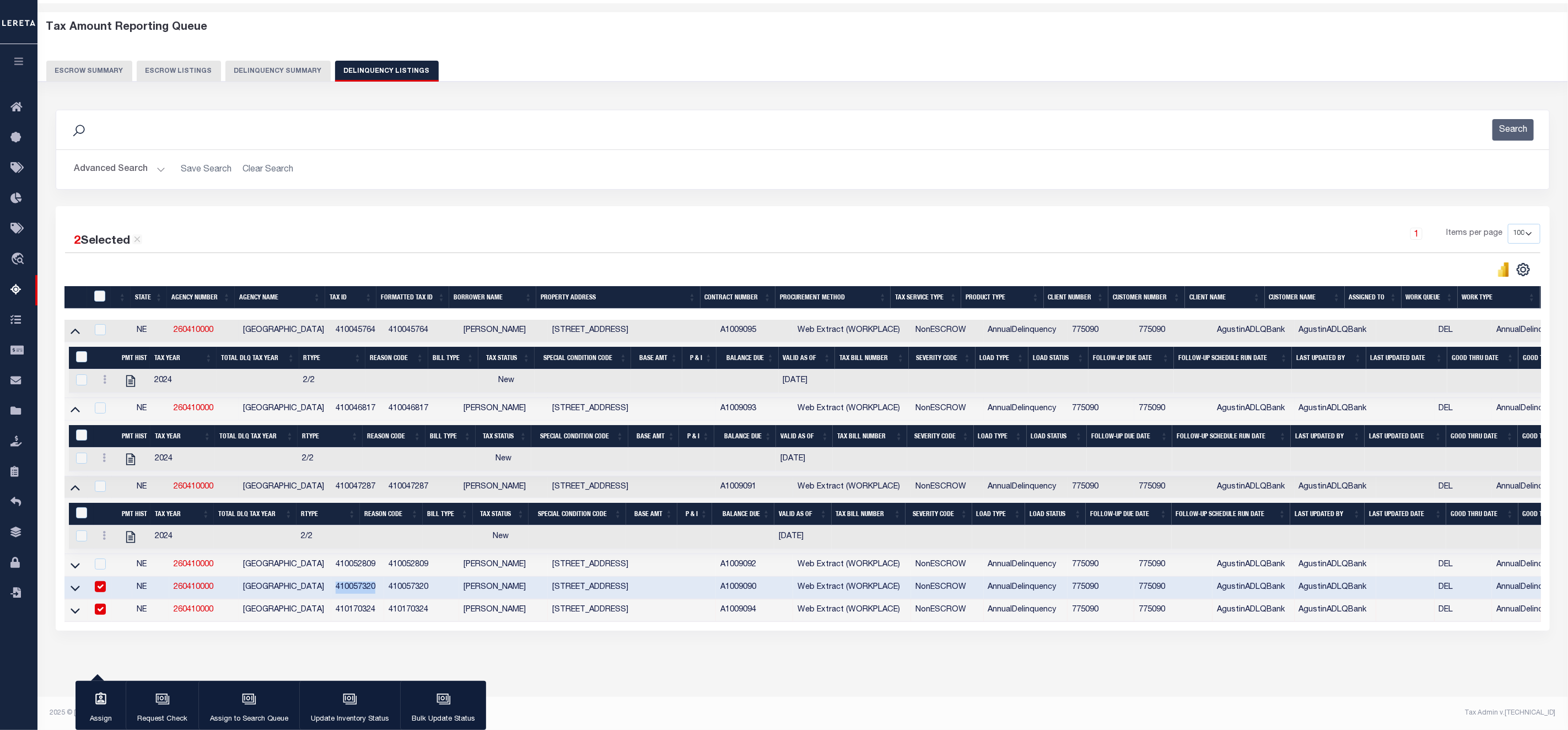
click at [374, 578] on td "410057320" at bounding box center [357, 588] width 53 height 23
checkbox input "false"
copy td "410057320"
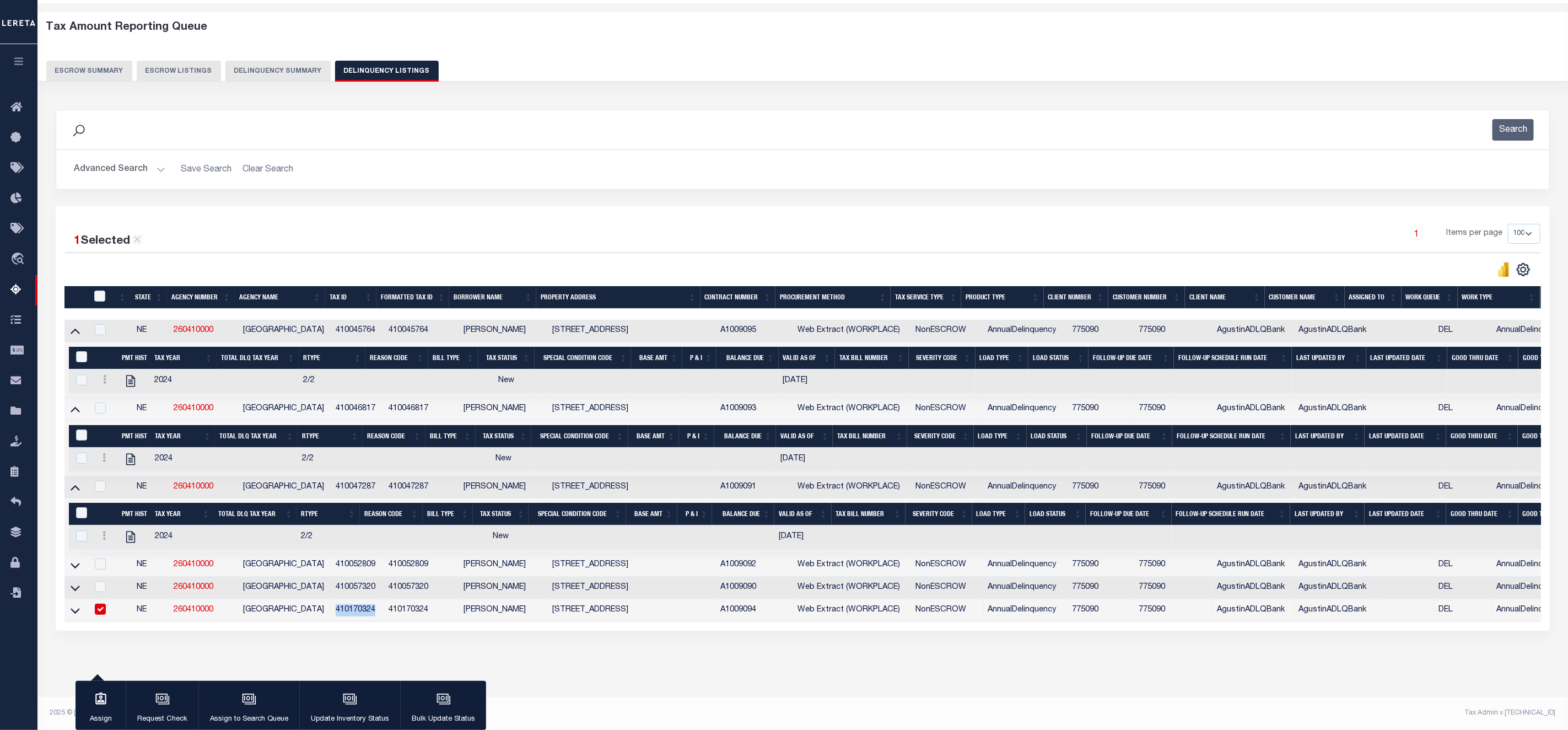
drag, startPoint x: 333, startPoint y: 604, endPoint x: 382, endPoint y: 603, distance: 49.0
click at [382, 603] on td "410170324" at bounding box center [357, 610] width 53 height 23
checkbox input "false"
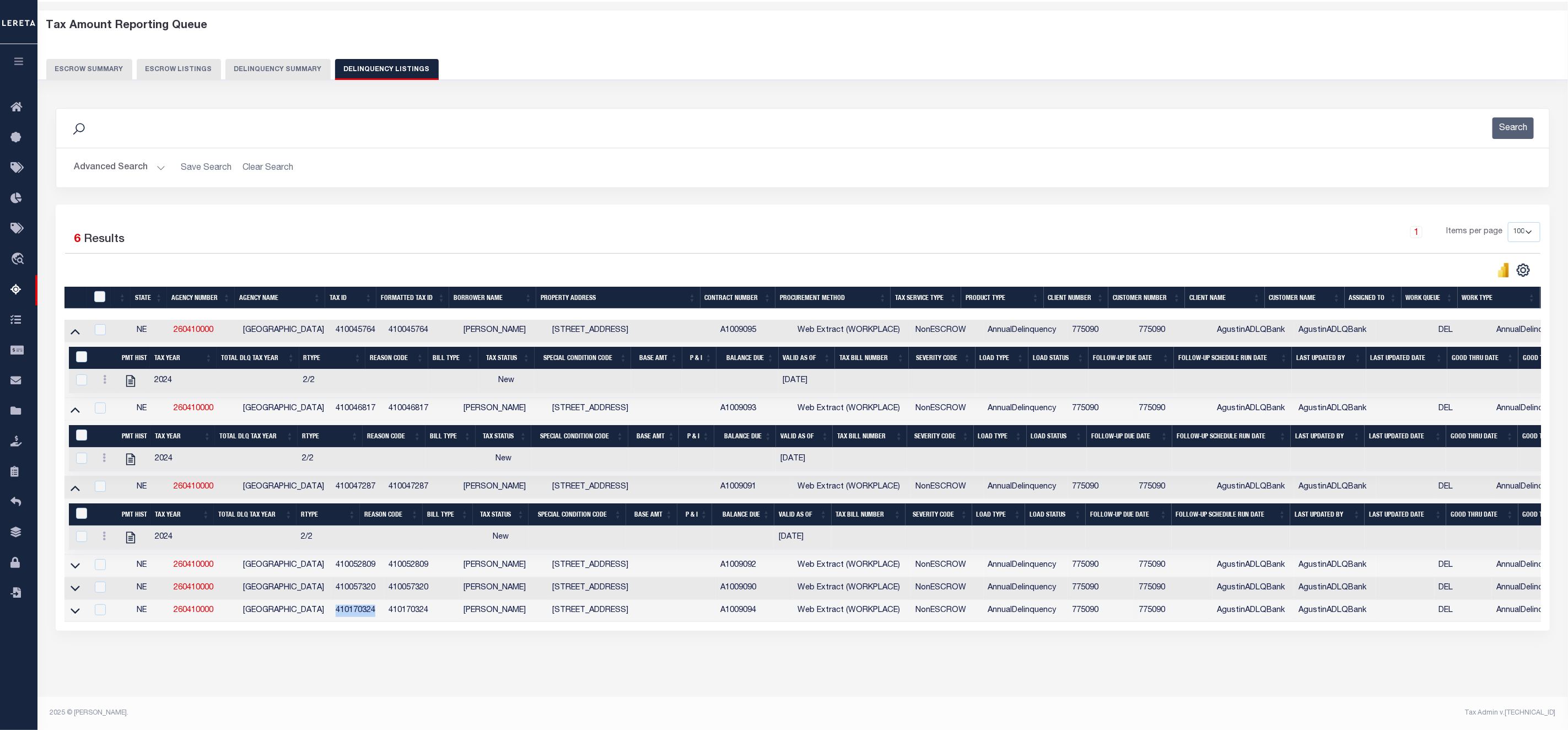
copy td "410170324"
click at [399, 645] on div "Data sync process is currently running, you may face some response delays. Sear…" at bounding box center [803, 380] width 1509 height 567
click at [72, 559] on icon at bounding box center [75, 565] width 9 height 11
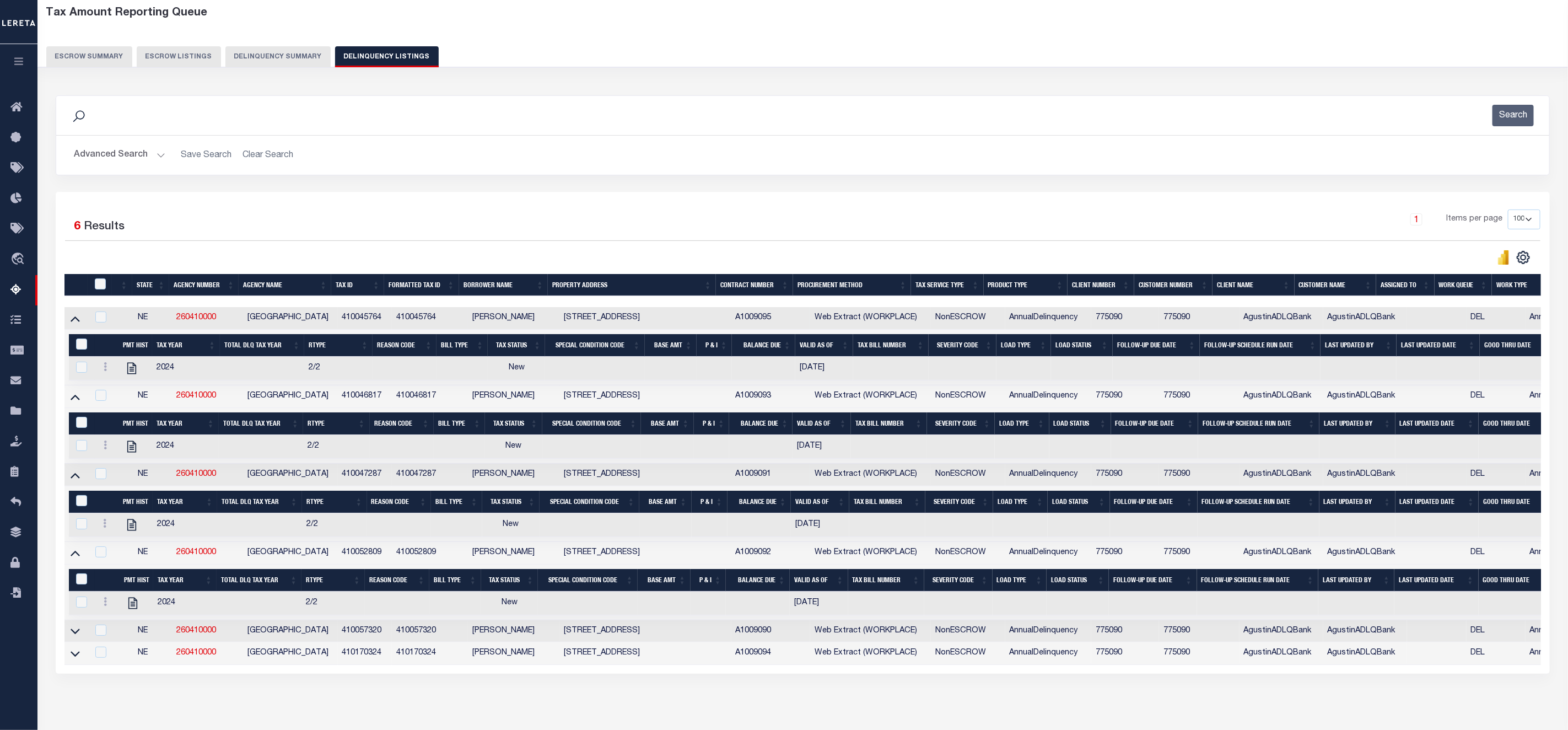
scroll to position [114, 0]
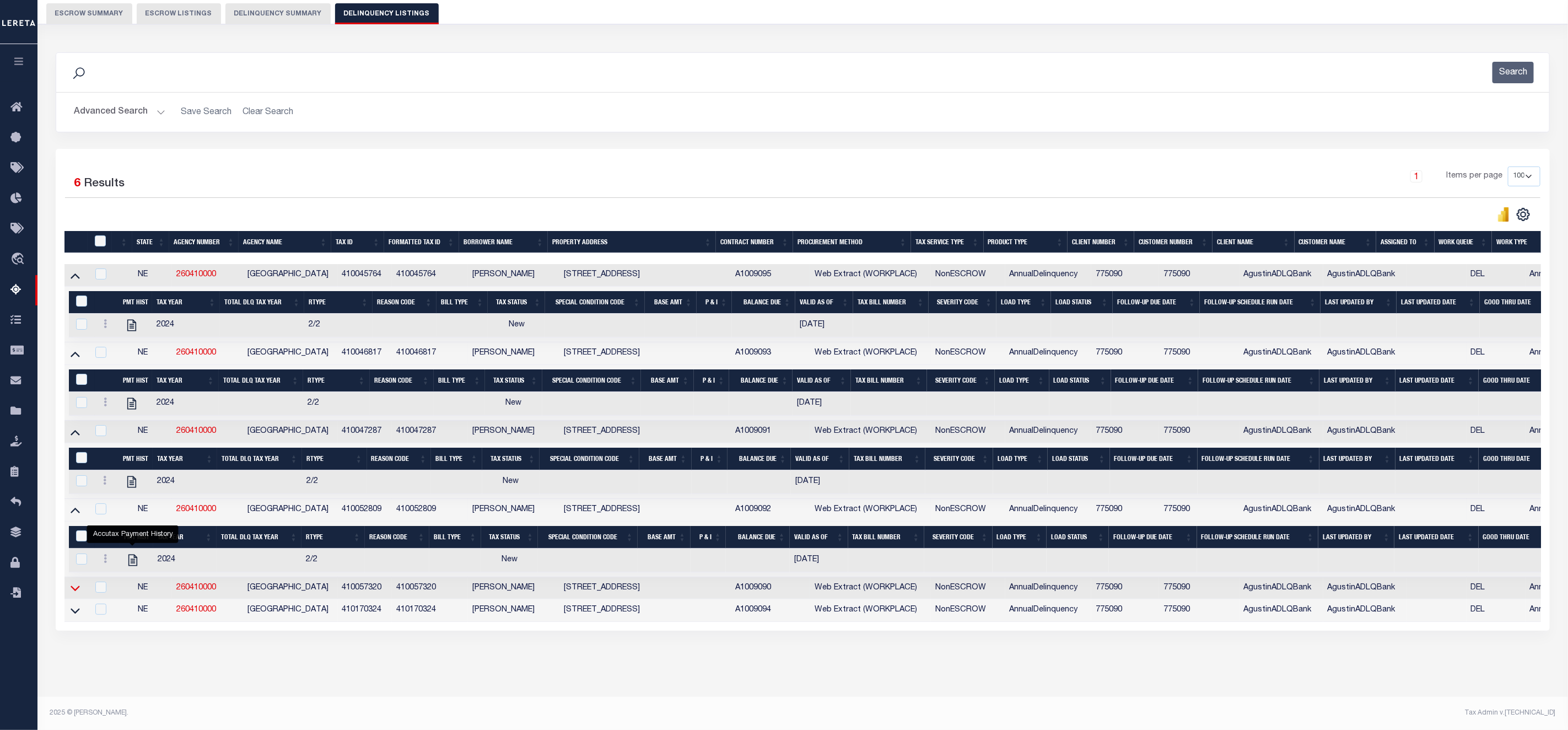
click at [75, 582] on icon at bounding box center [75, 588] width 9 height 11
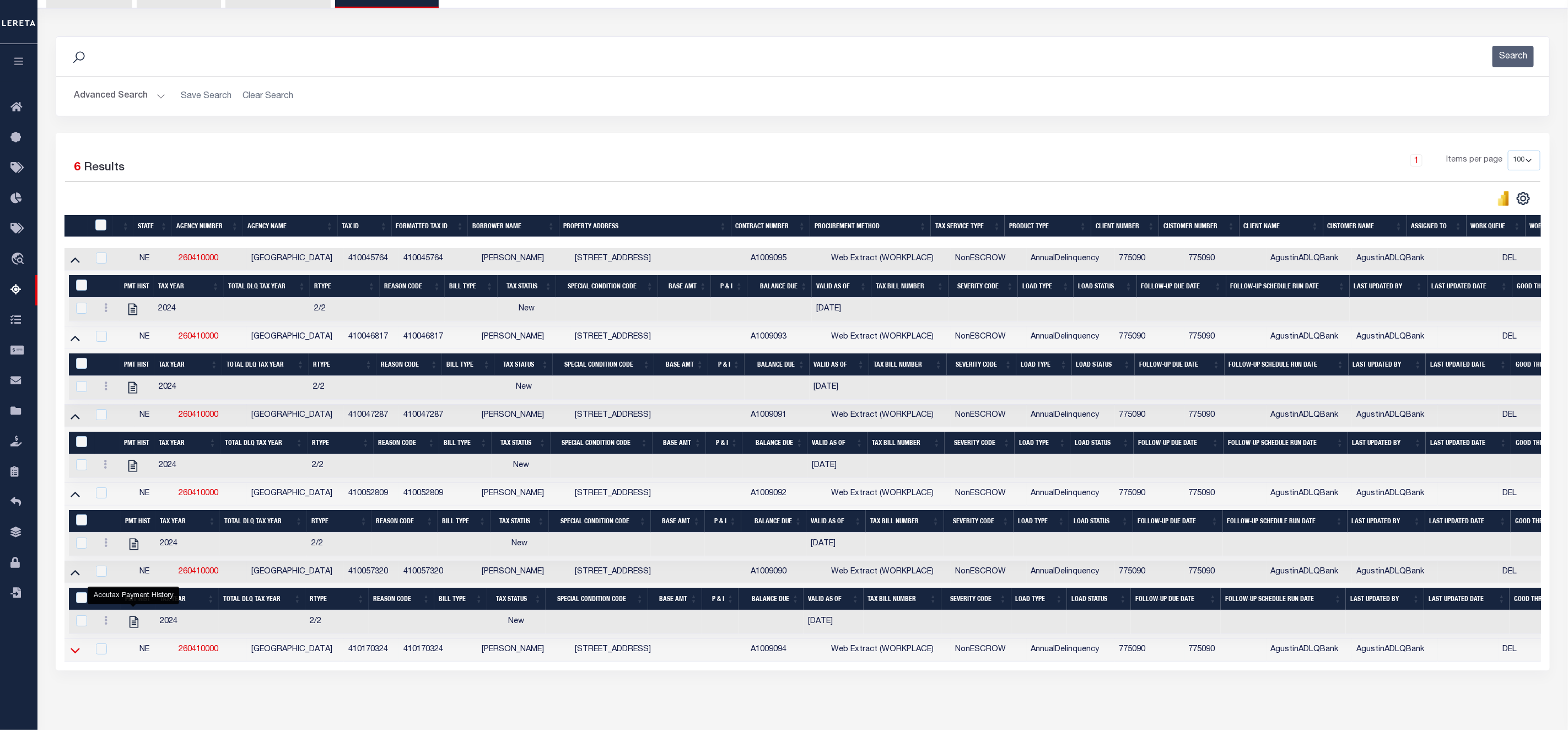
click at [73, 656] on icon at bounding box center [75, 650] width 9 height 11
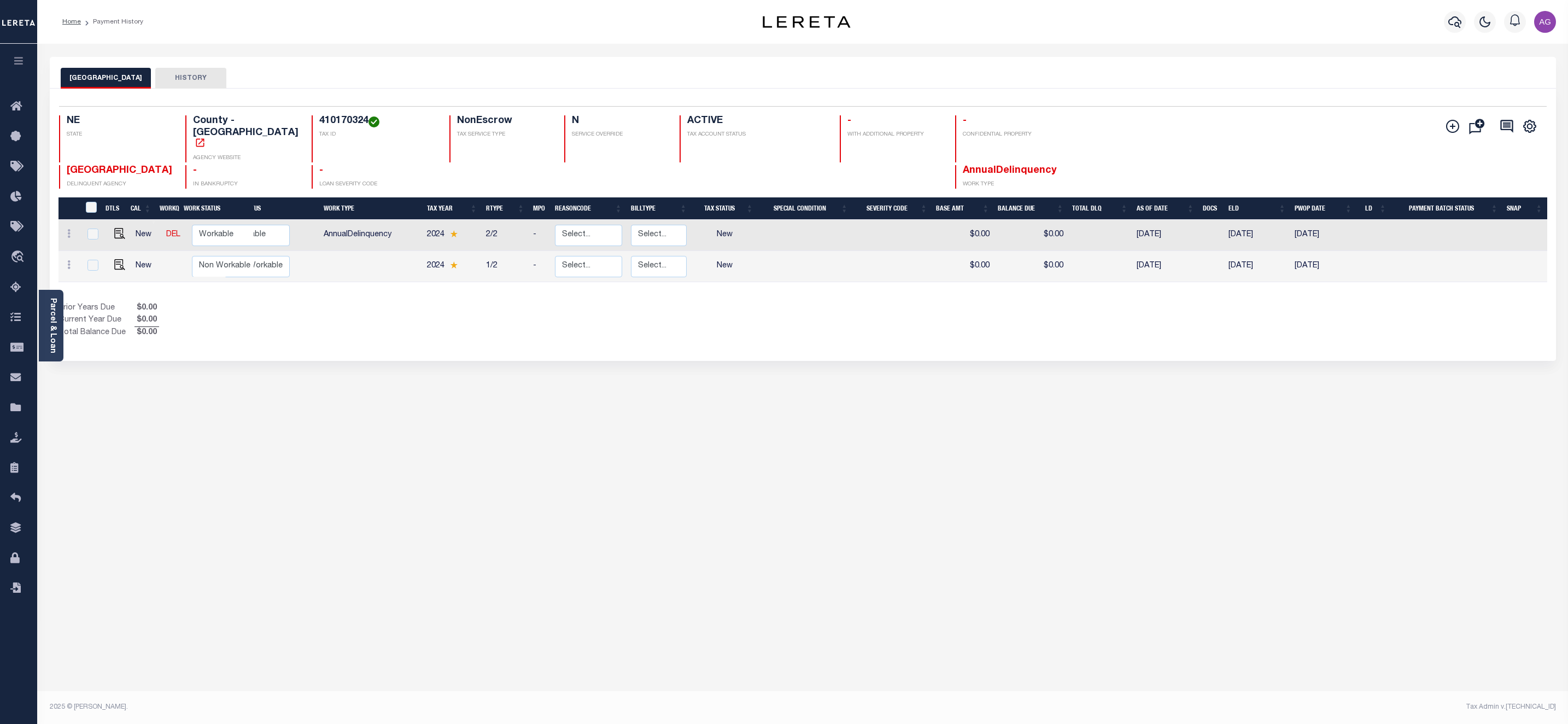
click at [465, 412] on div "HAMILTON COUNTY HISTORY Selected 2 Results" at bounding box center [803, 365] width 1523 height 617
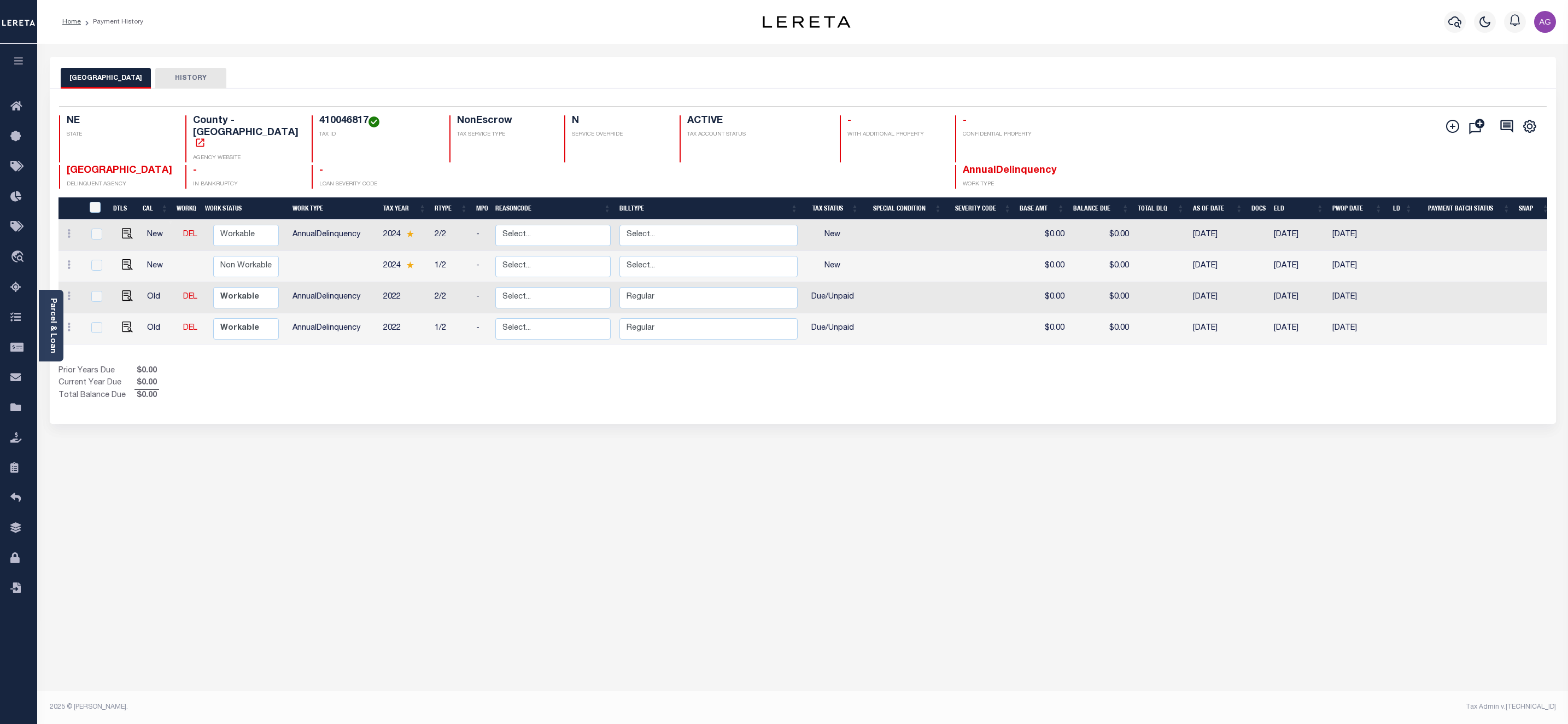
click at [339, 481] on div "HAMILTON COUNTY HISTORY Selected 4 Results" at bounding box center [803, 365] width 1523 height 617
drag, startPoint x: 302, startPoint y: 453, endPoint x: 399, endPoint y: 402, distance: 109.6
click at [302, 453] on div "HAMILTON COUNTY HISTORY Selected 4 Results" at bounding box center [803, 365] width 1523 height 617
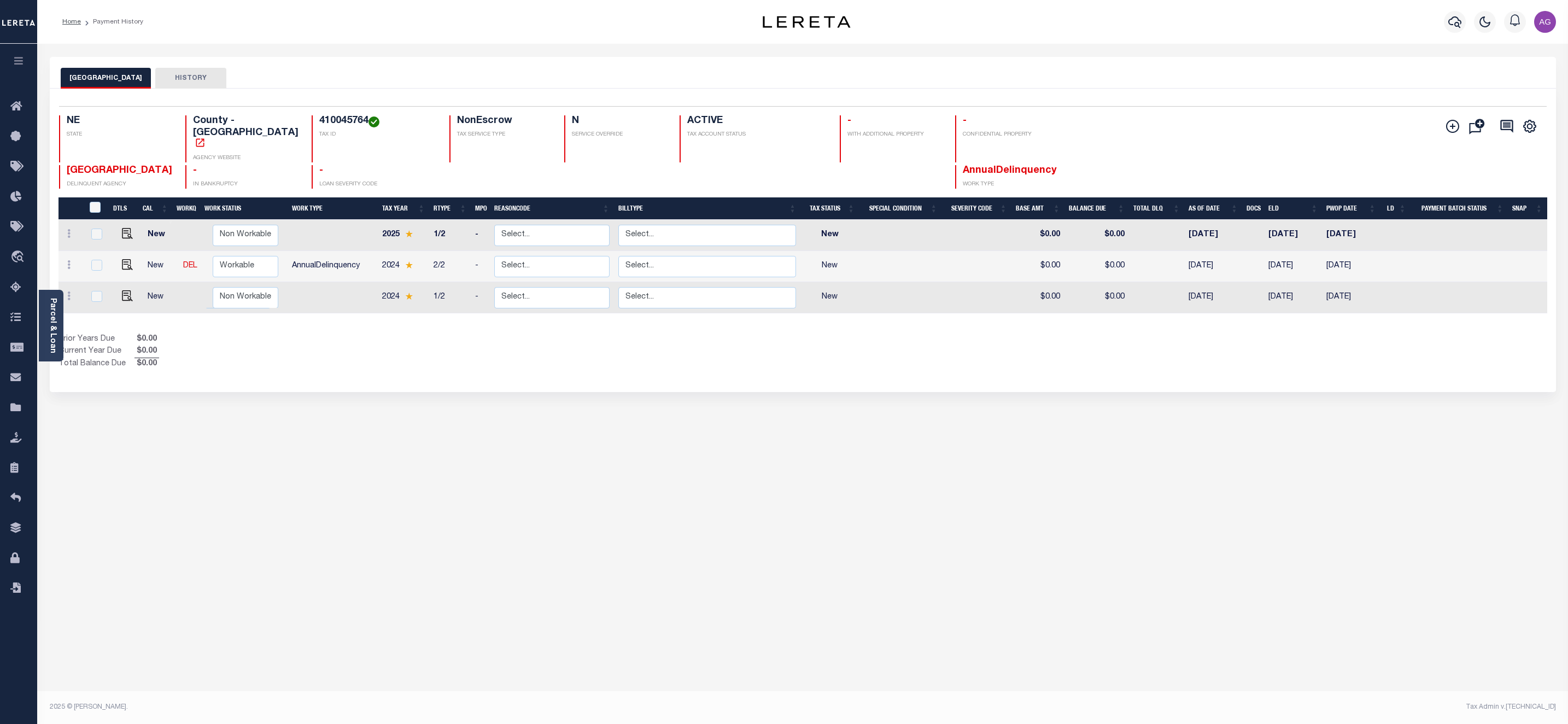
click at [468, 474] on div "HAMILTON COUNTY HISTORY Selected 3 Results" at bounding box center [803, 365] width 1523 height 617
click at [455, 455] on div "HAMILTON COUNTY HISTORY Selected 3 Results" at bounding box center [803, 365] width 1523 height 617
